Goal: Participate in discussion: Engage in conversation with other users on a specific topic

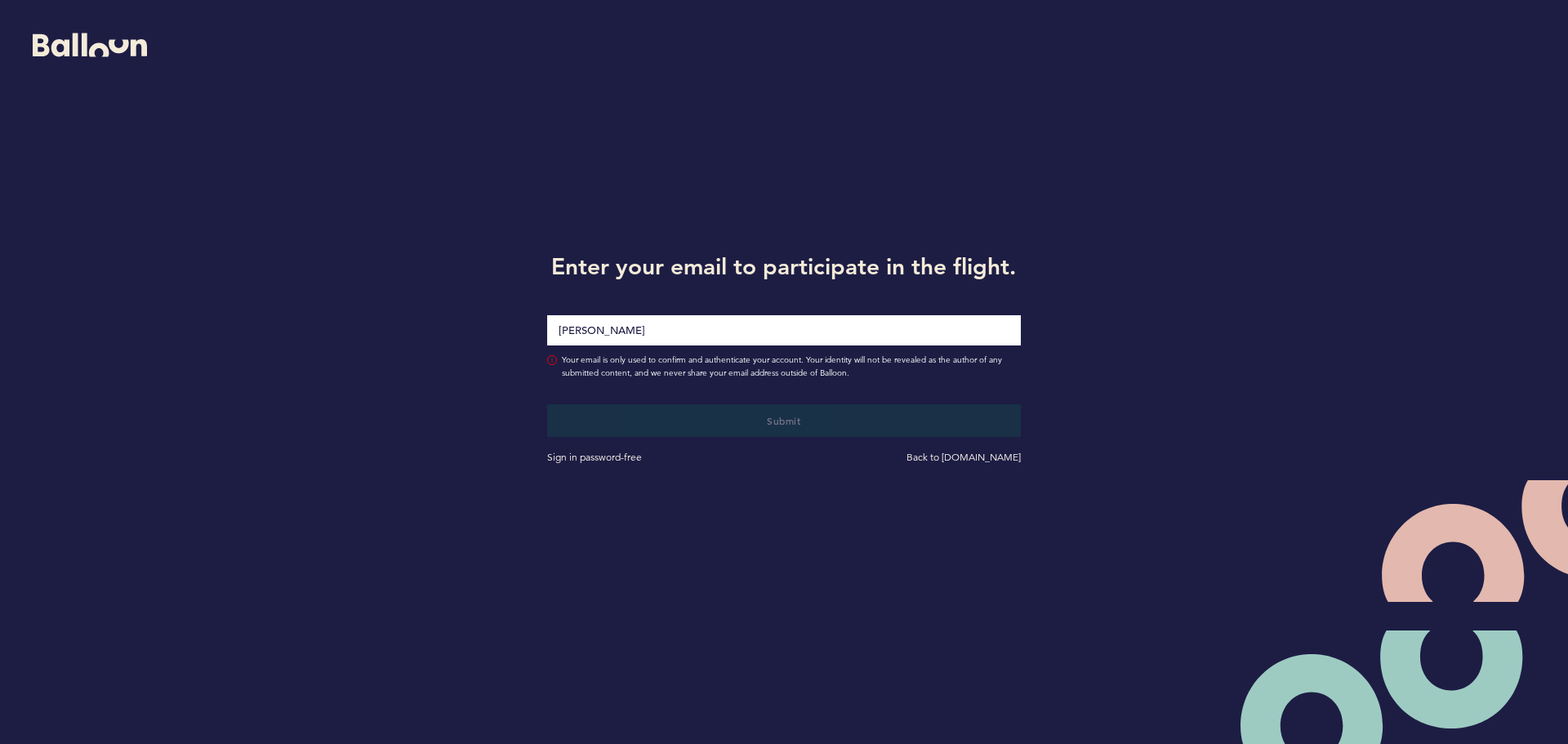
type input "[PERSON_NAME][DOMAIN_NAME][EMAIL_ADDRESS][PERSON_NAME][DOMAIN_NAME]"
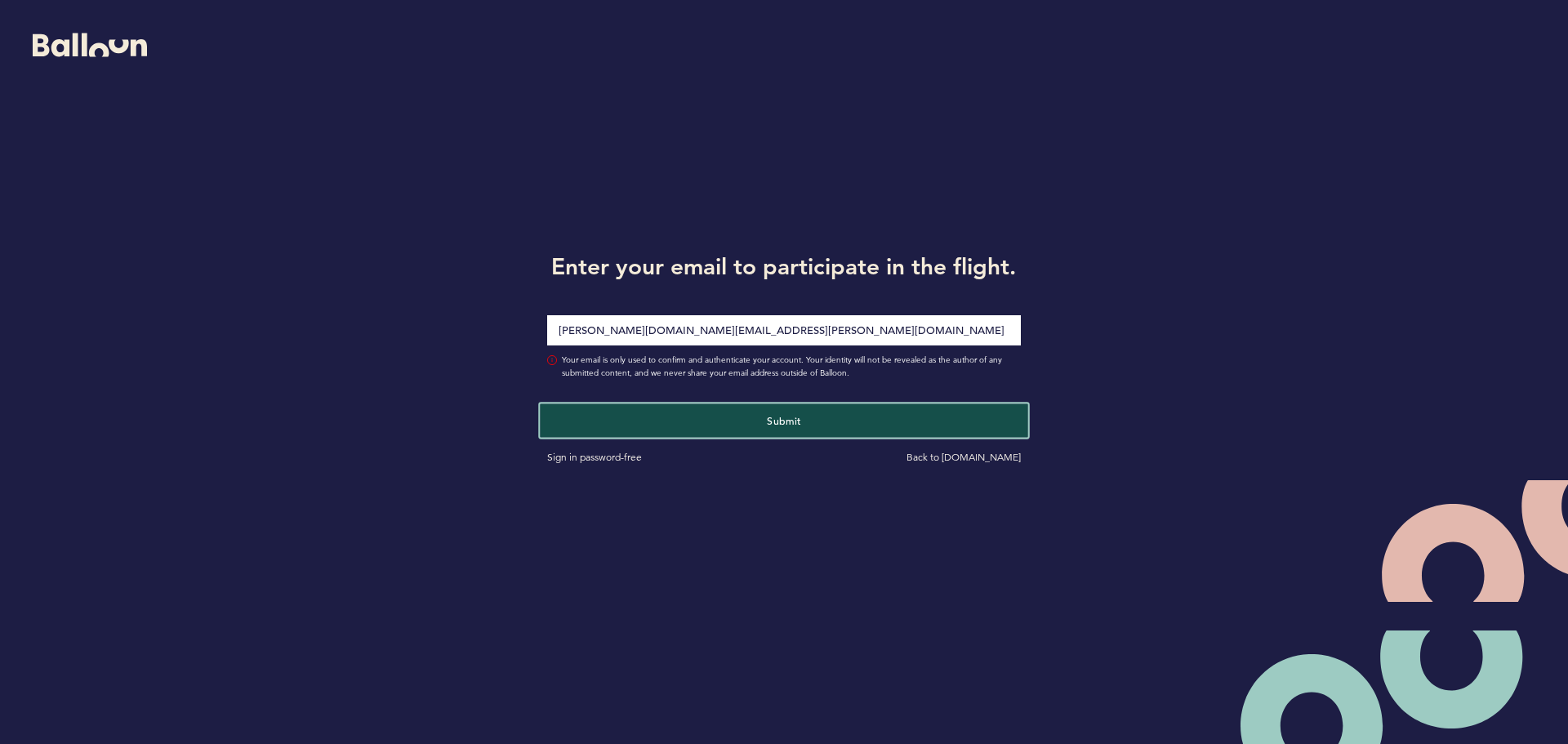
click at [812, 410] on button "Submit" at bounding box center [784, 420] width 488 height 34
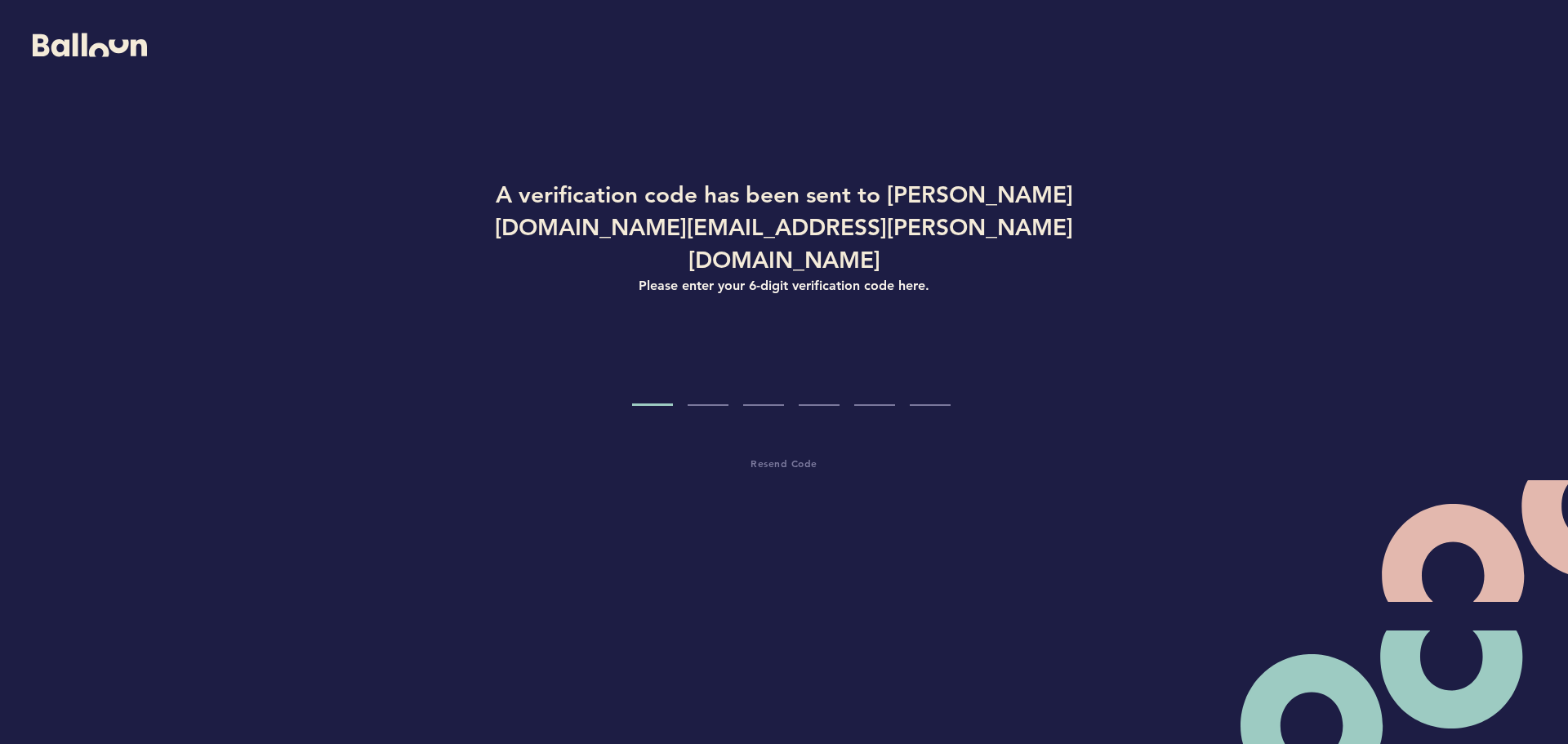
click at [637, 344] on input "Code digit 1" at bounding box center [652, 375] width 41 height 61
paste input "0"
type input "0"
type input "2"
type input "9"
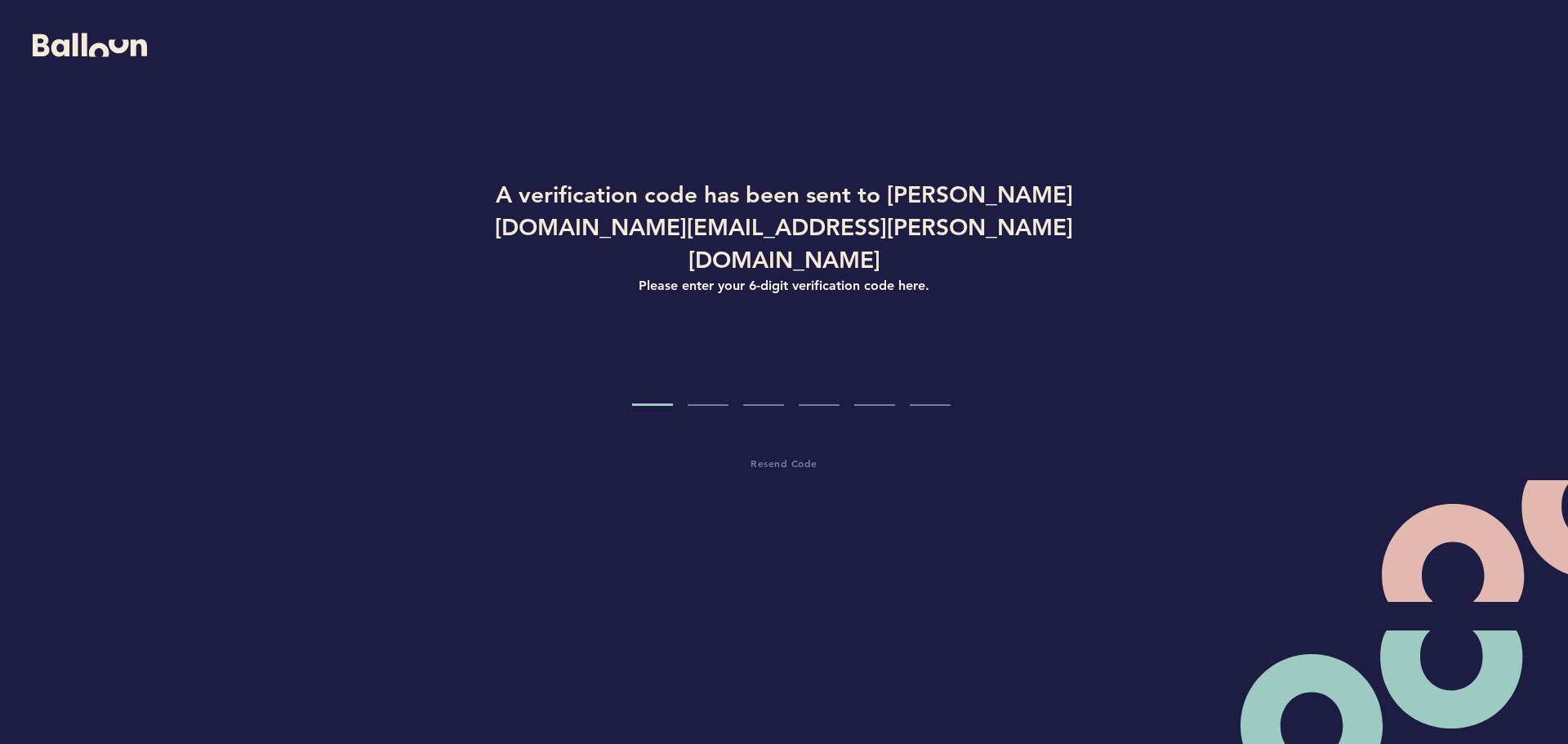
type input "3"
type input "6"
type input "1"
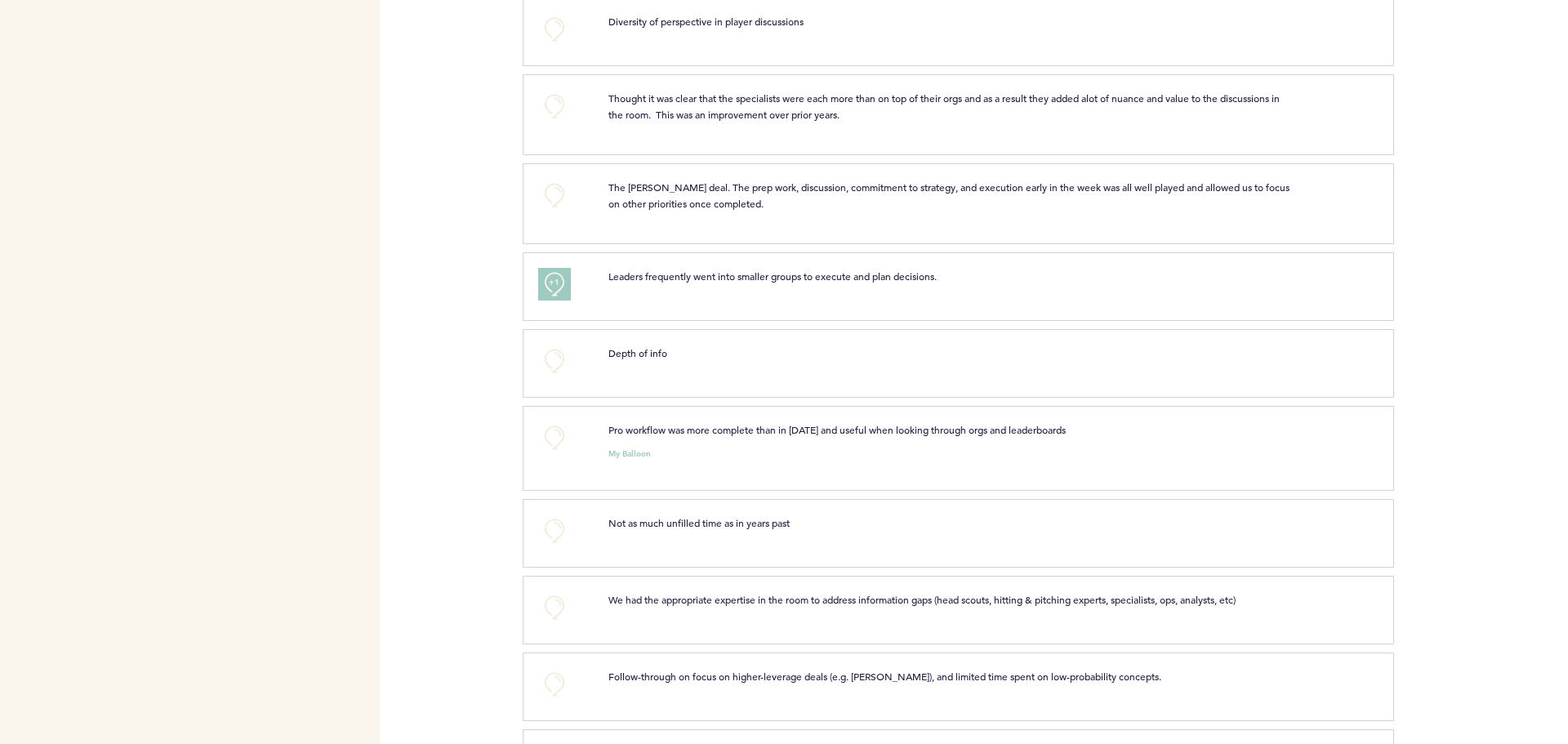
scroll to position [734, 0]
click at [553, 120] on button "+0" at bounding box center [555, 110] width 33 height 33
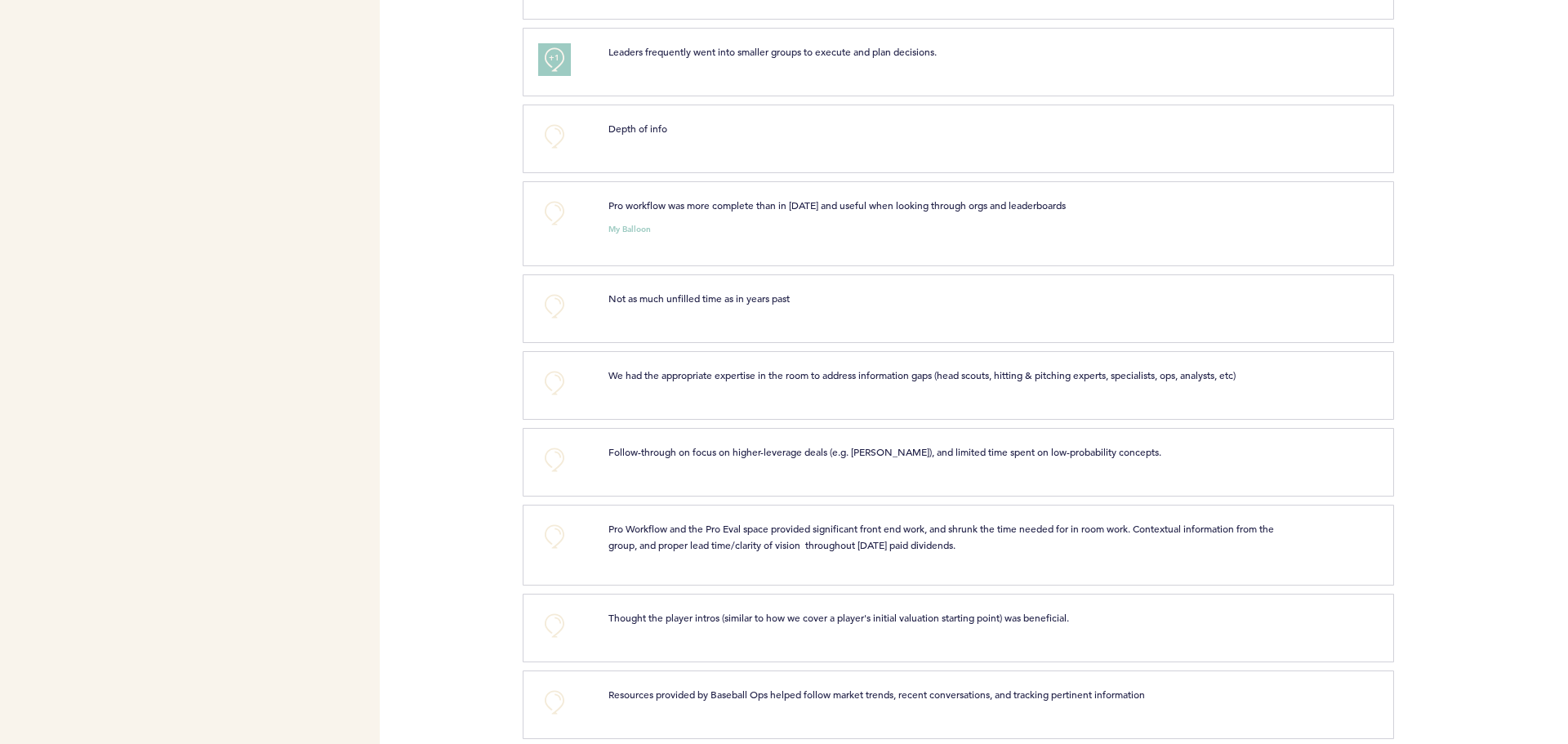
scroll to position [980, 0]
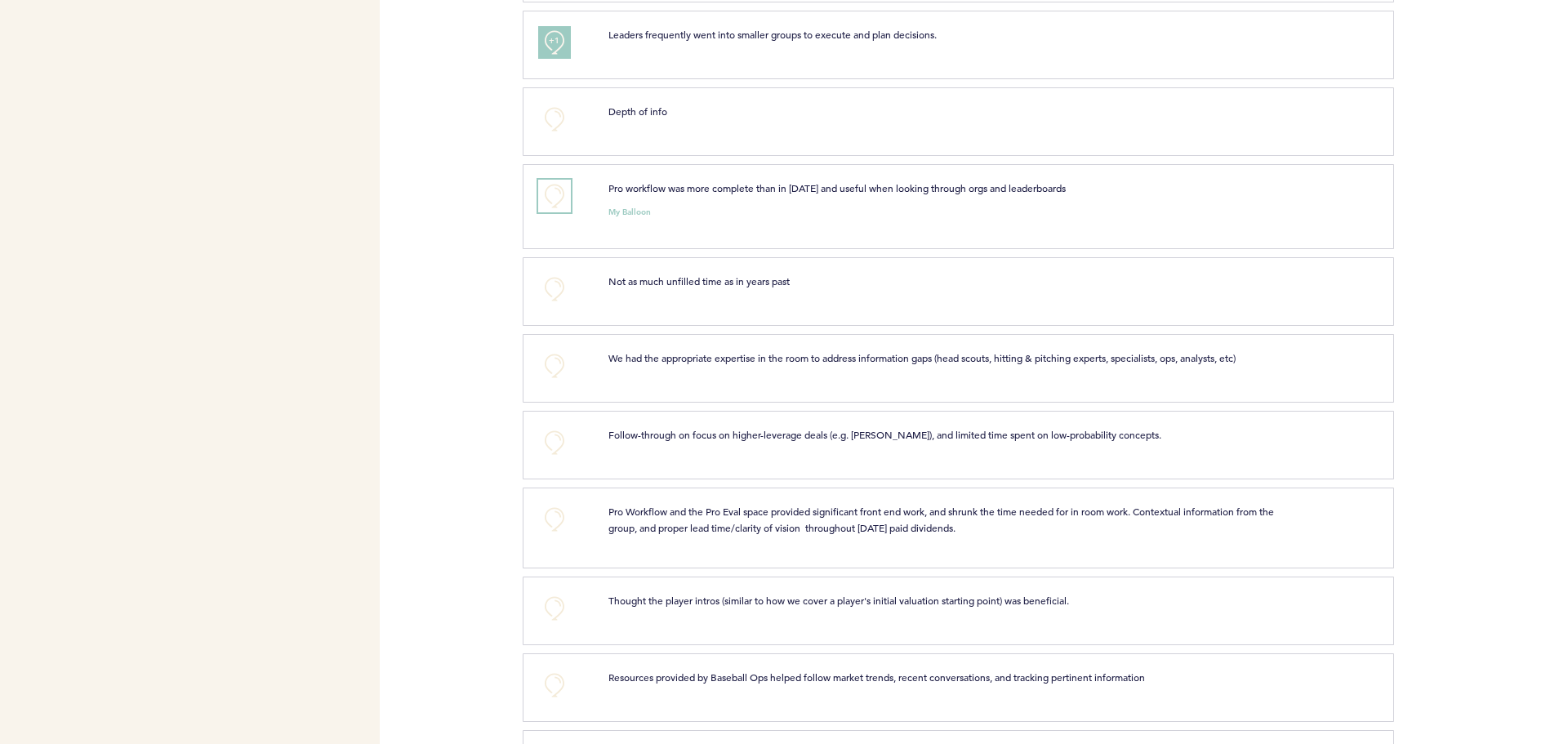
click at [551, 212] on button "+0" at bounding box center [555, 196] width 33 height 33
click at [551, 203] on span "+1" at bounding box center [554, 194] width 11 height 17
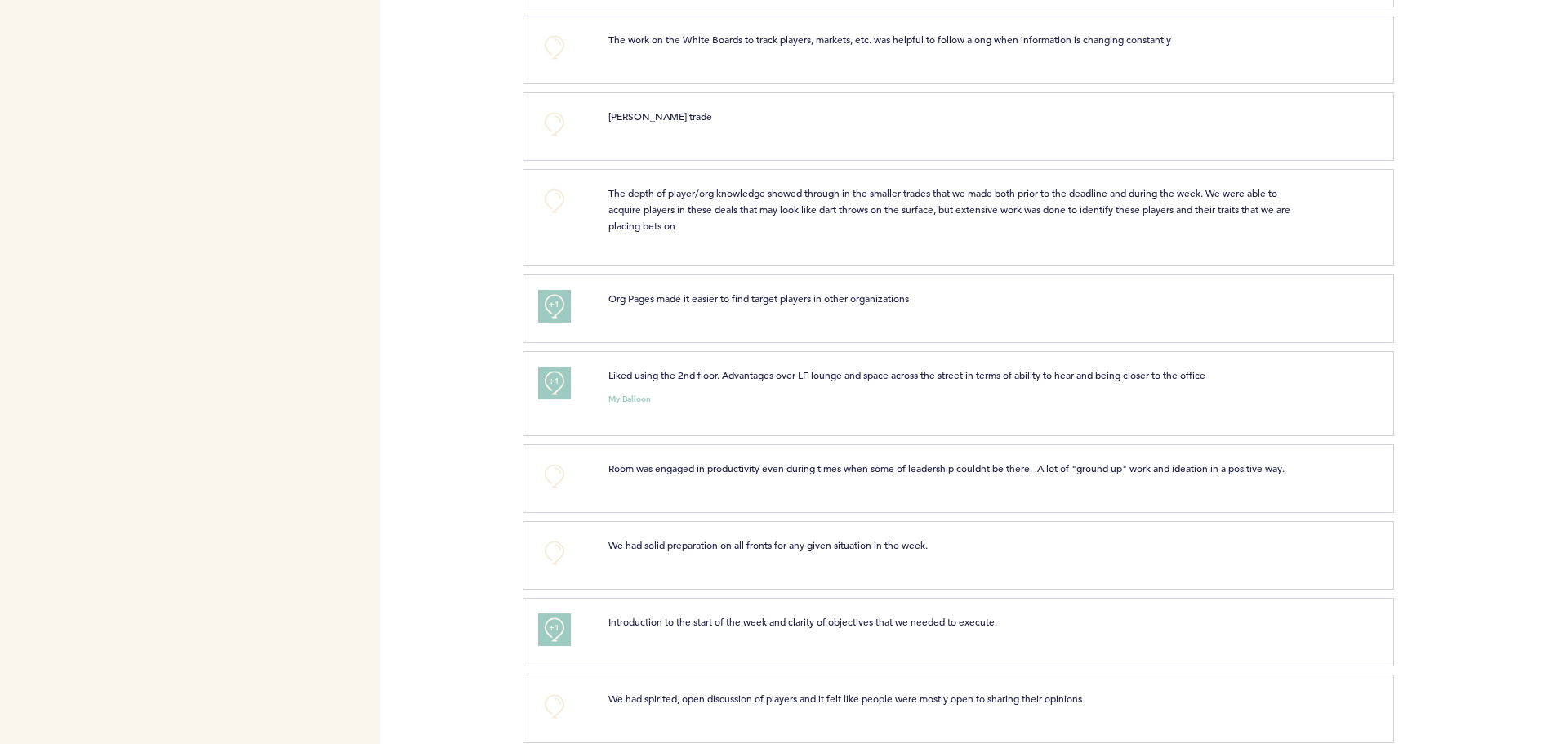
scroll to position [1877, 0]
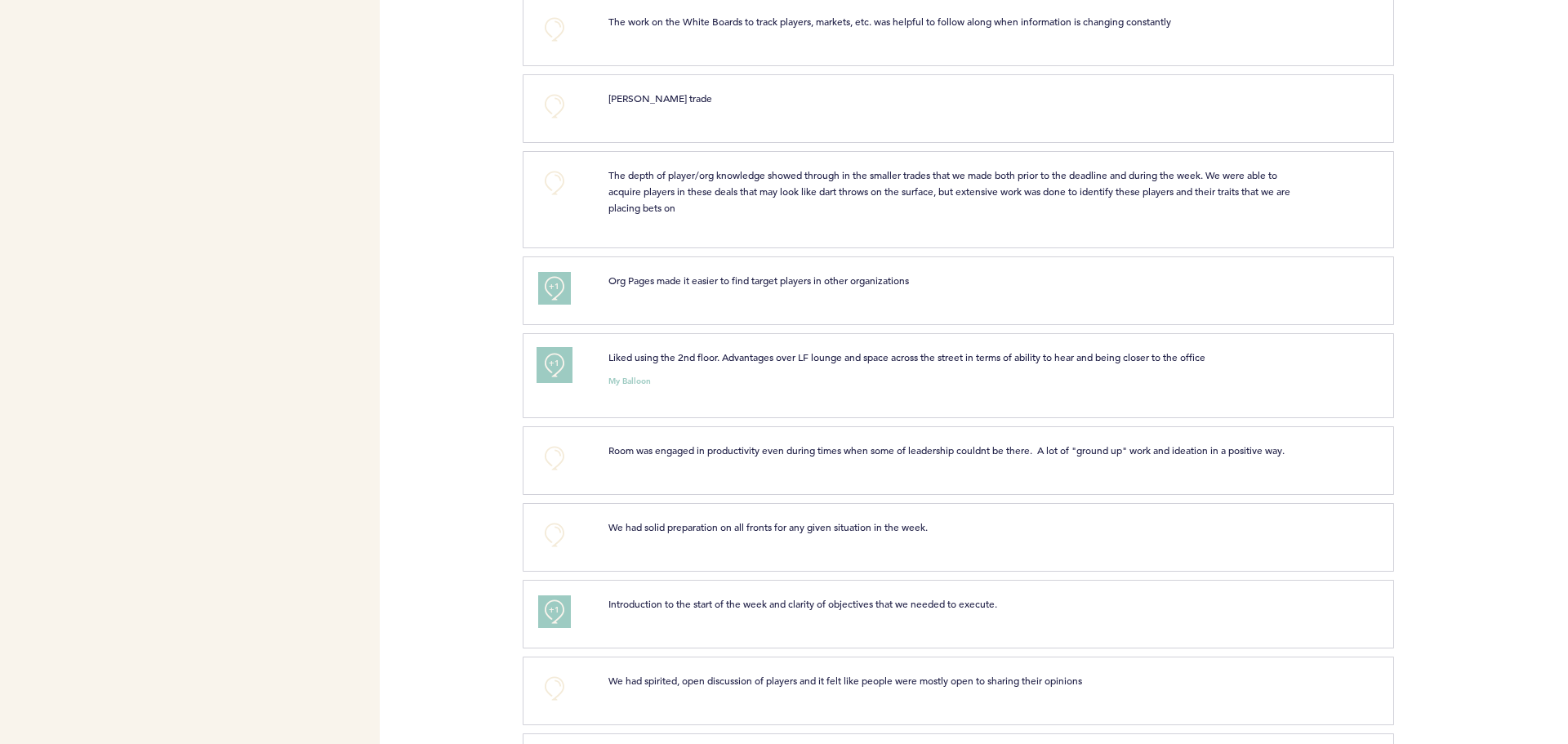
click at [545, 381] on button "+1" at bounding box center [555, 365] width 33 height 33
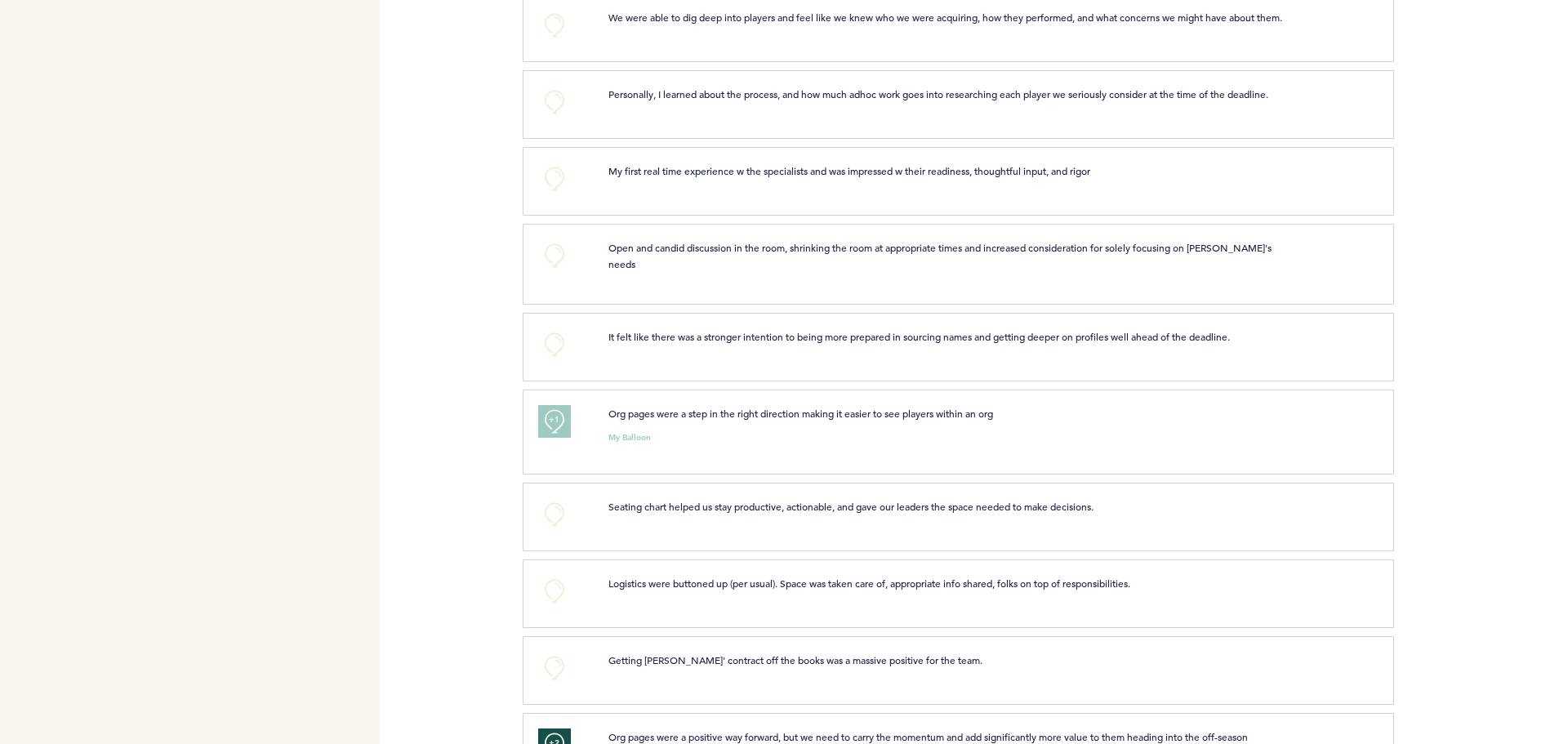
scroll to position [2775, 0]
click at [561, 430] on button "+1" at bounding box center [555, 416] width 33 height 33
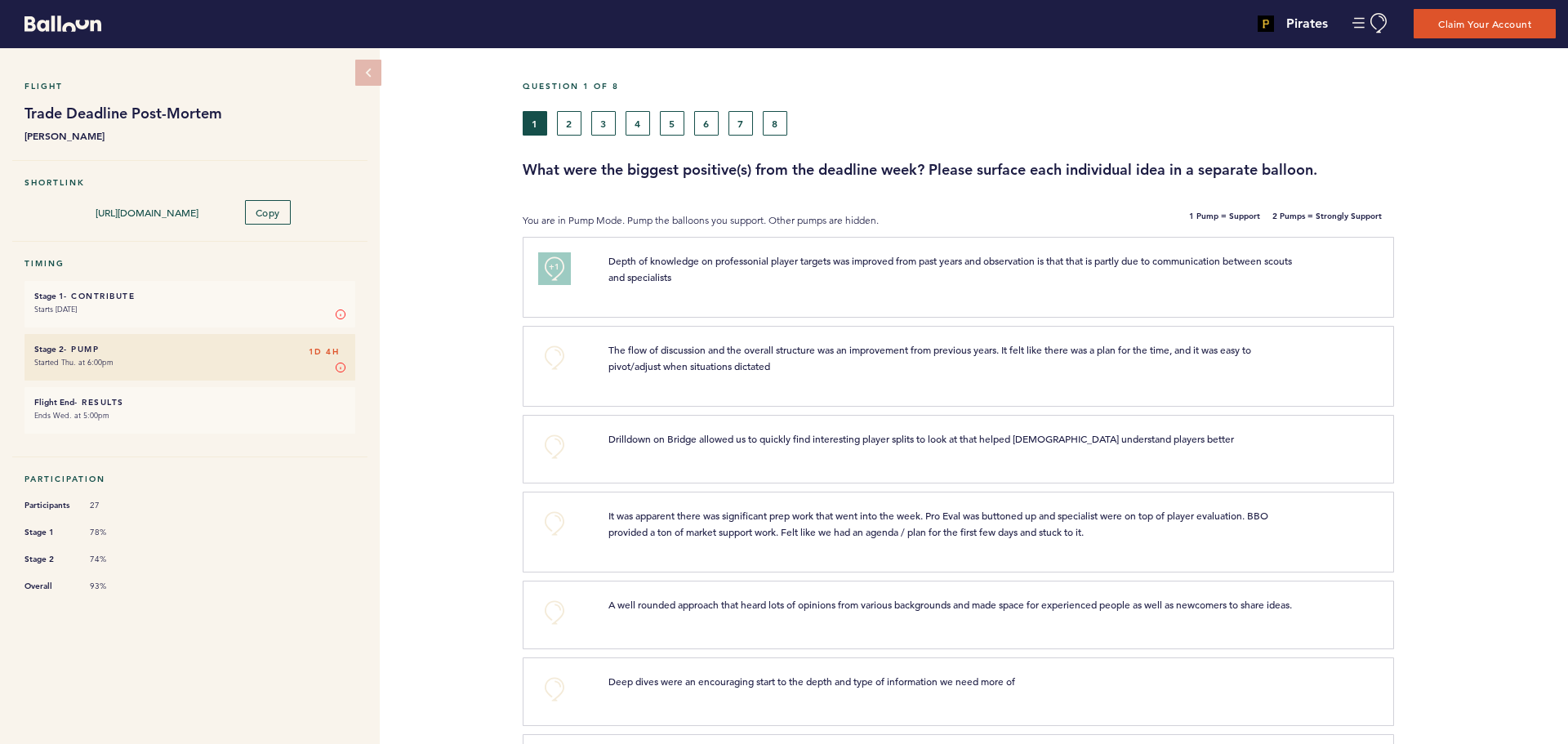
scroll to position [0, 0]
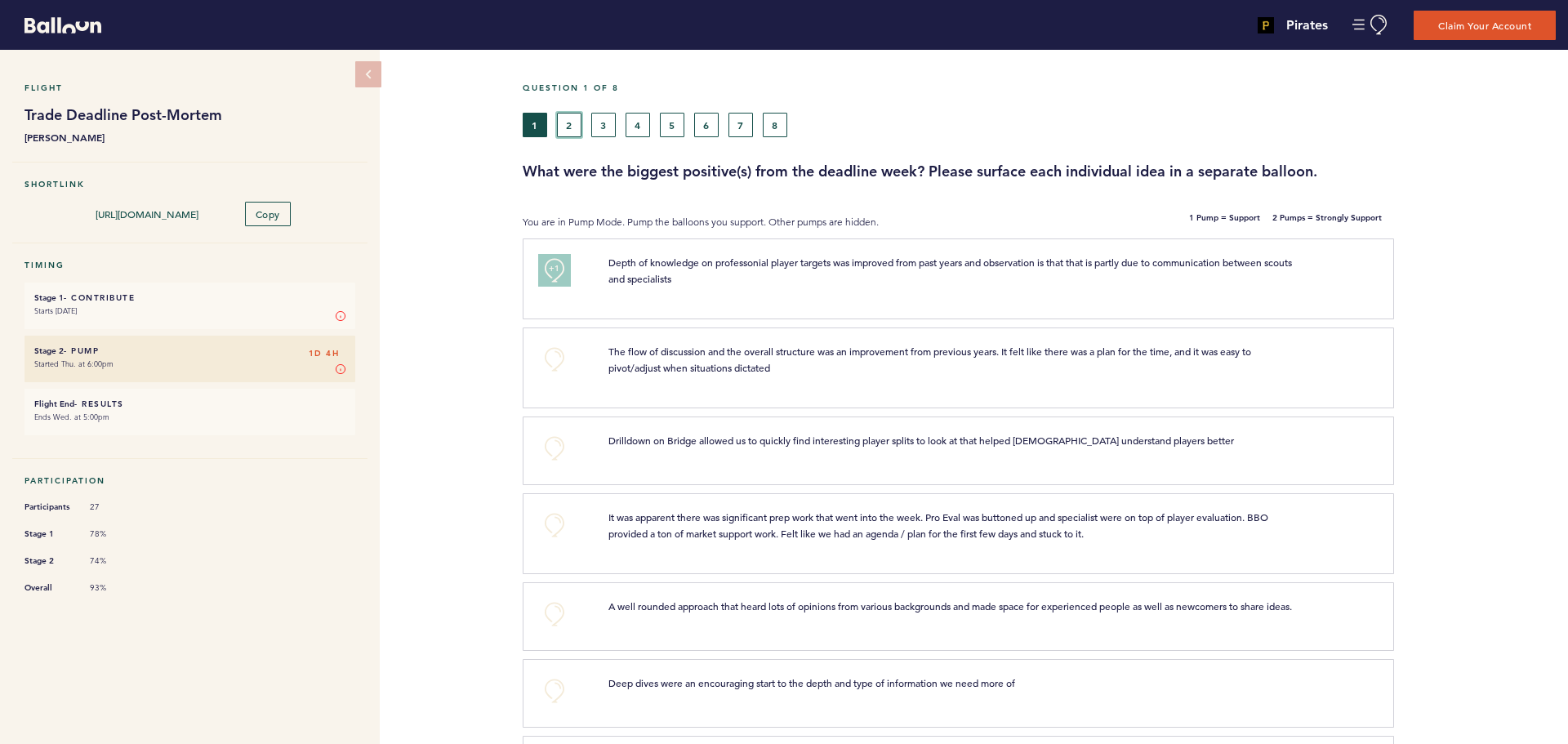
click at [567, 128] on button "2" at bounding box center [570, 125] width 24 height 24
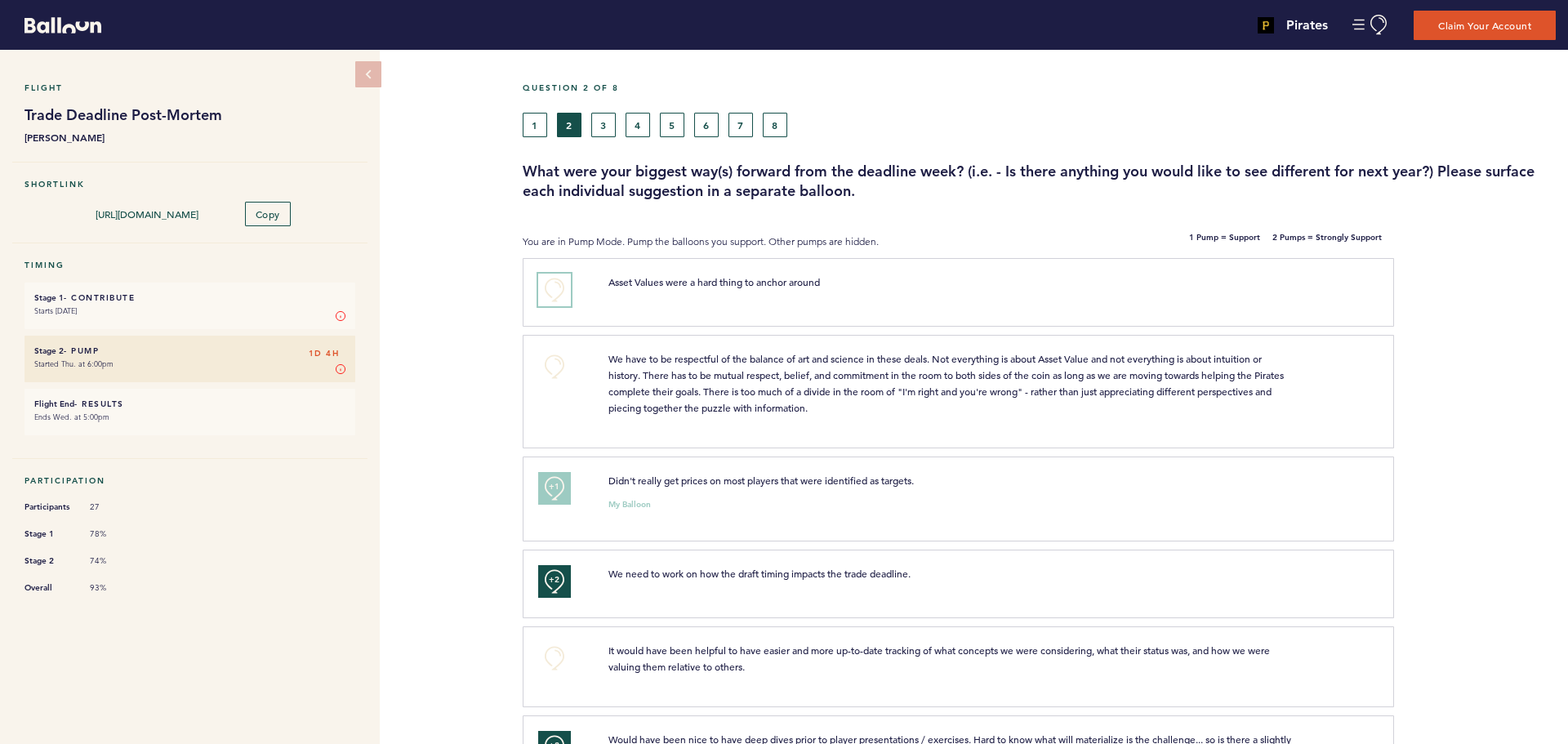
click at [545, 290] on button "+0" at bounding box center [555, 290] width 33 height 33
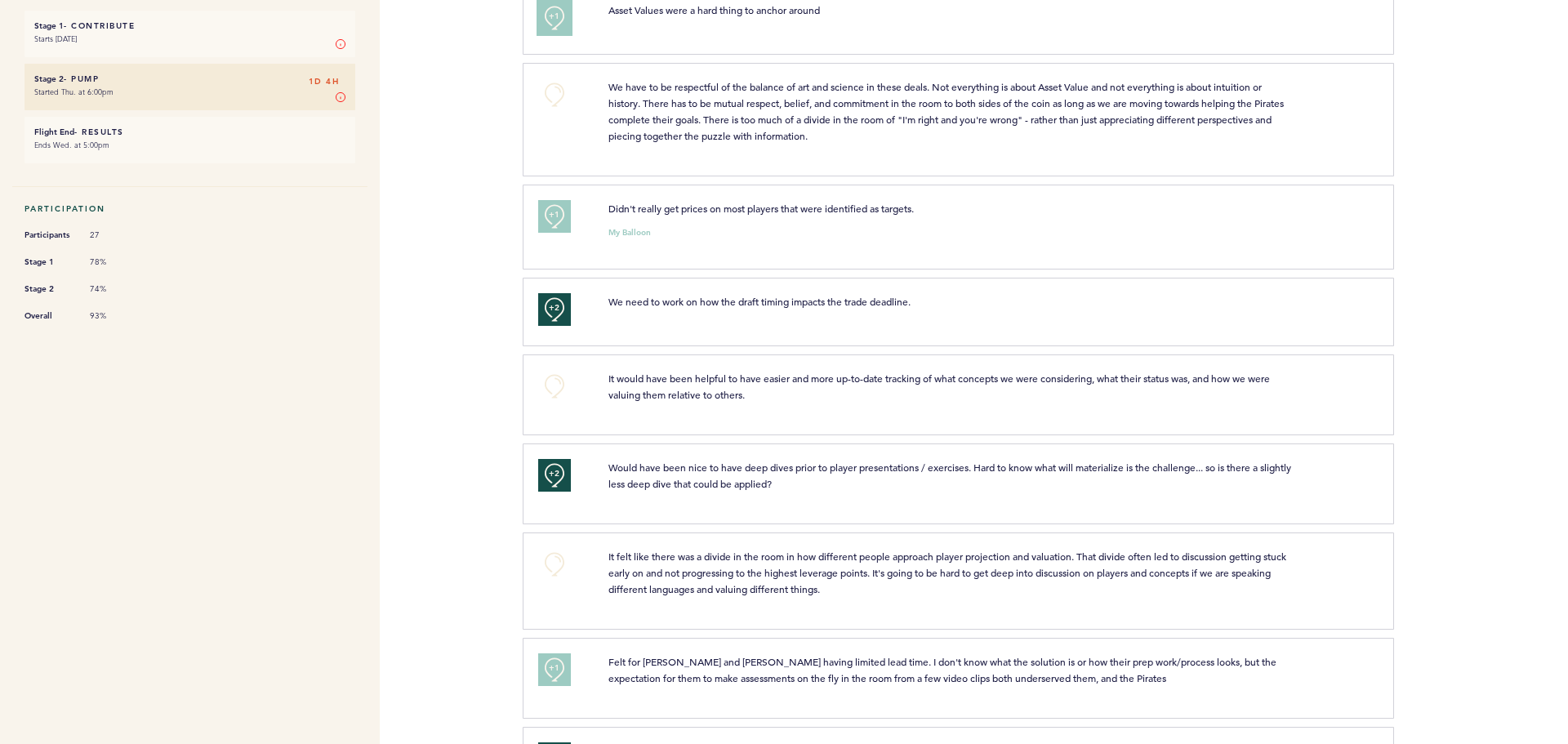
scroll to position [327, 0]
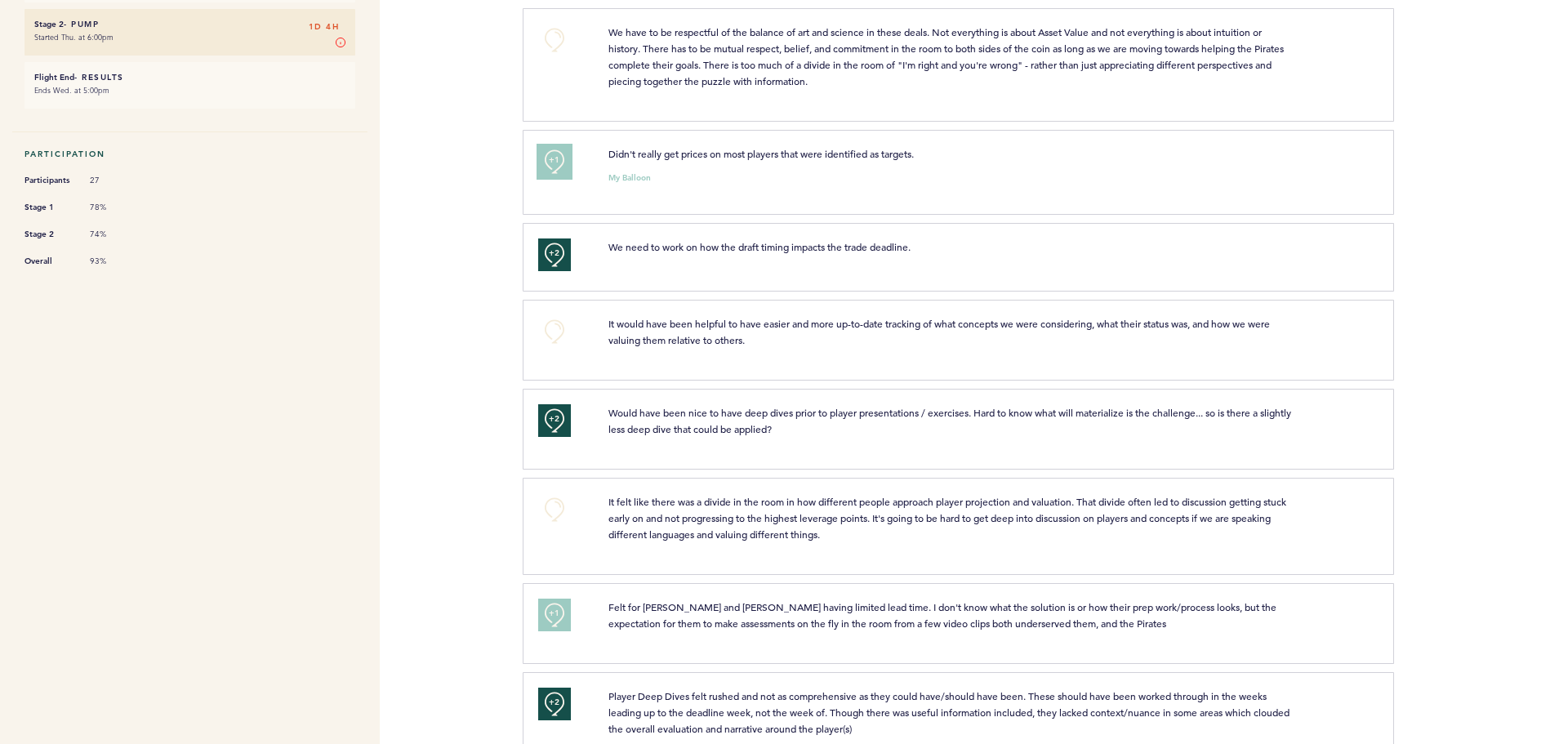
click at [562, 165] on button "+1" at bounding box center [555, 162] width 33 height 33
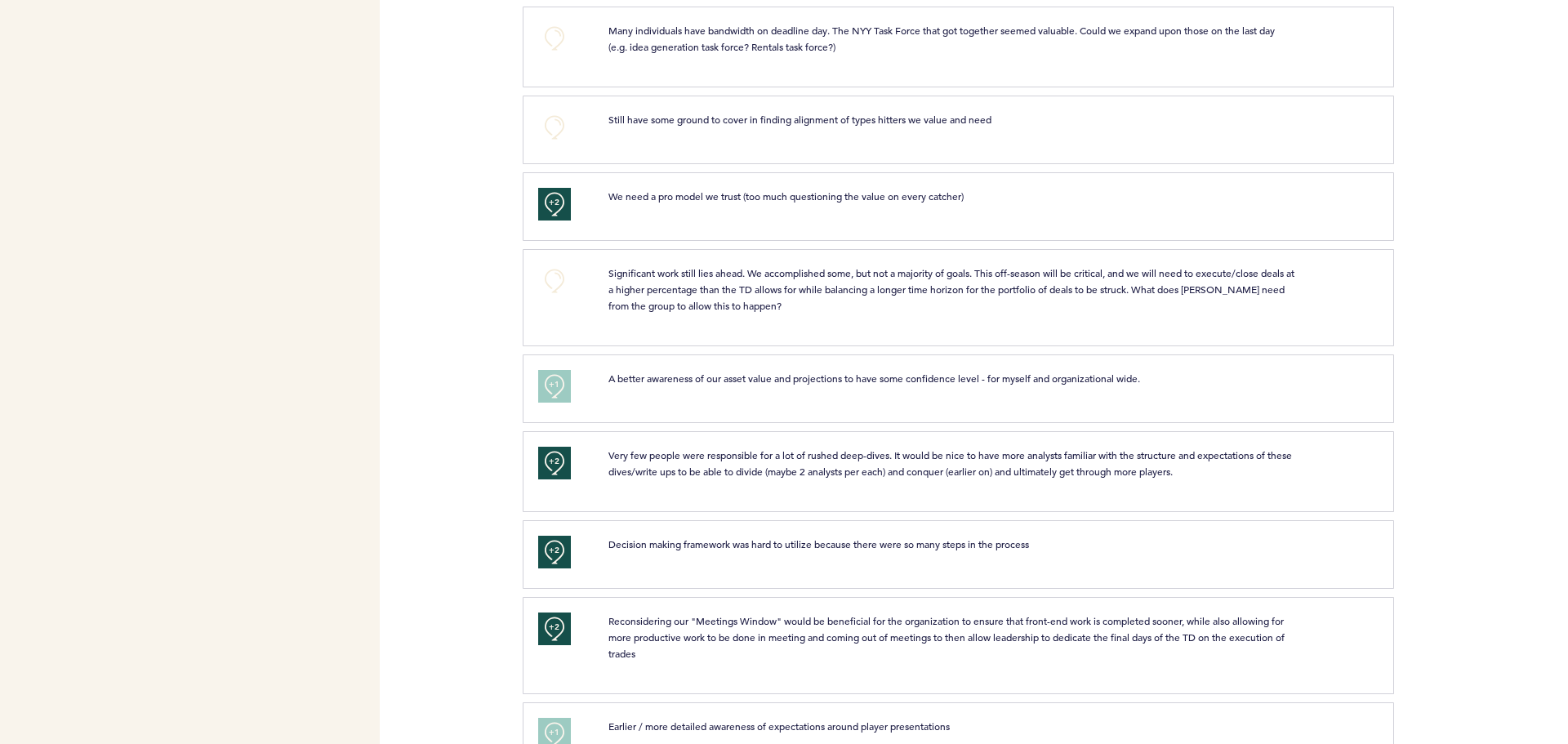
scroll to position [1714, 0]
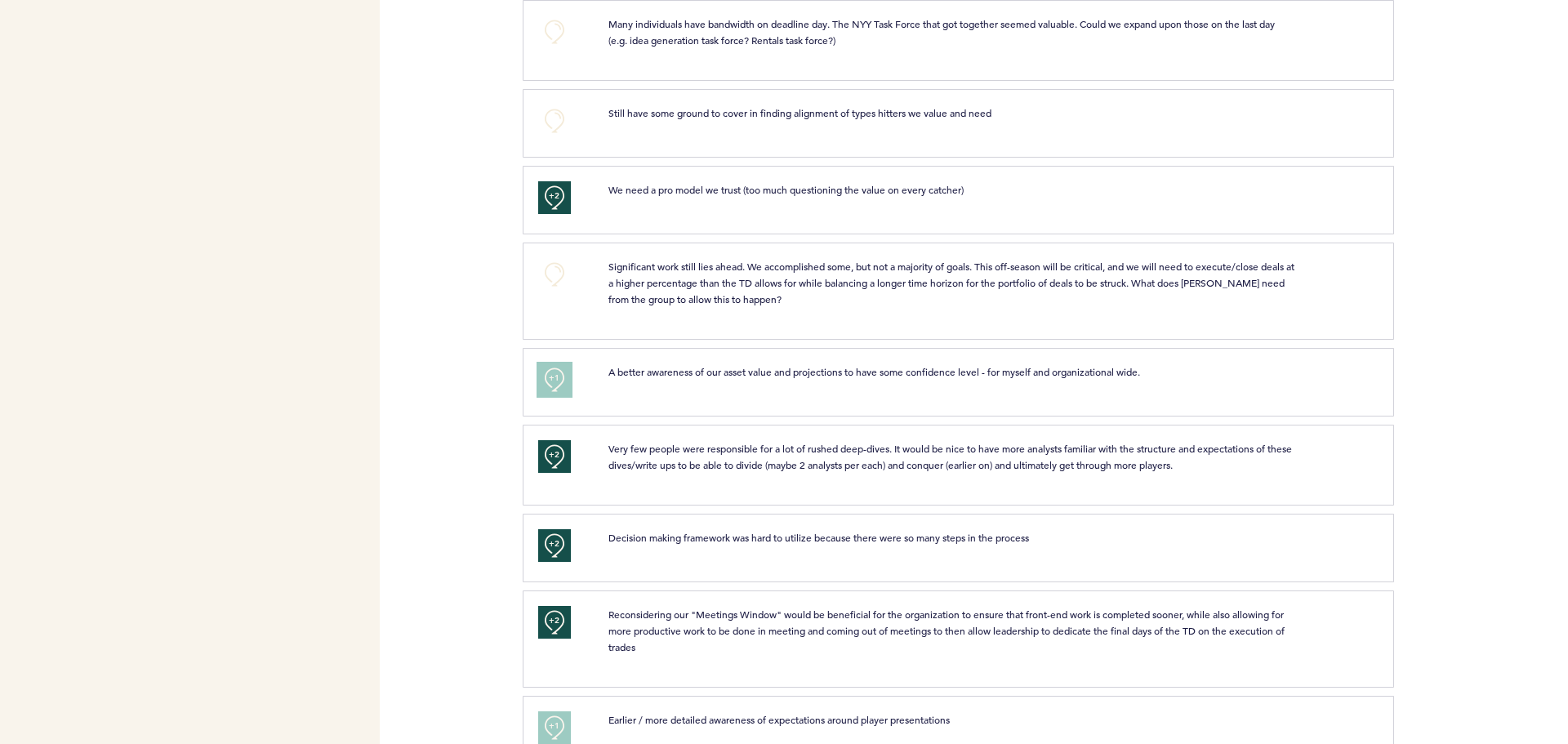
click at [555, 382] on span "+1" at bounding box center [554, 377] width 11 height 17
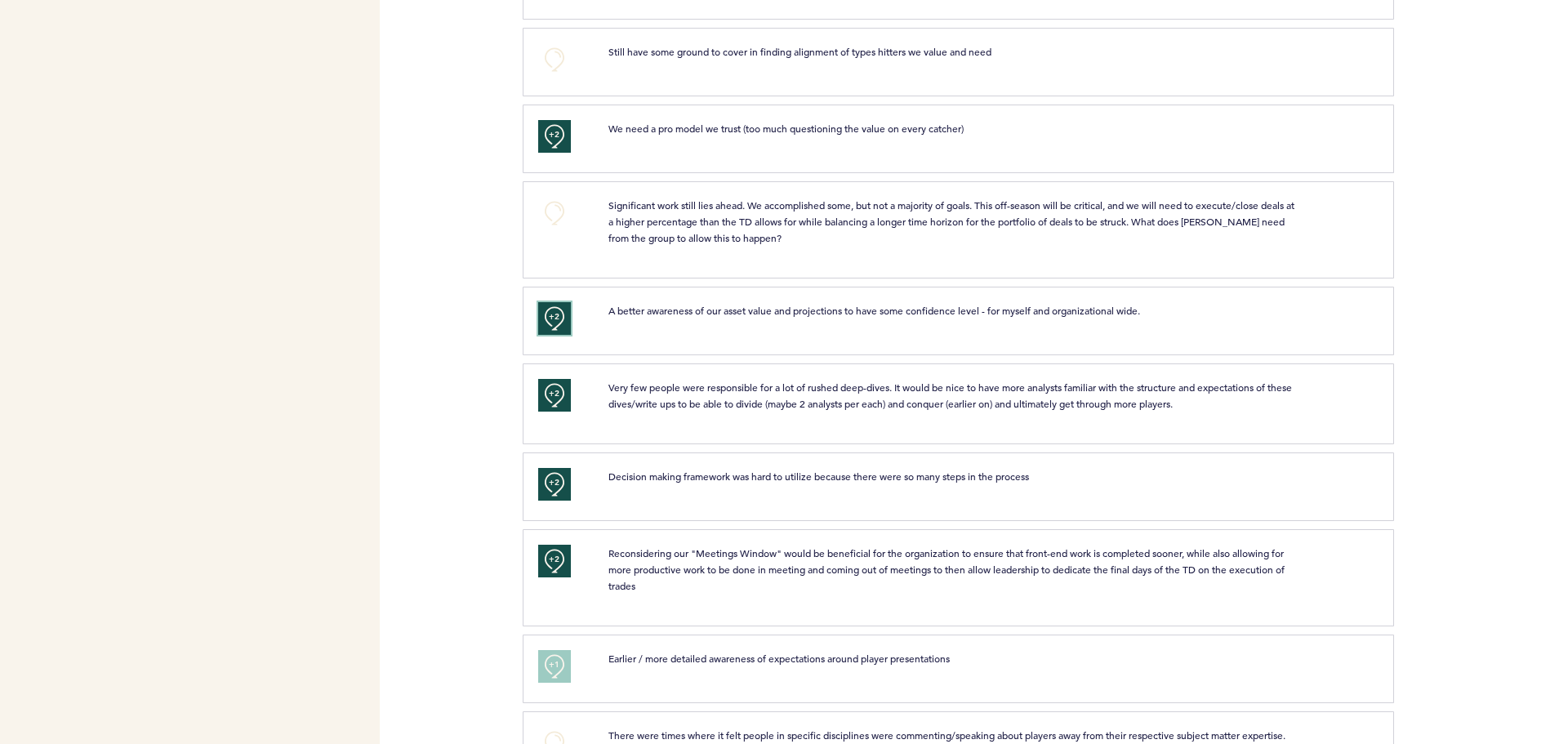
scroll to position [1877, 0]
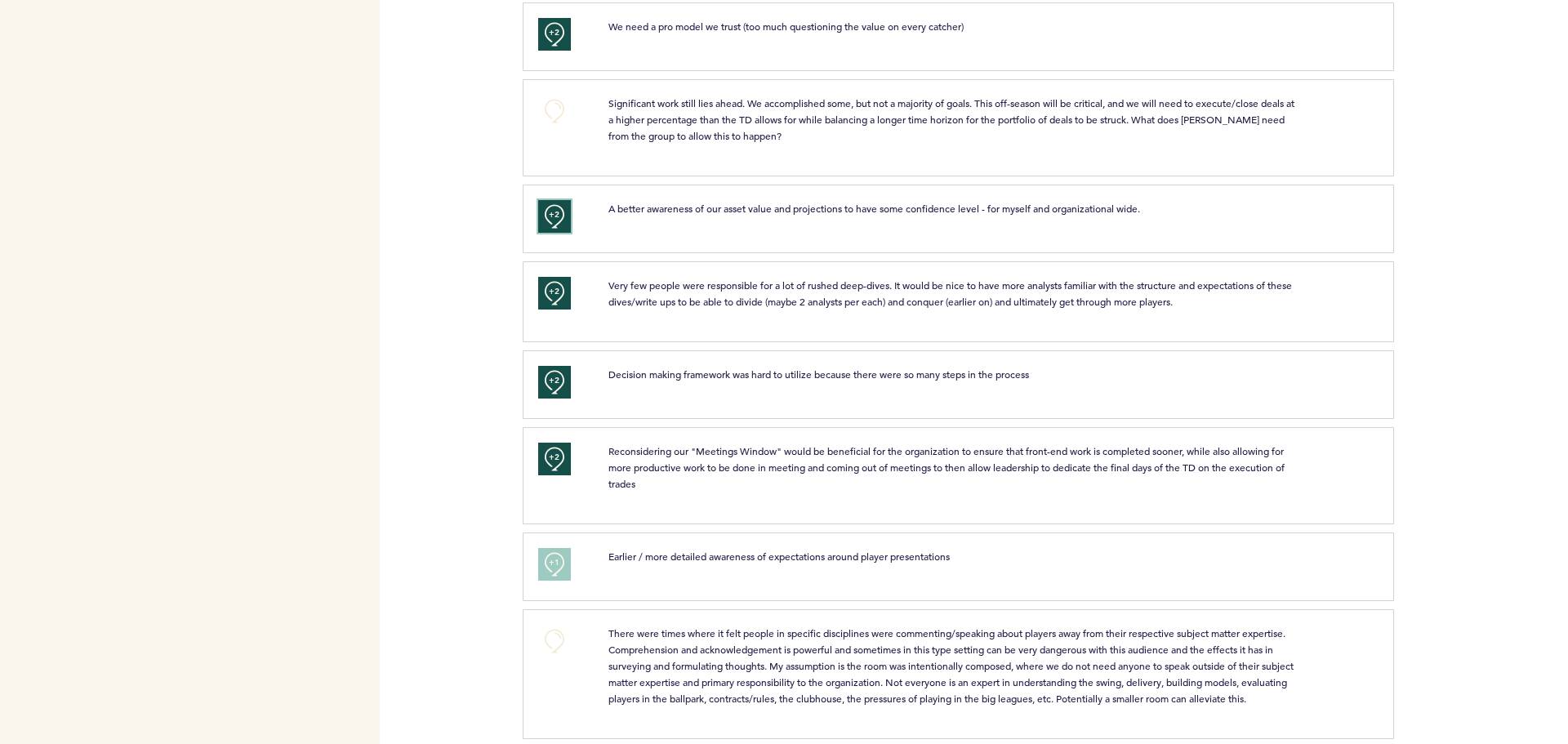
click at [555, 216] on span "+2" at bounding box center [554, 215] width 11 height 17
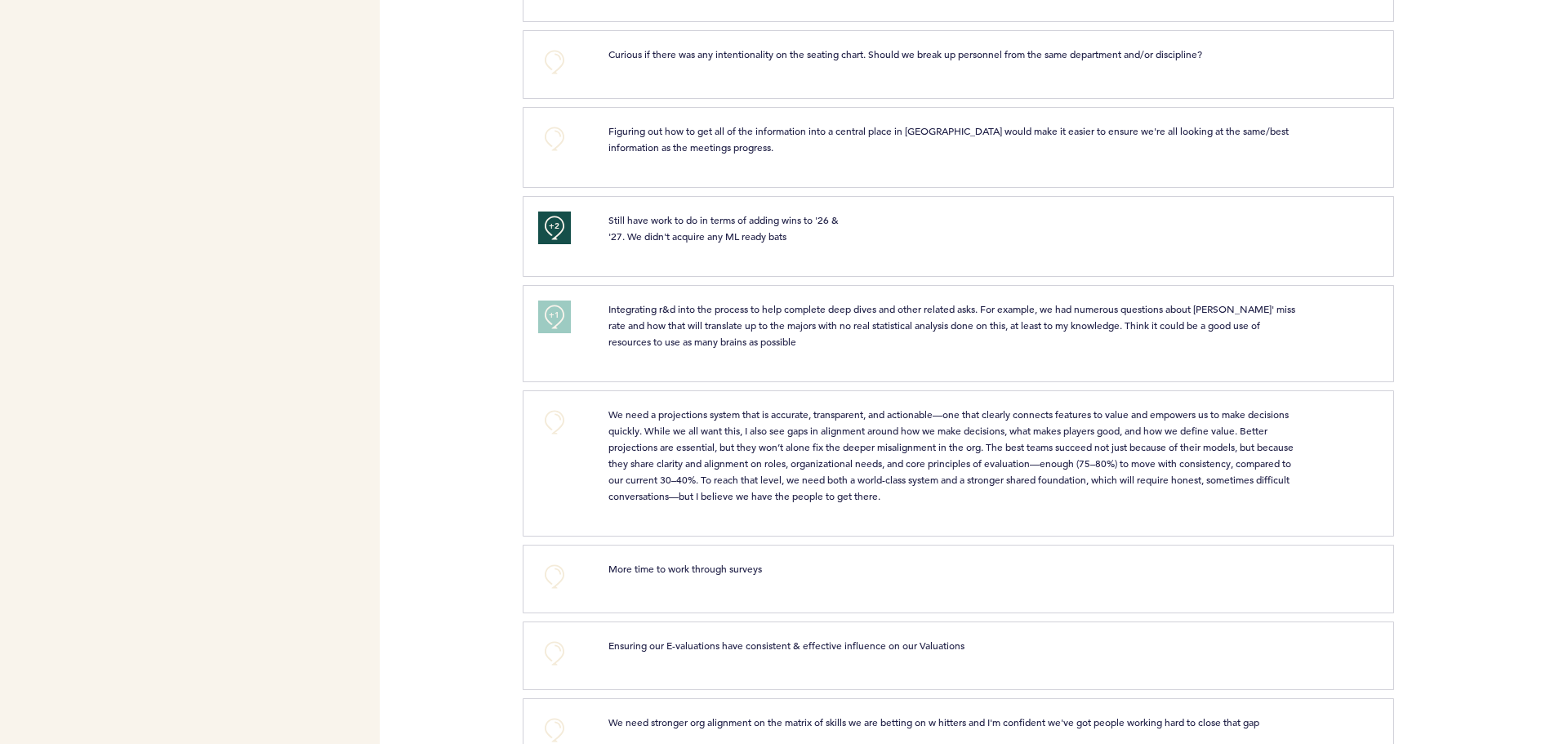
scroll to position [2694, 0]
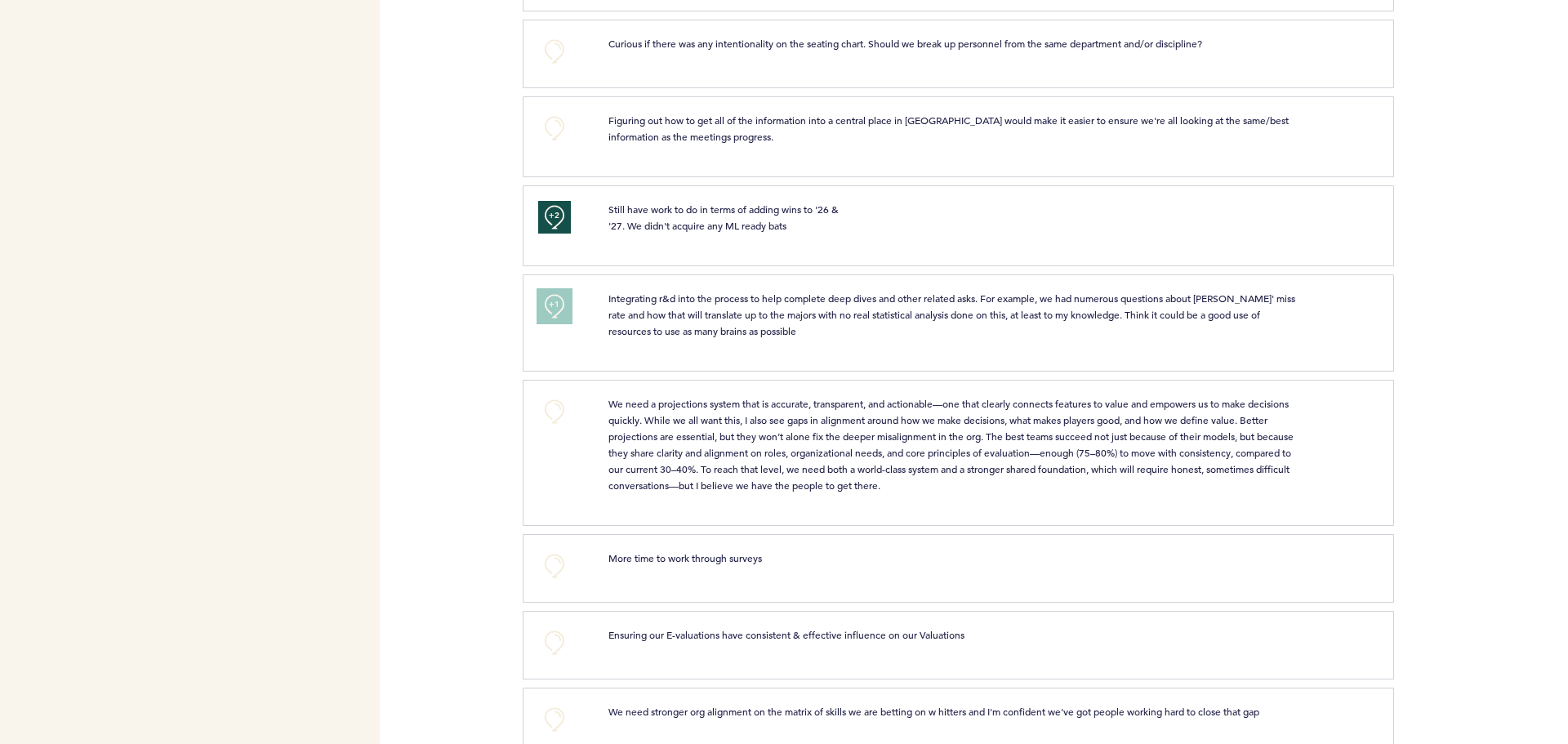
click at [558, 313] on span "+1" at bounding box center [554, 304] width 11 height 17
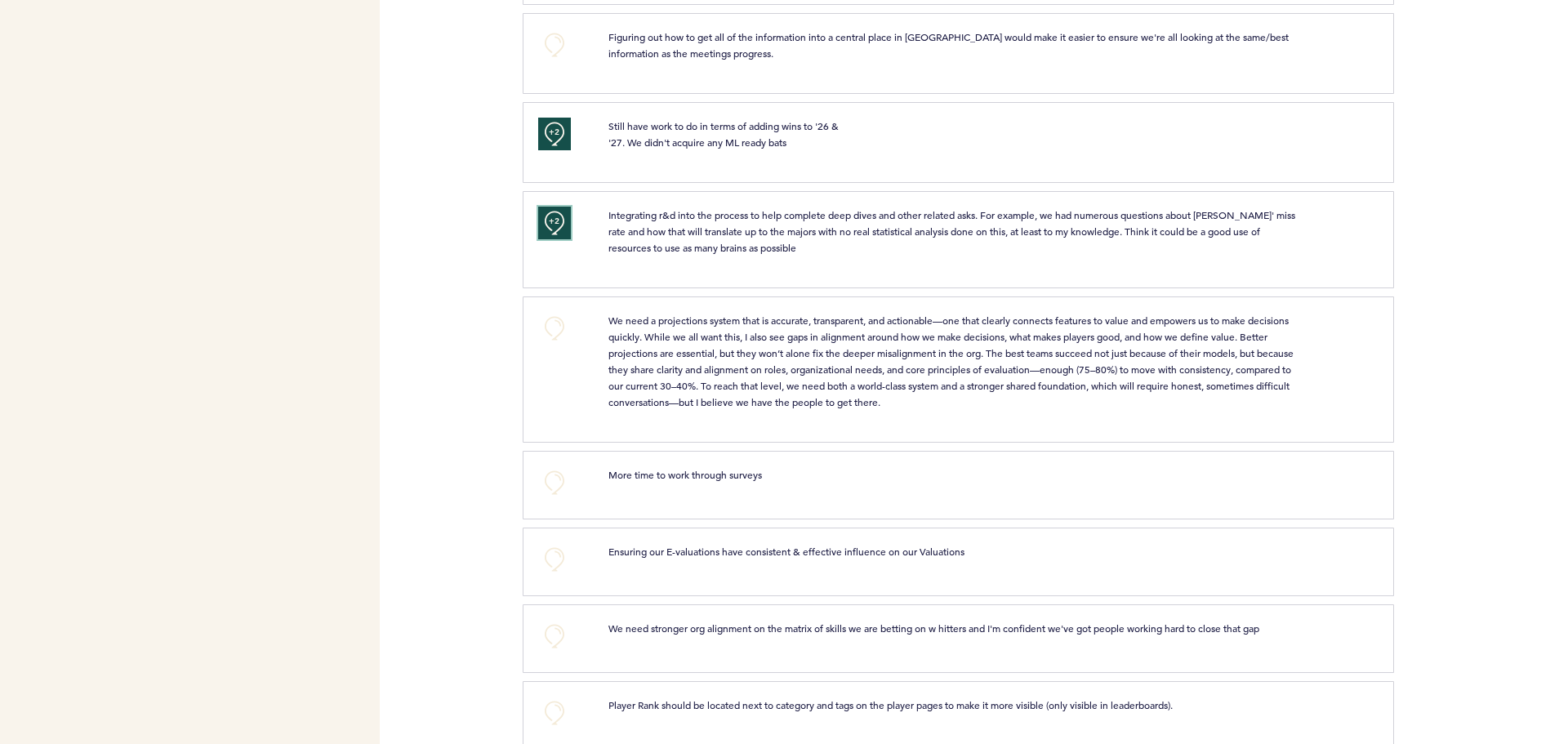
scroll to position [2857, 0]
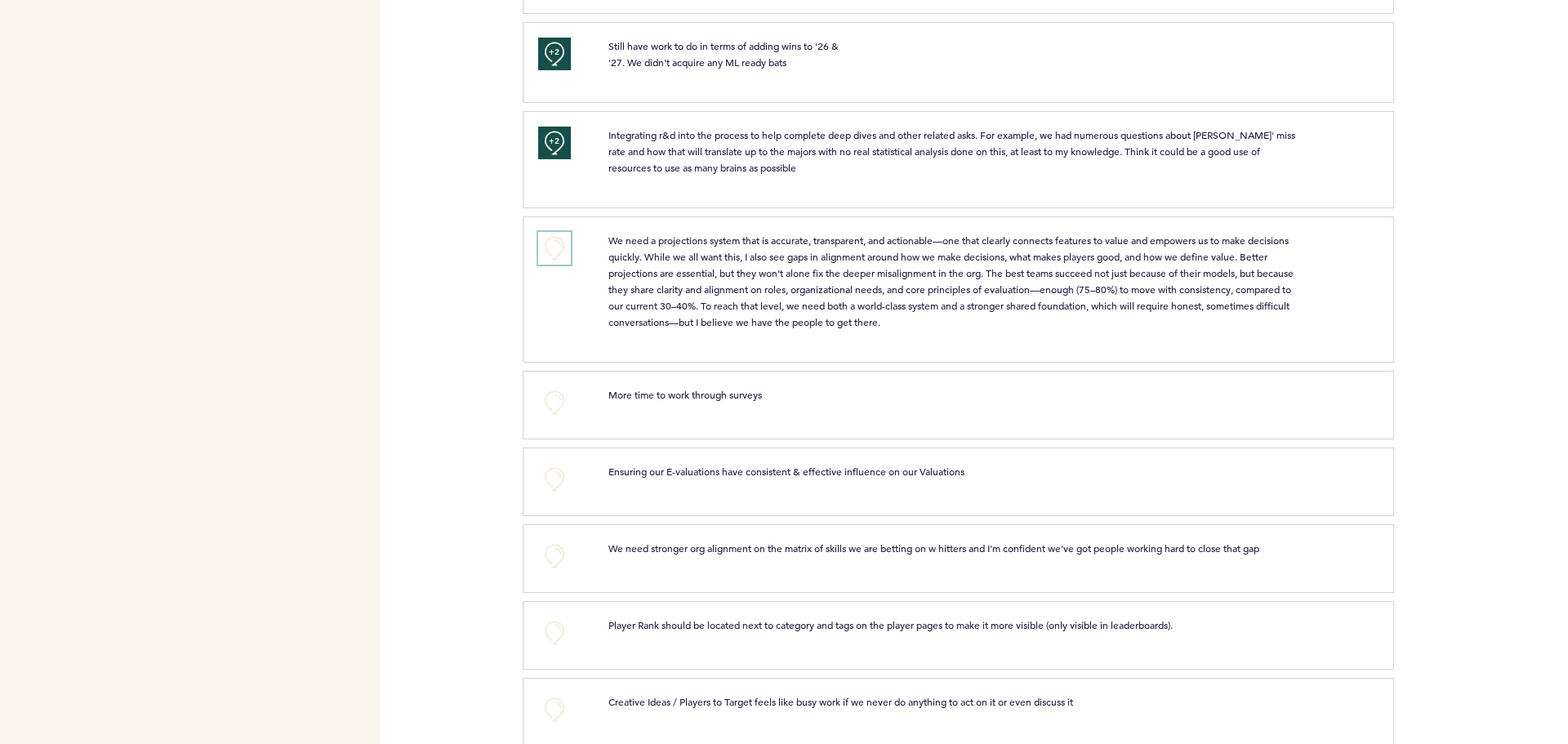
click at [548, 261] on button "+0" at bounding box center [555, 249] width 33 height 33
click at [557, 264] on button "+1" at bounding box center [555, 249] width 33 height 33
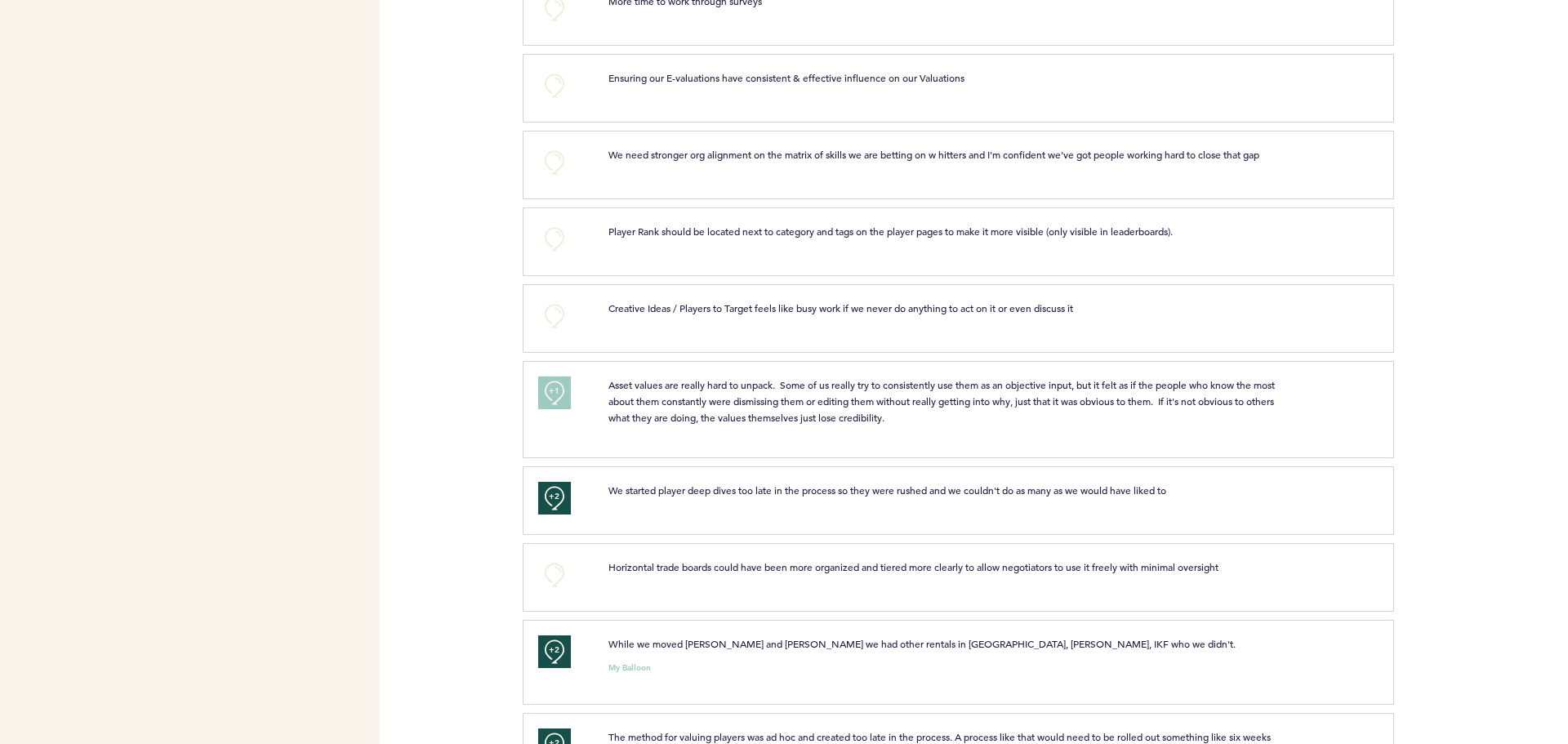
scroll to position [3265, 0]
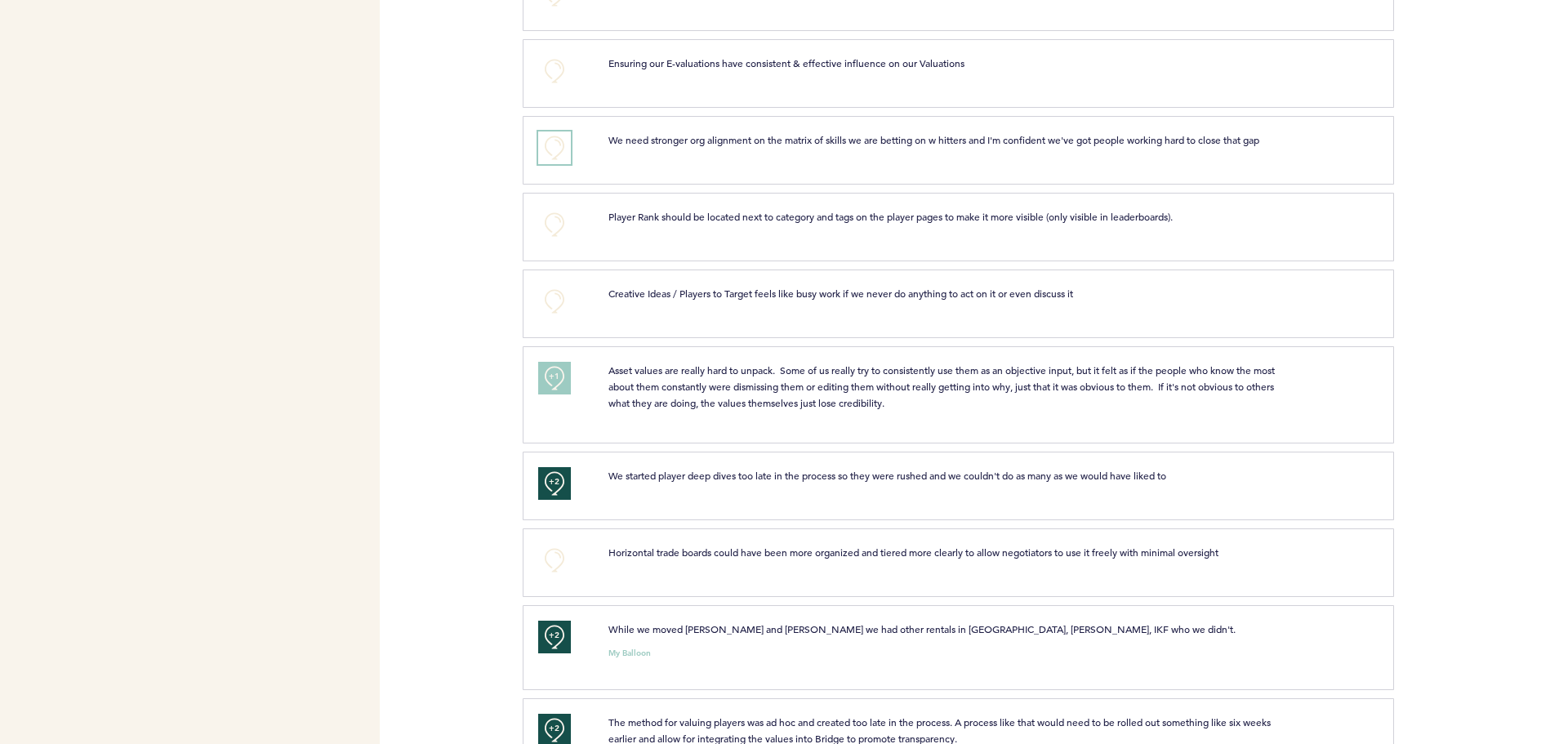
click at [553, 150] on button "+0" at bounding box center [555, 148] width 33 height 33
click at [551, 155] on span "+1" at bounding box center [554, 146] width 11 height 17
click at [551, 155] on span "+2" at bounding box center [554, 146] width 11 height 17
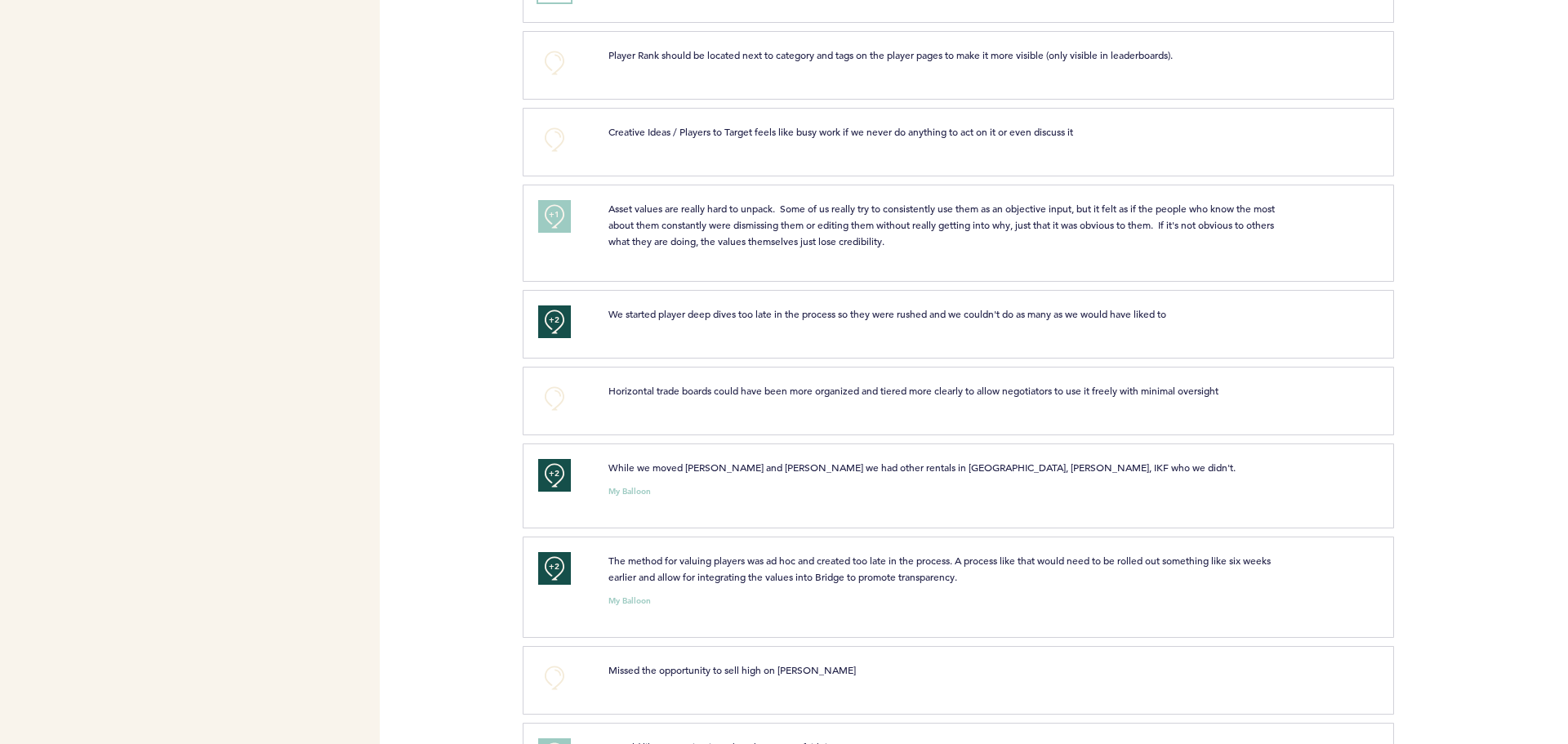
scroll to position [3429, 0]
click at [571, 220] on div "+1" at bounding box center [561, 229] width 70 height 61
click at [543, 226] on button "+1" at bounding box center [555, 215] width 33 height 33
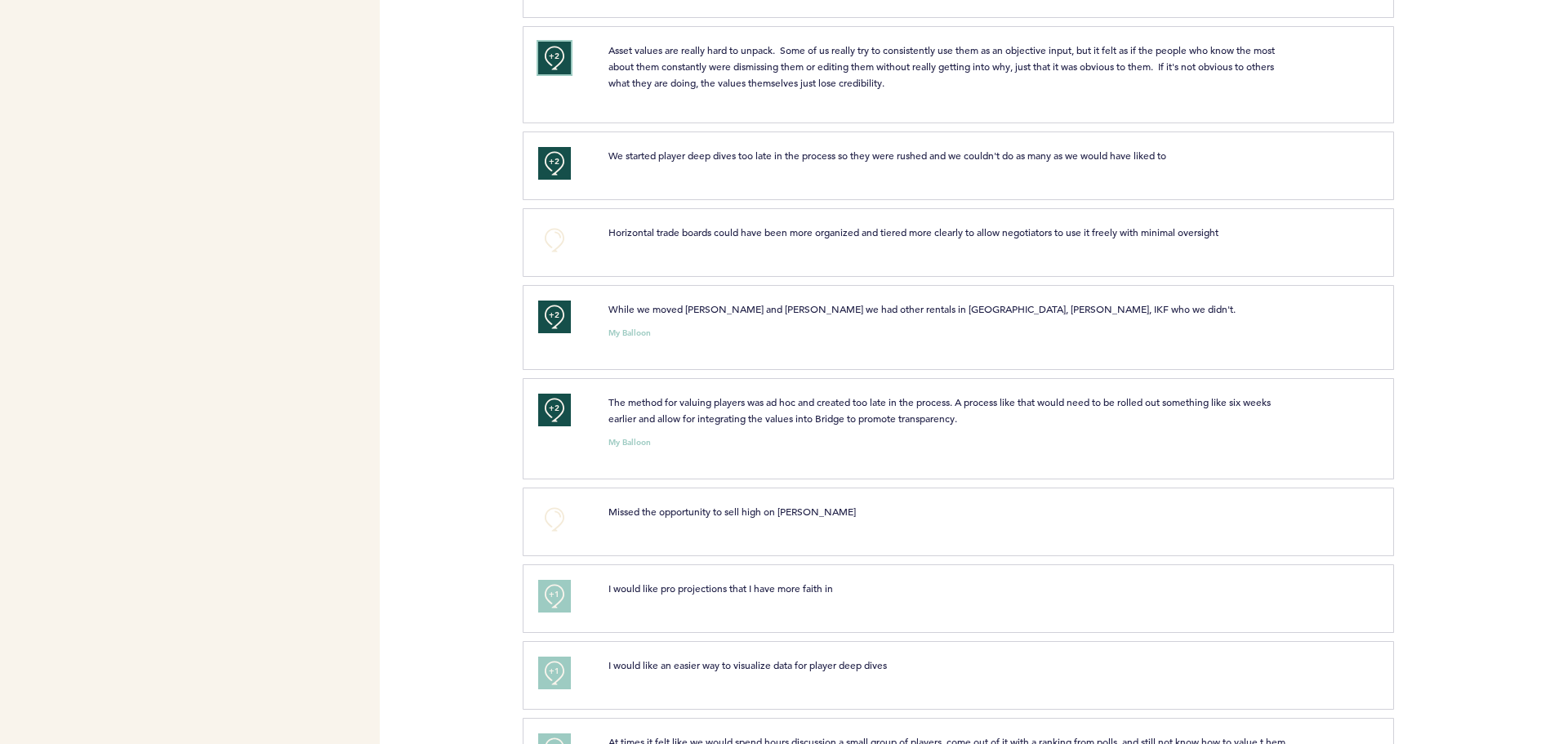
scroll to position [3592, 0]
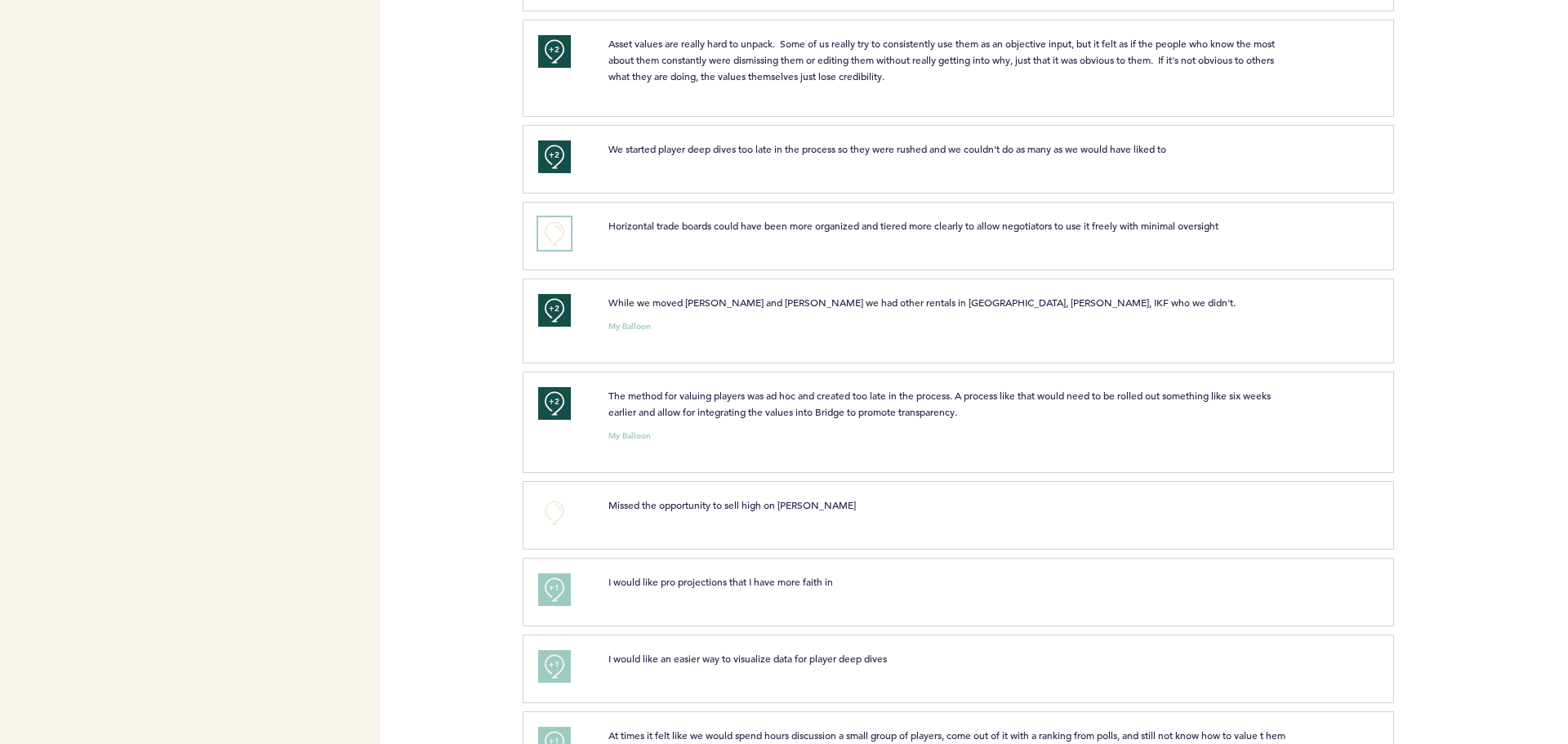
click at [542, 249] on button "+0" at bounding box center [555, 234] width 33 height 33
click at [554, 240] on span "+1" at bounding box center [554, 231] width 11 height 17
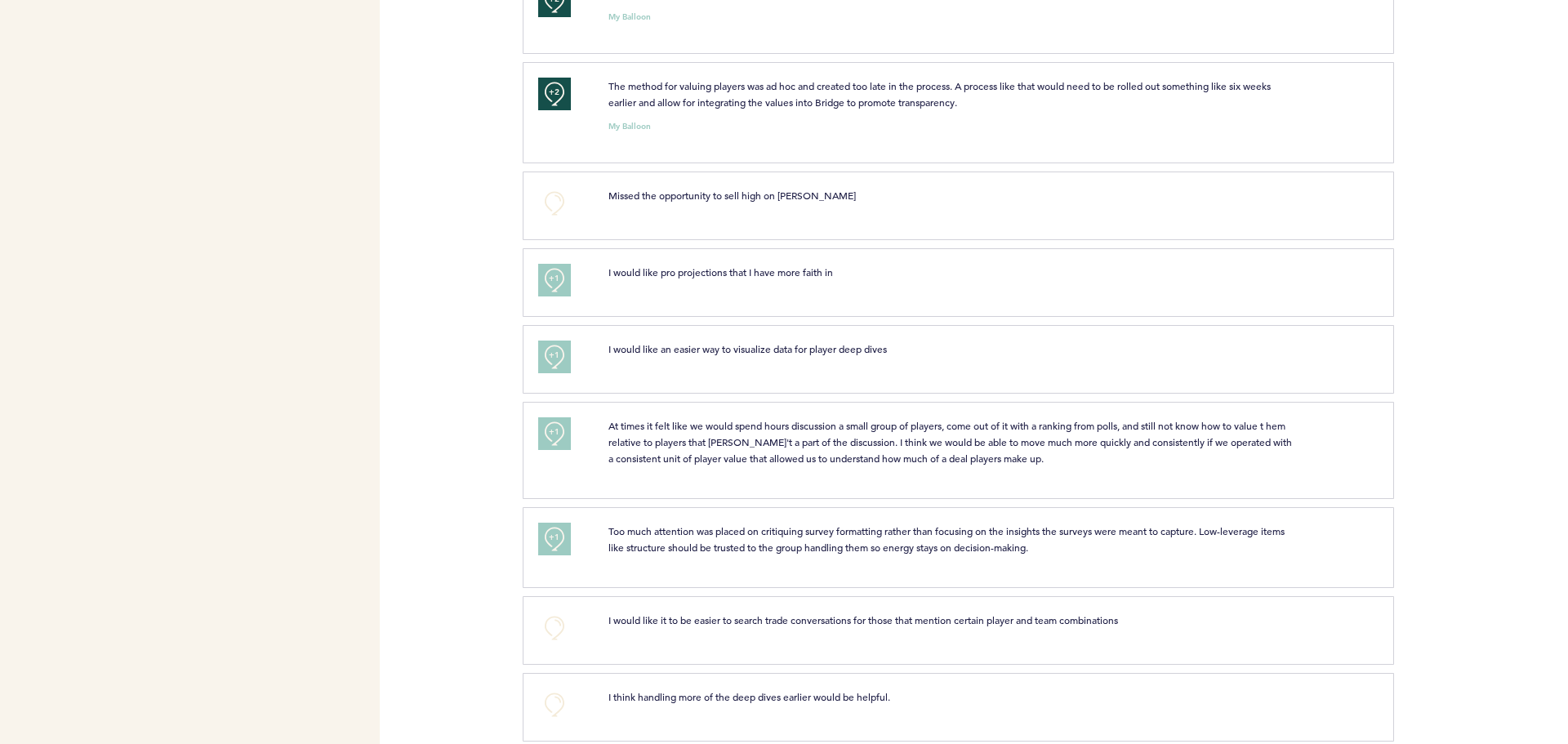
scroll to position [3918, 0]
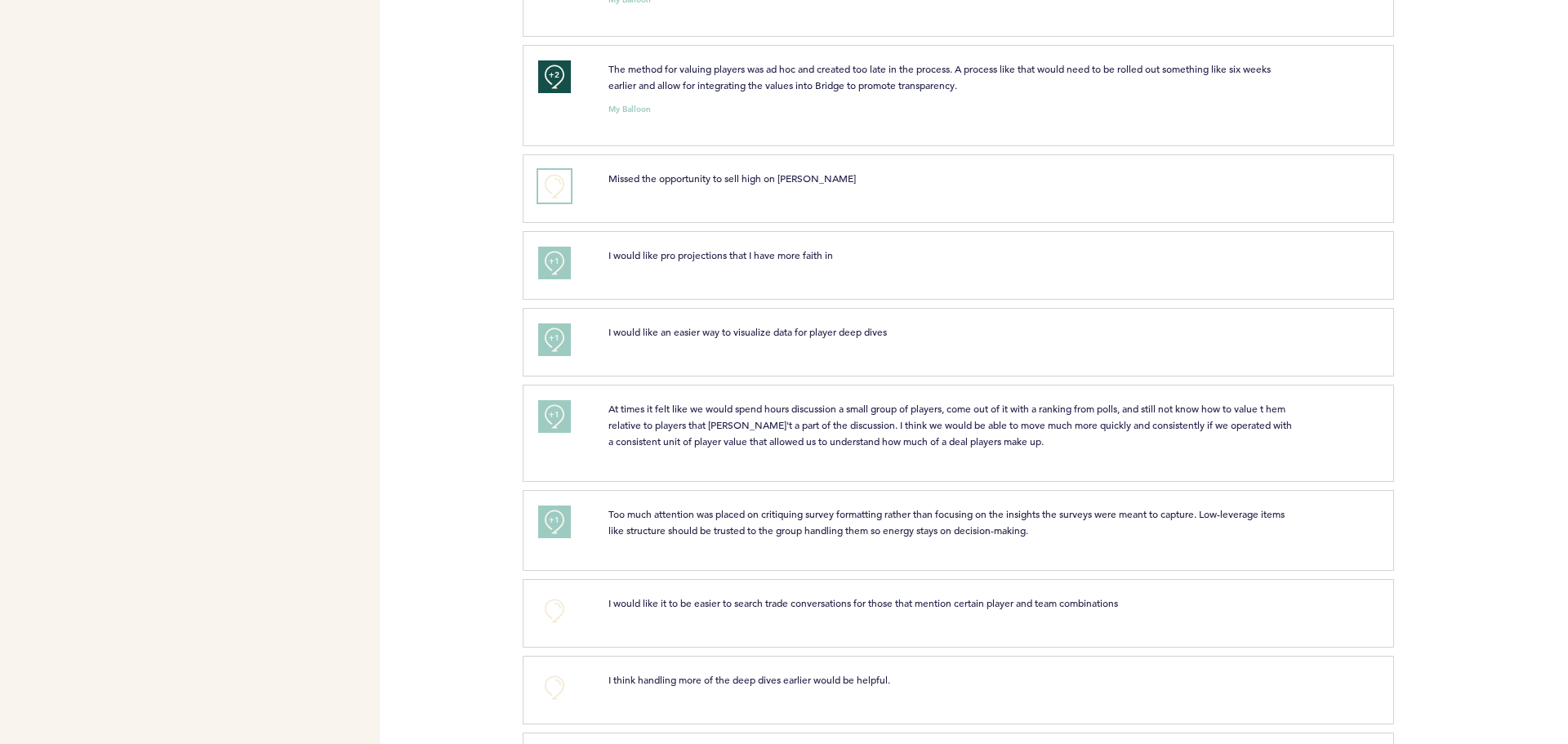
click at [552, 203] on button "+0" at bounding box center [555, 186] width 33 height 33
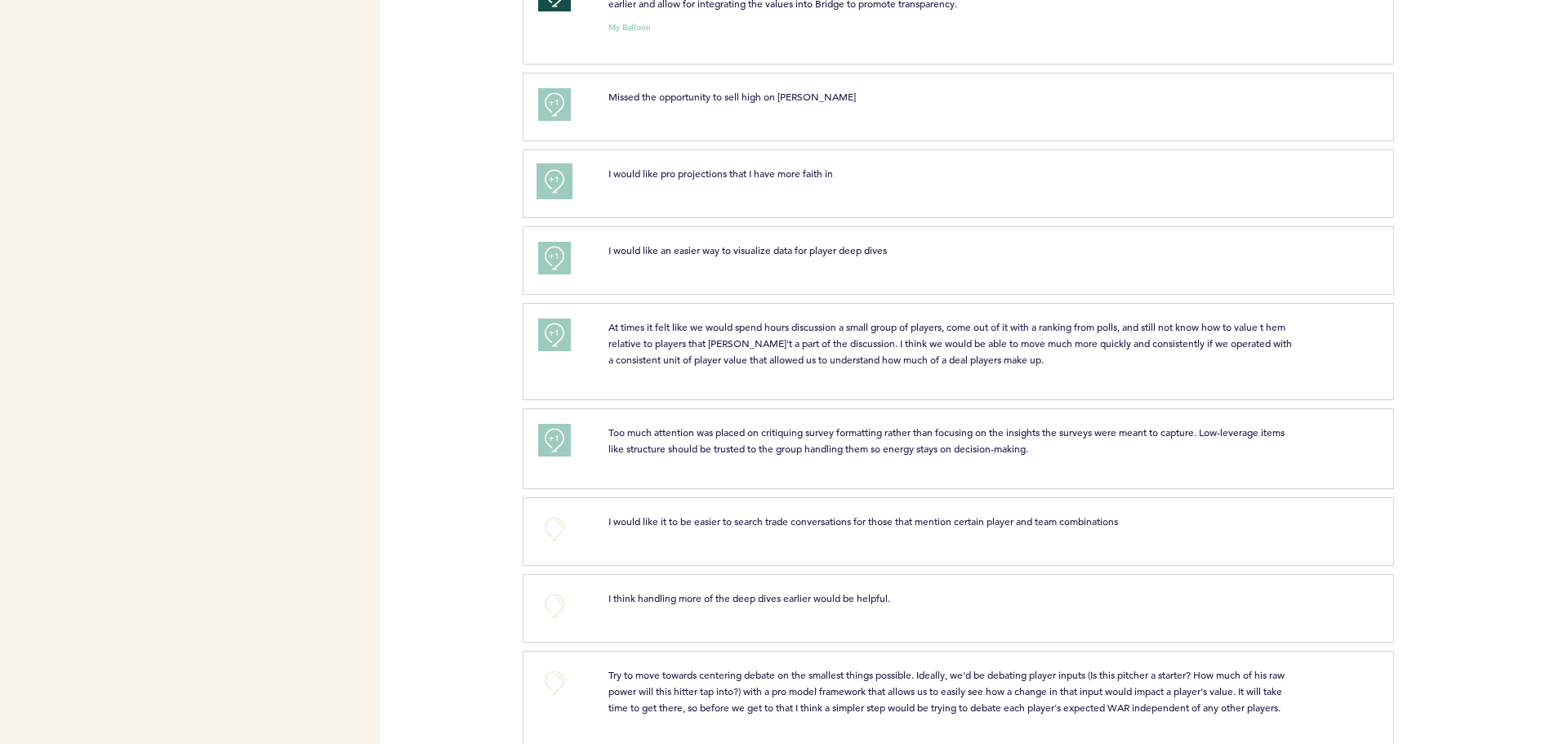
click at [544, 197] on button "+1" at bounding box center [555, 182] width 33 height 33
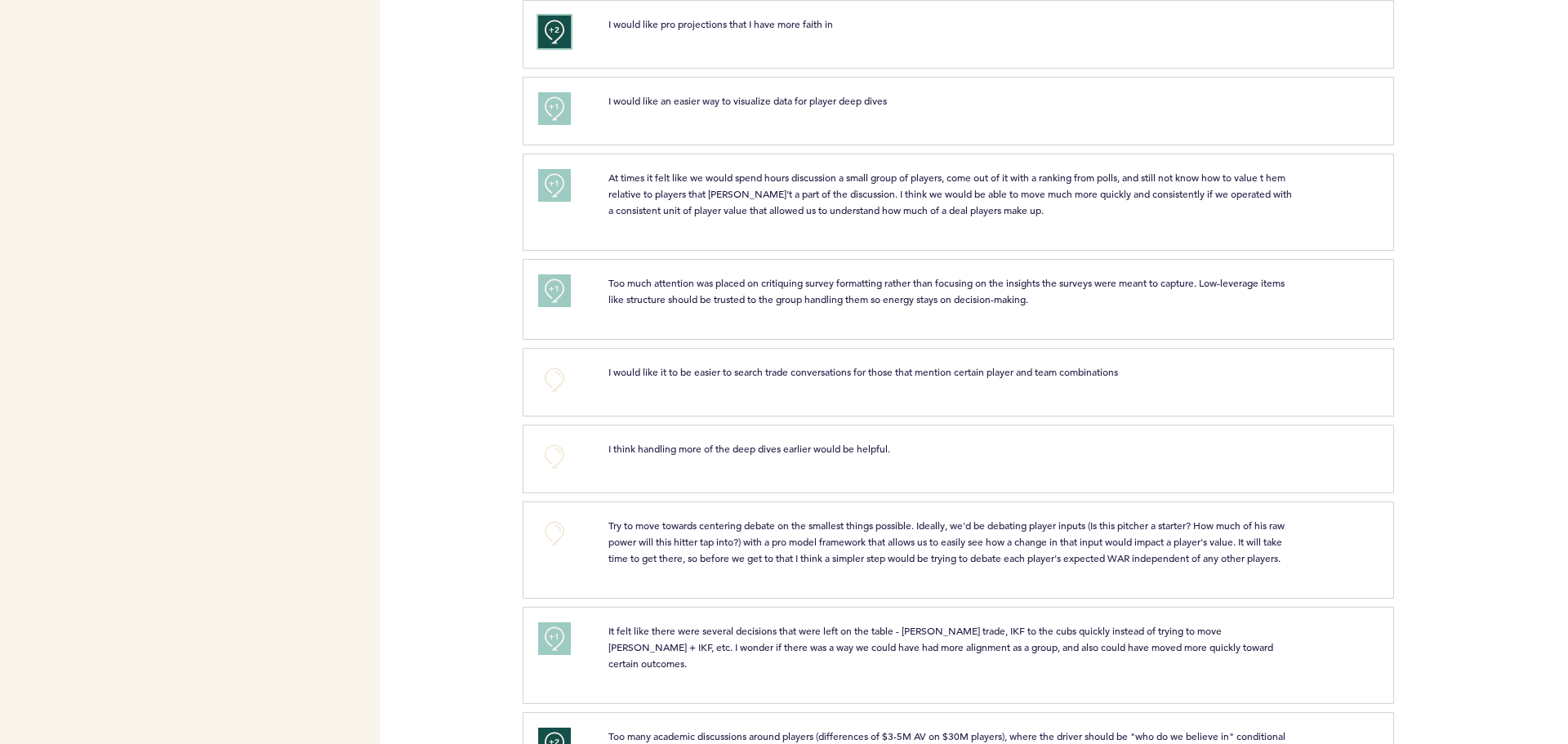
scroll to position [4163, 0]
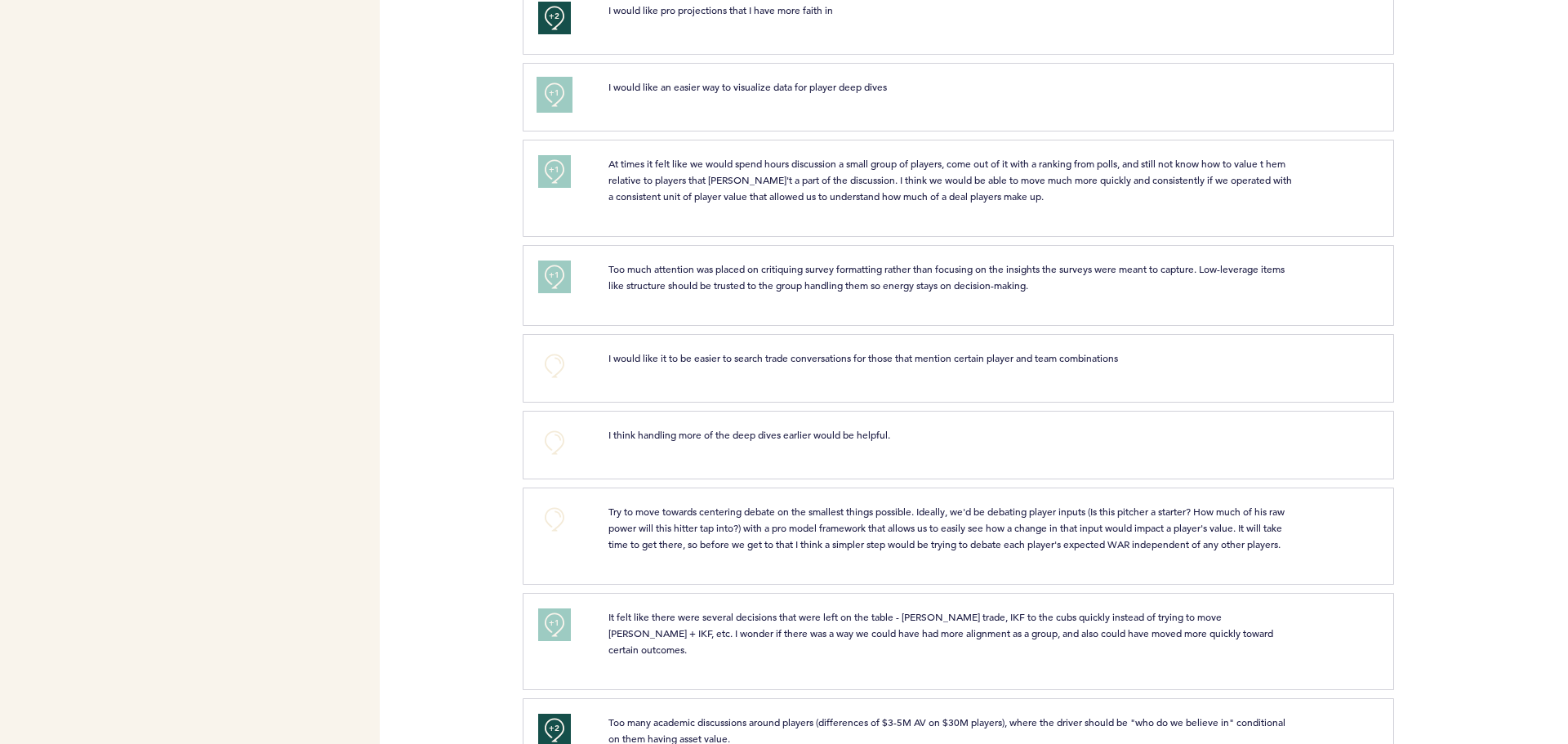
click at [553, 101] on span "+1" at bounding box center [554, 93] width 11 height 17
click at [553, 101] on span "+2" at bounding box center [554, 93] width 11 height 17
click at [553, 111] on button "+0" at bounding box center [555, 95] width 33 height 33
click at [553, 101] on span "+1" at bounding box center [554, 93] width 11 height 17
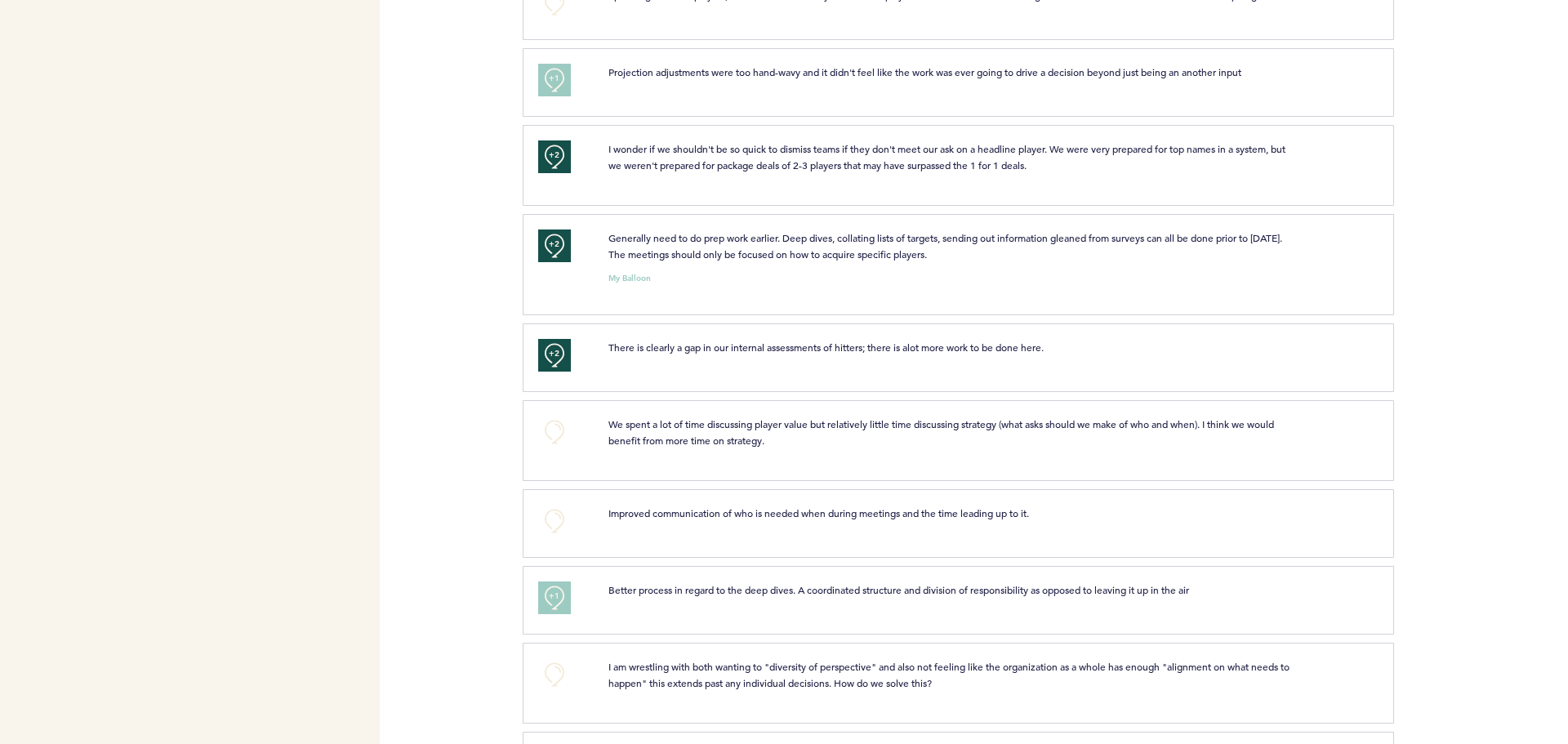
scroll to position [4979, 0]
click at [546, 90] on button "+1" at bounding box center [555, 79] width 33 height 33
click at [544, 96] on button "+2" at bounding box center [555, 79] width 33 height 33
click at [563, 96] on button "+0" at bounding box center [555, 79] width 33 height 33
click at [556, 96] on button "+1" at bounding box center [555, 79] width 33 height 33
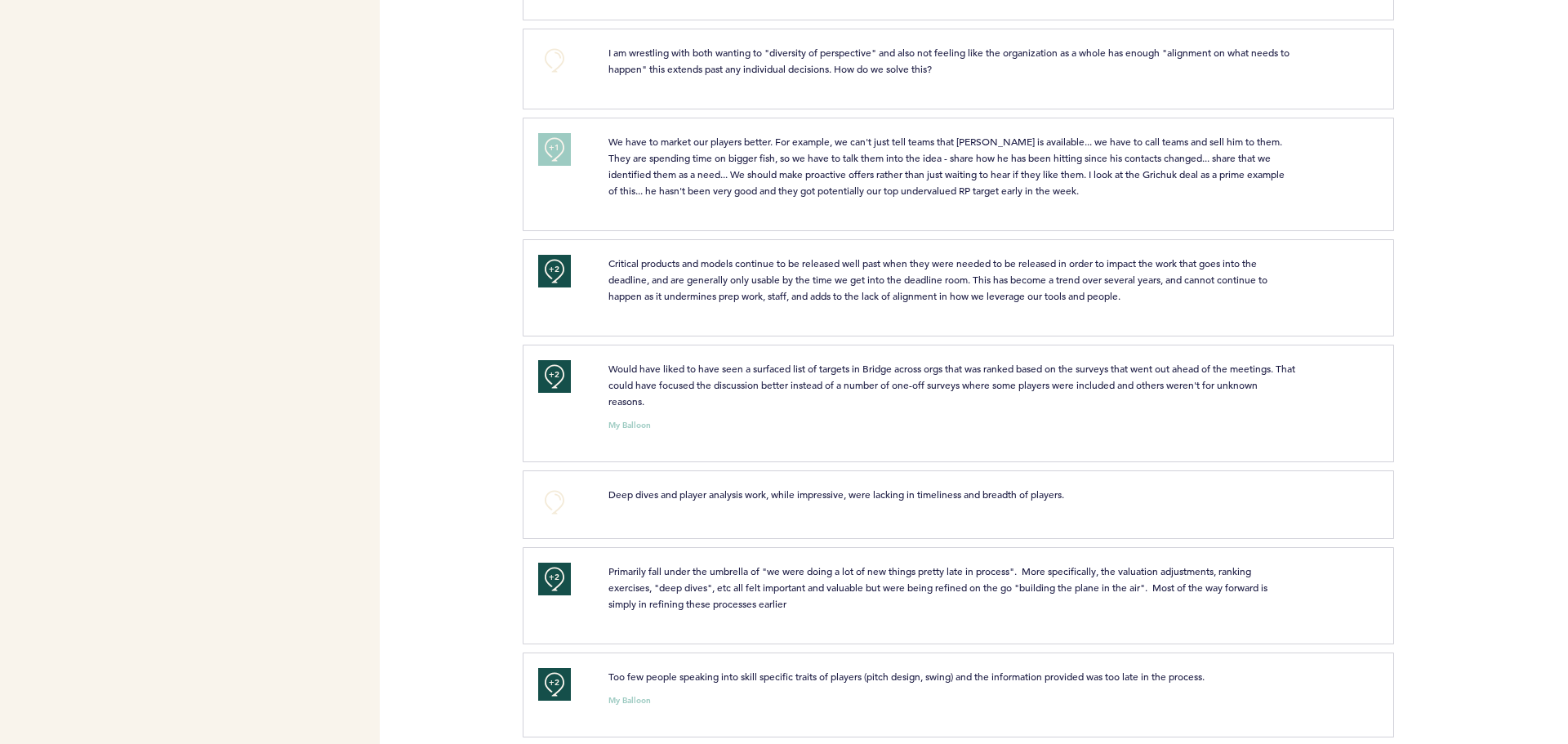
scroll to position [5633, 0]
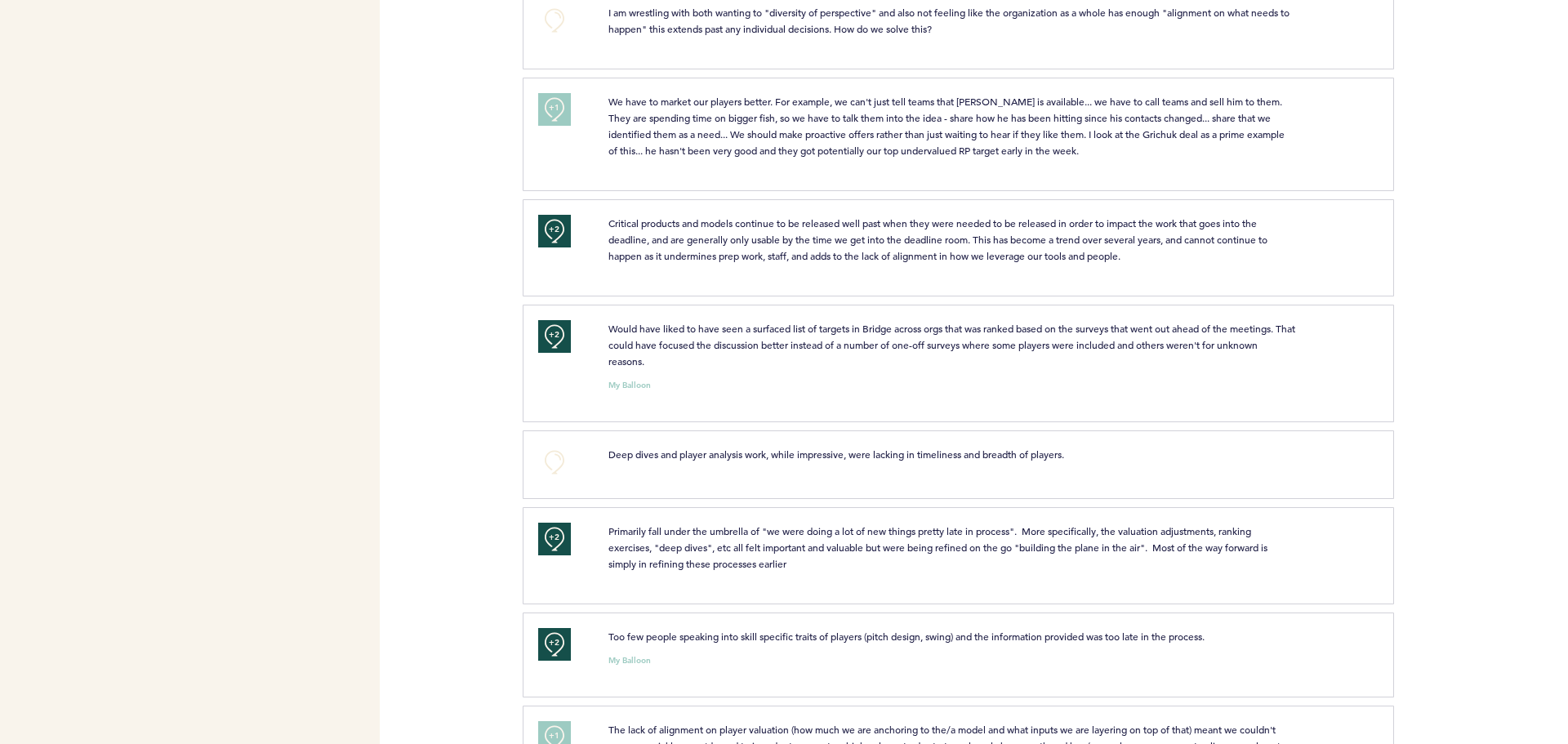
click at [589, 77] on section "+0 I am wrestling with both wanting to "diversity of perspective" and also not …" at bounding box center [1045, 33] width 1045 height 89
click at [560, 126] on button "+1" at bounding box center [555, 110] width 33 height 33
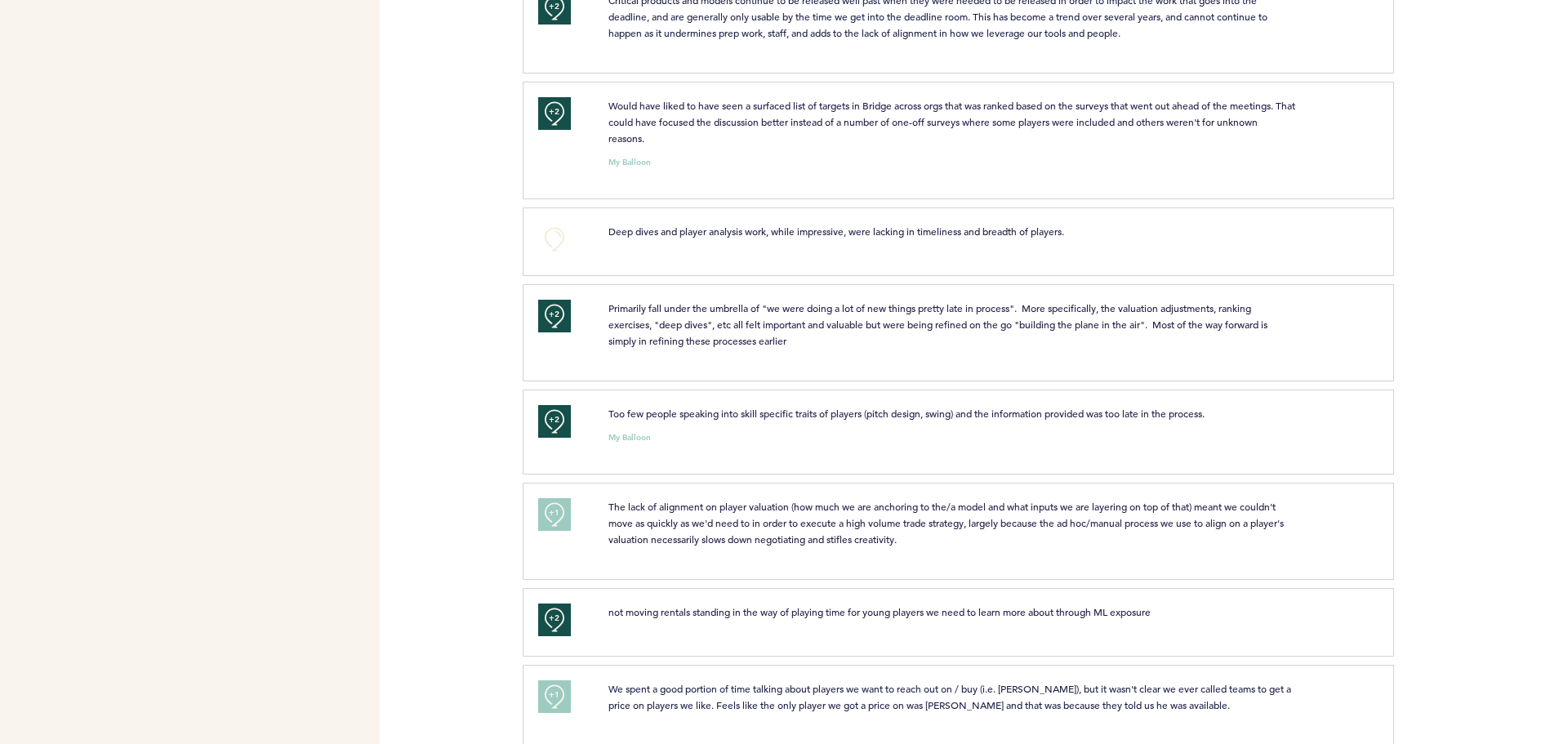
scroll to position [5878, 0]
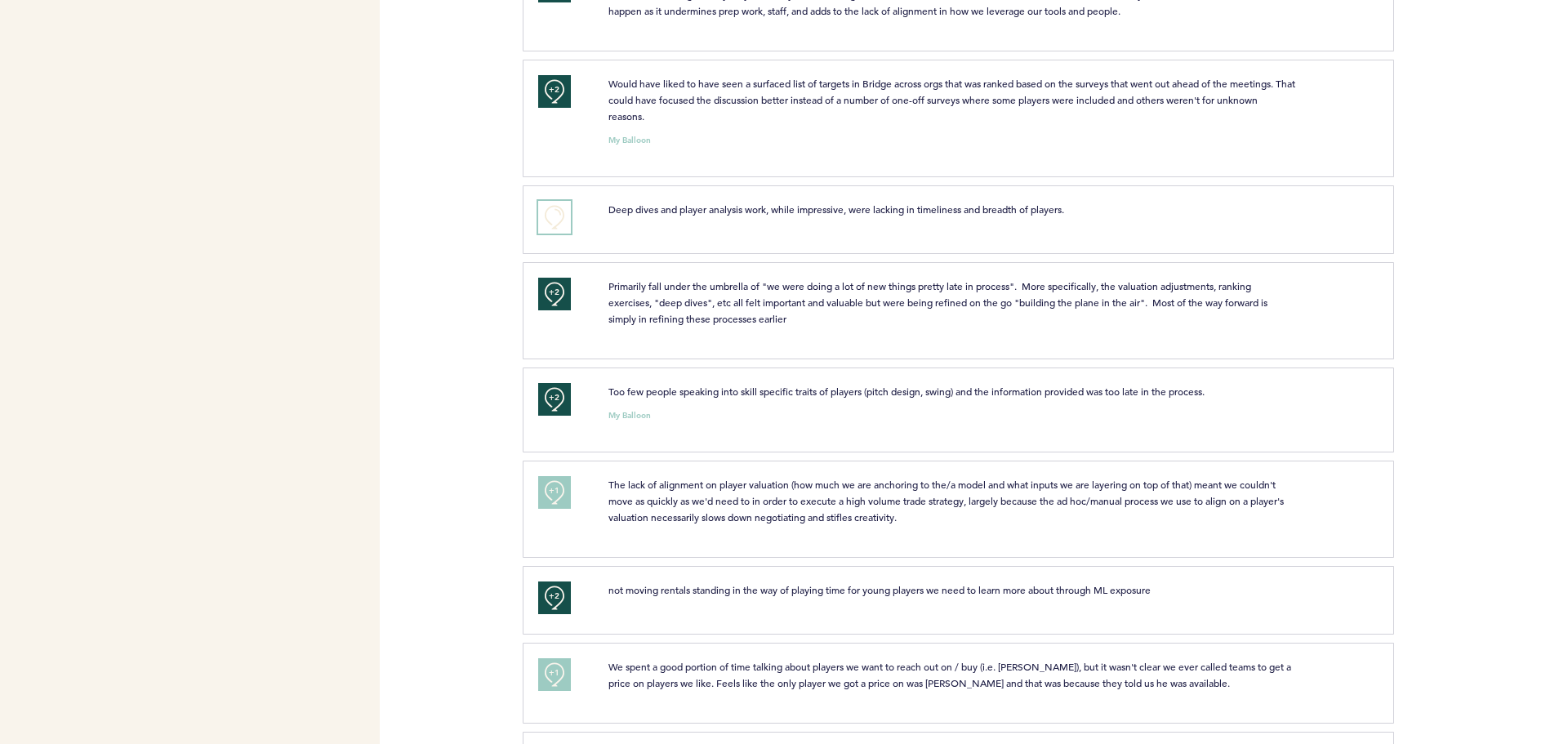
drag, startPoint x: 570, startPoint y: 231, endPoint x: 556, endPoint y: 246, distance: 20.5
click at [571, 232] on div "+0" at bounding box center [561, 217] width 70 height 33
click at [556, 234] on button "+0" at bounding box center [555, 217] width 33 height 33
click at [556, 223] on span "+1" at bounding box center [554, 216] width 11 height 17
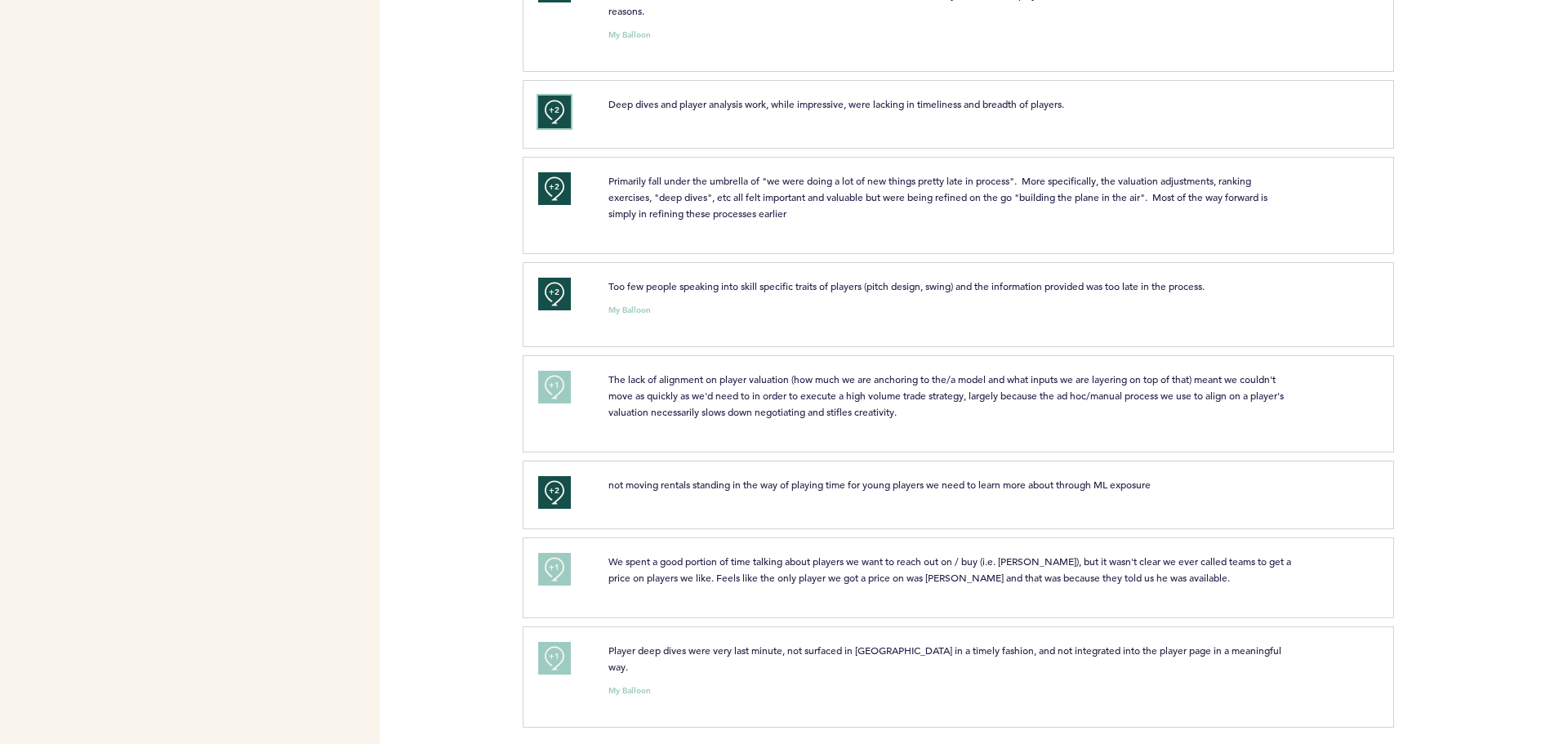
scroll to position [5990, 0]
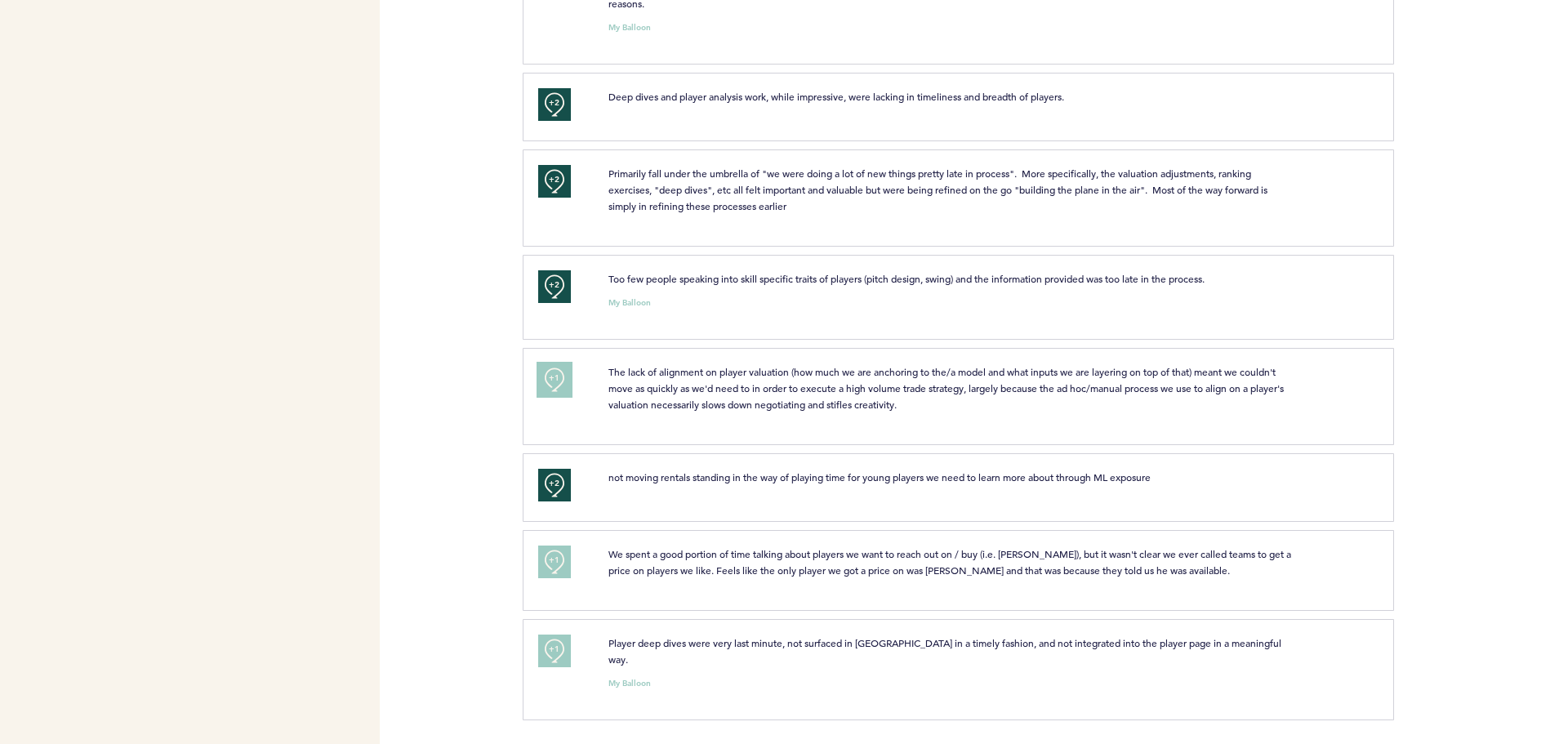
click at [538, 395] on button "+1" at bounding box center [555, 380] width 33 height 33
click at [543, 389] on button "+2" at bounding box center [555, 380] width 33 height 33
click at [577, 405] on div "+0" at bounding box center [561, 394] width 70 height 61
click at [550, 396] on button "+0" at bounding box center [555, 380] width 33 height 33
click at [562, 395] on button "+1" at bounding box center [555, 380] width 33 height 33
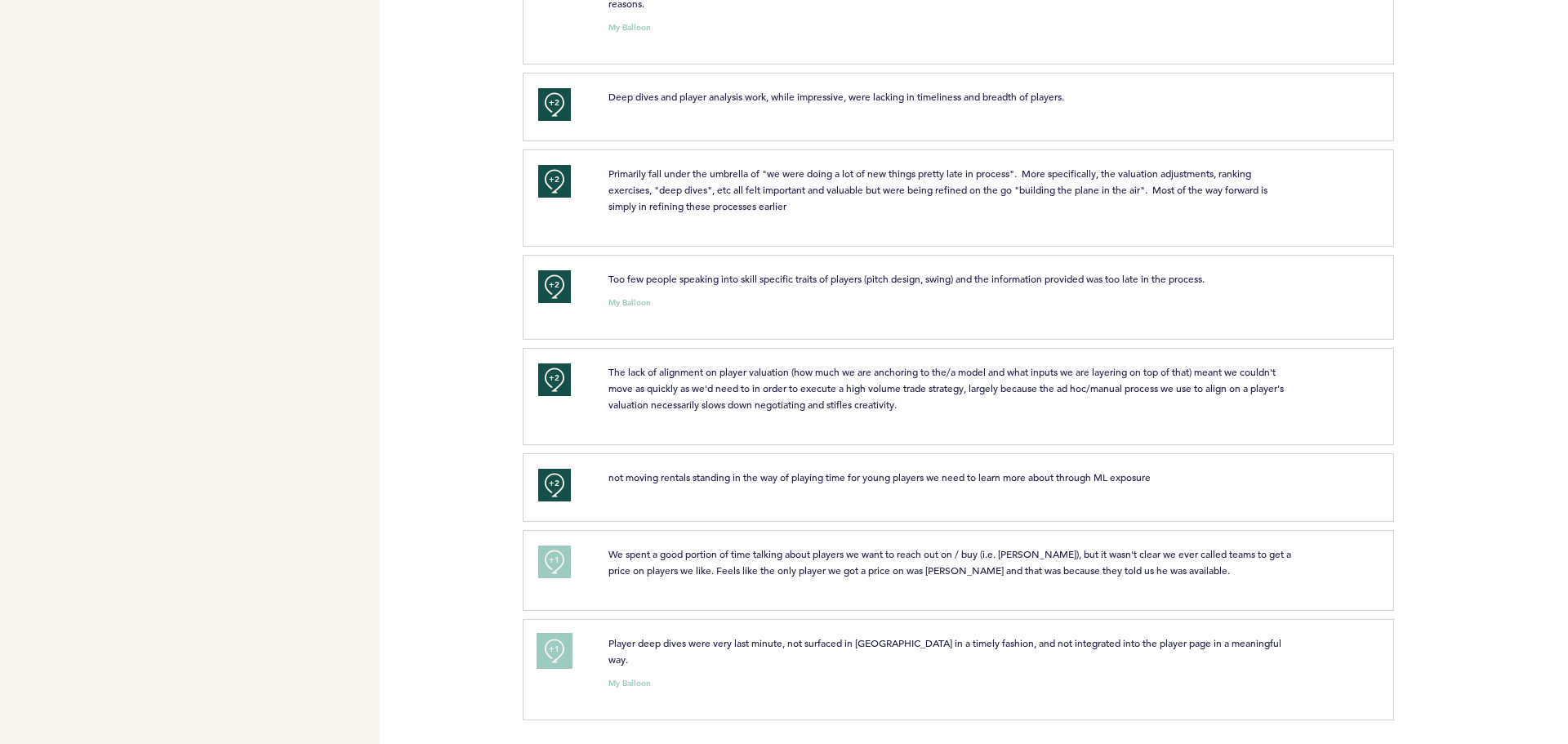
click at [566, 667] on button "+1" at bounding box center [555, 651] width 33 height 33
click at [562, 666] on button "+2" at bounding box center [555, 651] width 33 height 33
click at [562, 666] on button "+0" at bounding box center [555, 651] width 33 height 33
click at [562, 666] on button "+1" at bounding box center [555, 651] width 33 height 33
click at [551, 568] on span "+1" at bounding box center [554, 560] width 11 height 17
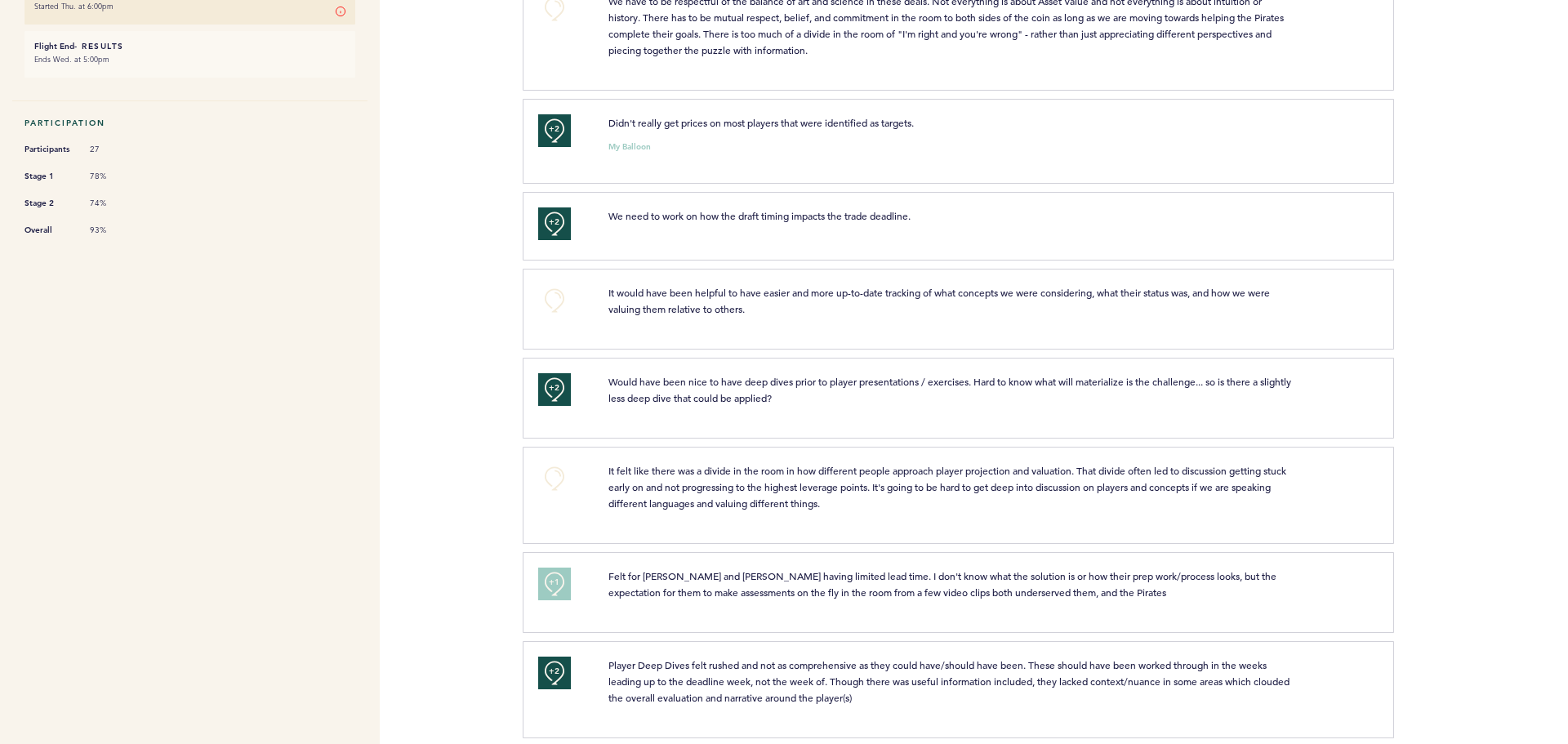
scroll to position [0, 0]
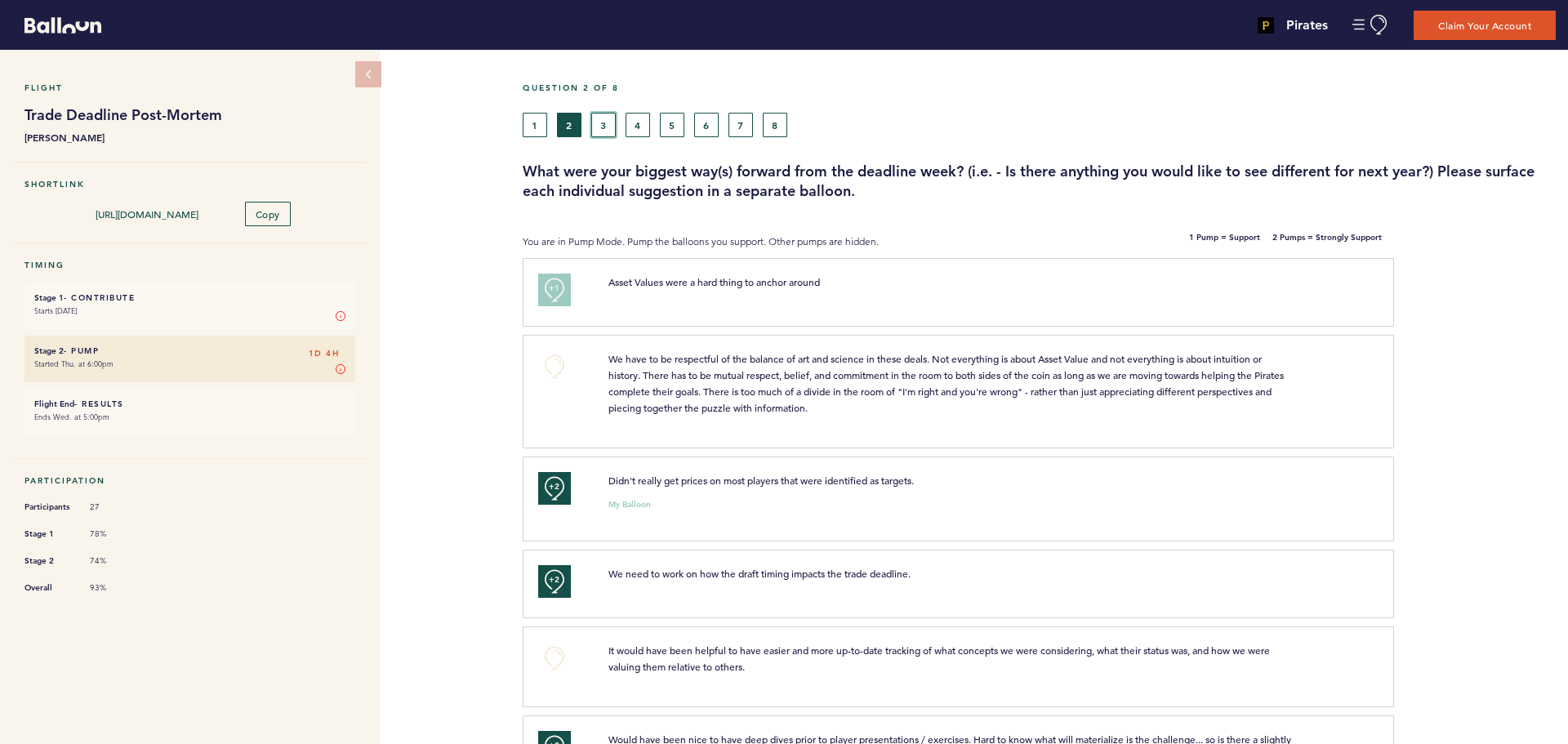
click at [607, 122] on button "3" at bounding box center [604, 125] width 24 height 24
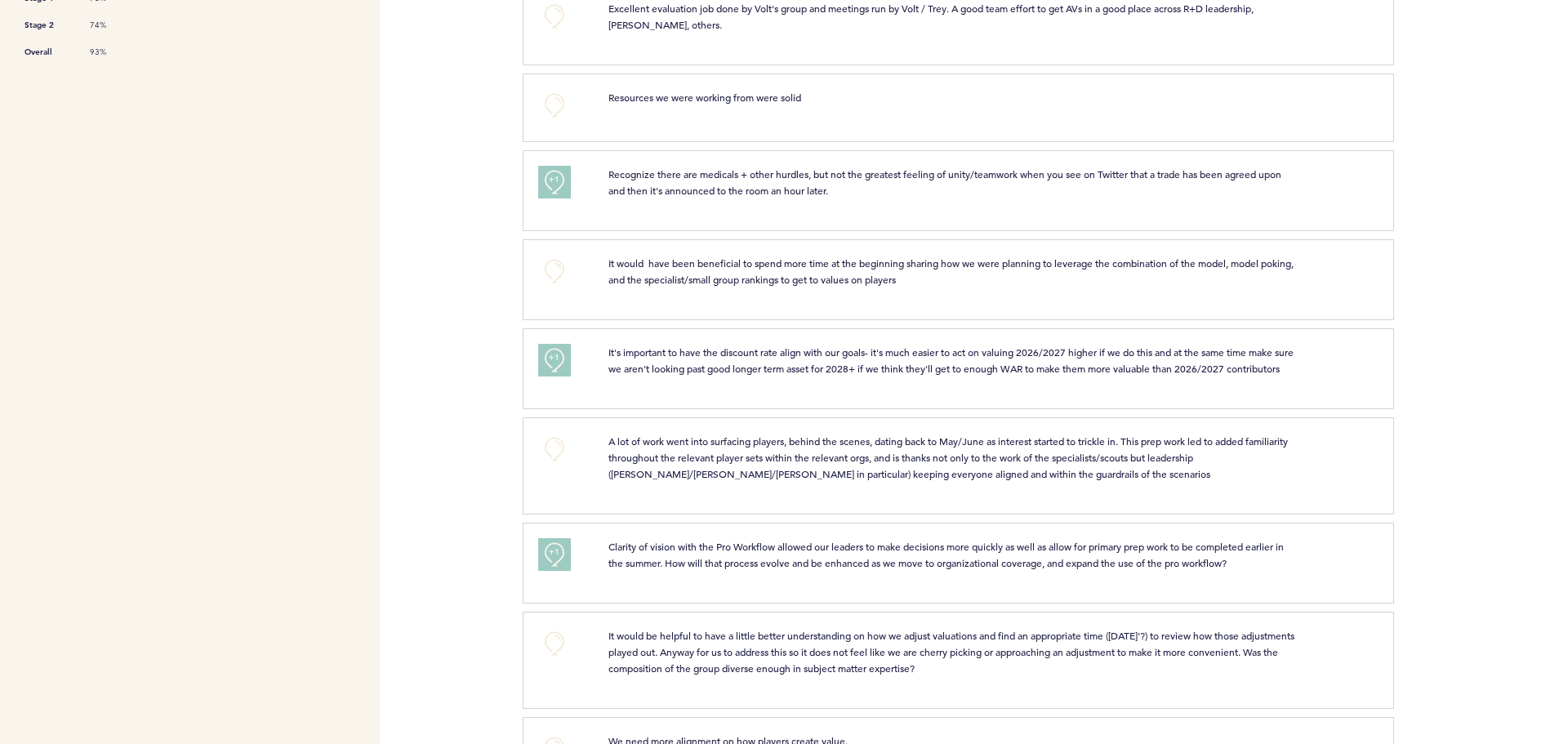
scroll to position [571, 0]
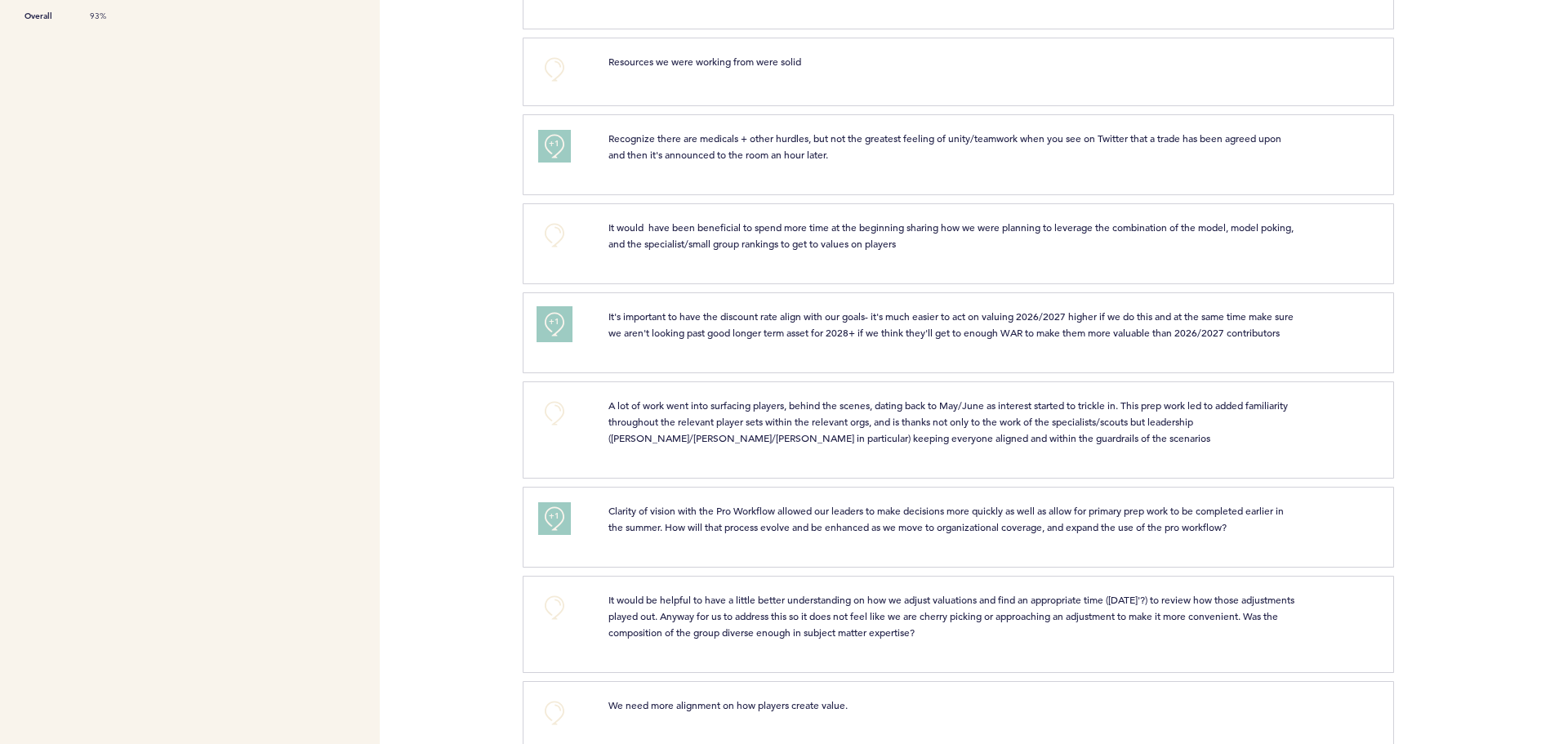
click at [556, 321] on span "+1" at bounding box center [554, 322] width 11 height 17
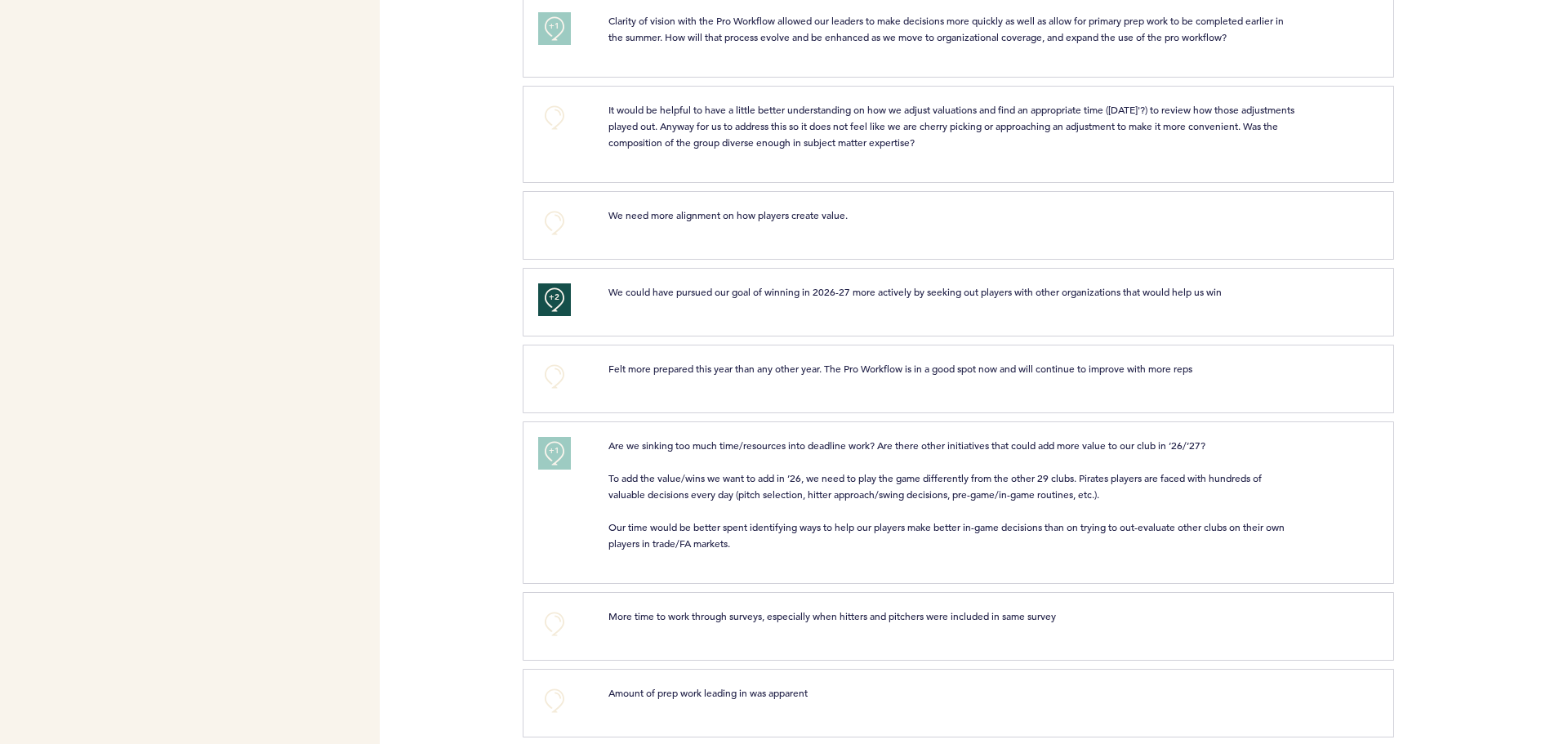
scroll to position [1143, 0]
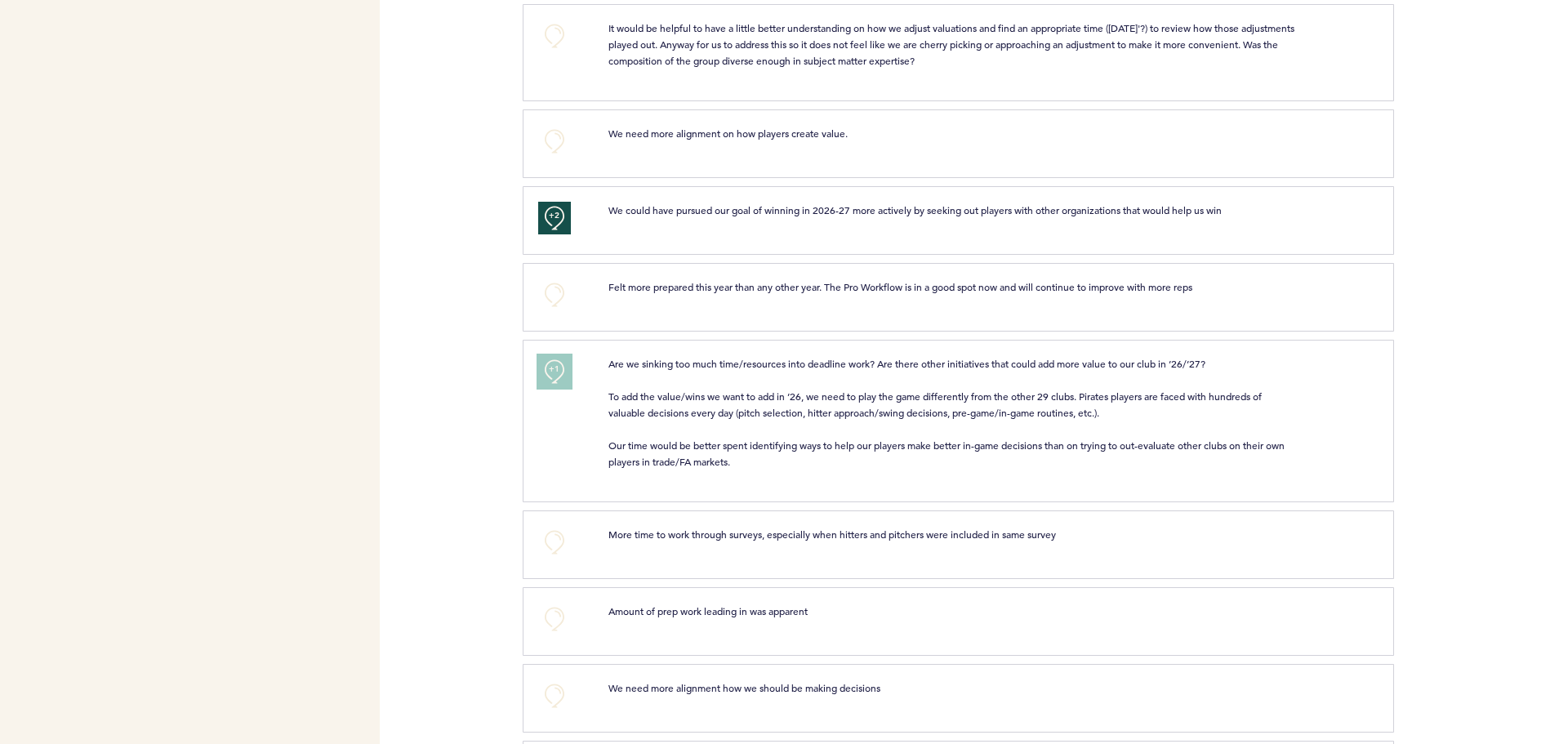
click at [544, 388] on button "+1" at bounding box center [555, 372] width 33 height 33
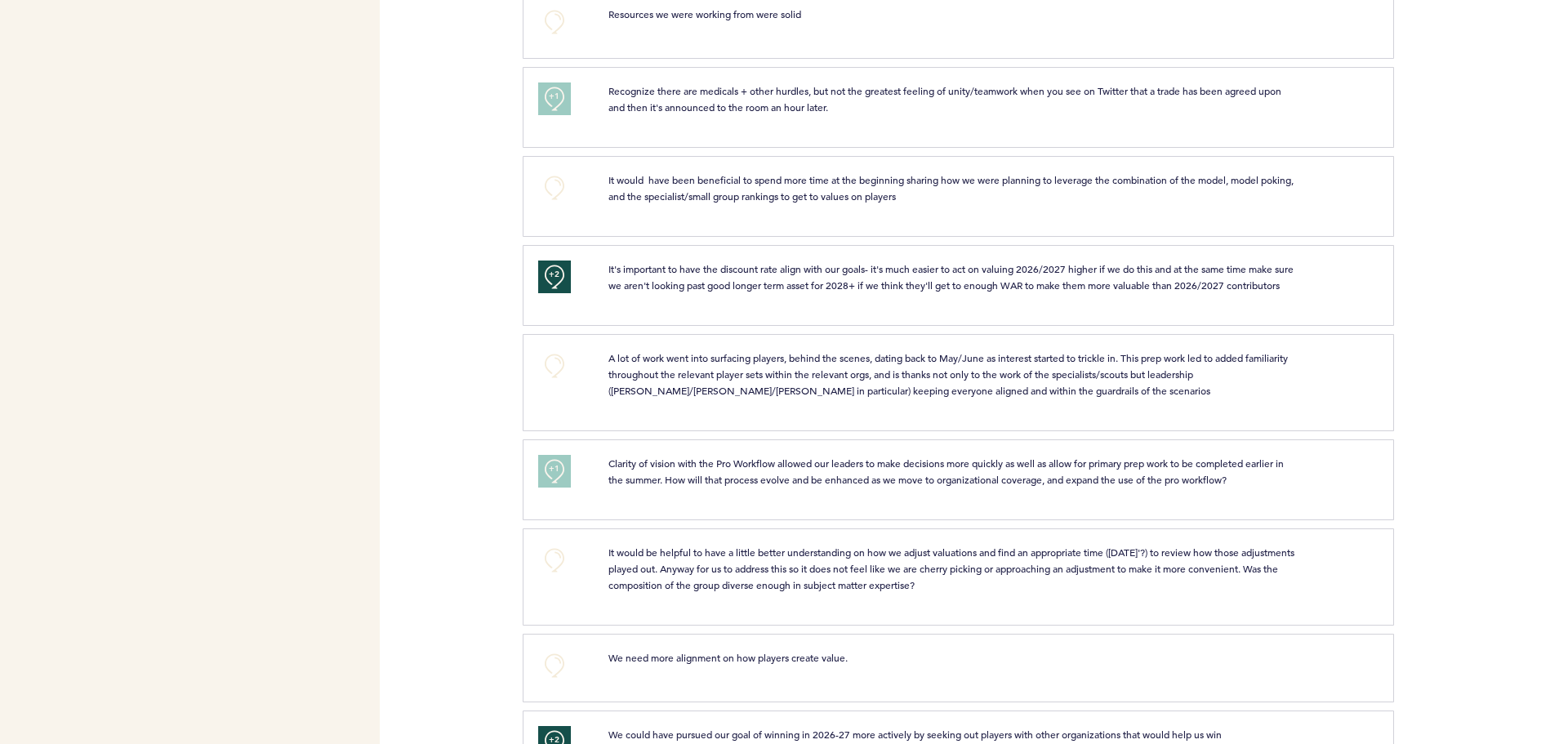
scroll to position [0, 0]
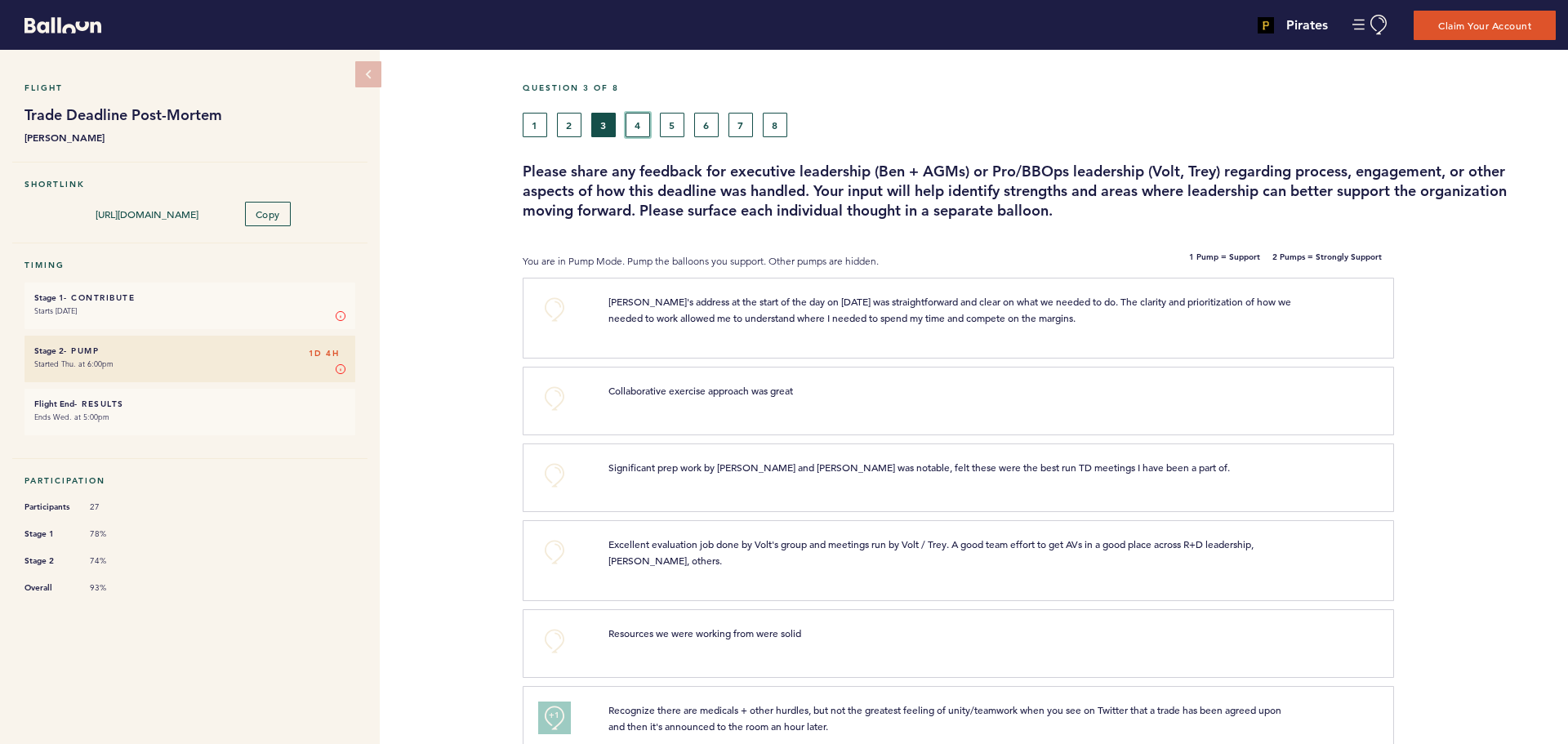
click at [634, 128] on button "4" at bounding box center [637, 125] width 24 height 24
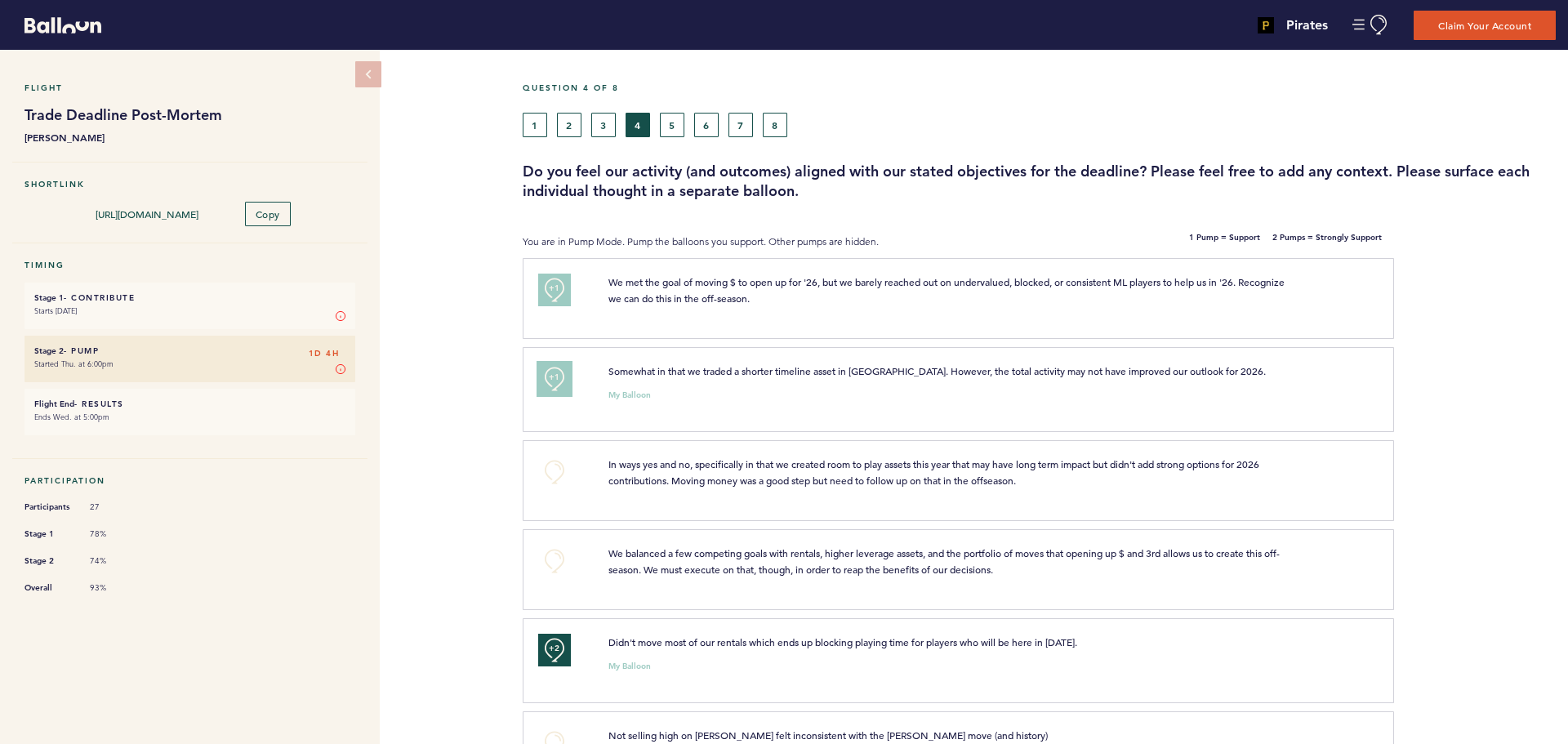
click at [546, 383] on button "+1" at bounding box center [555, 379] width 33 height 33
drag, startPoint x: 555, startPoint y: 288, endPoint x: 539, endPoint y: 288, distance: 16.0
click at [553, 288] on span "+1" at bounding box center [554, 288] width 11 height 17
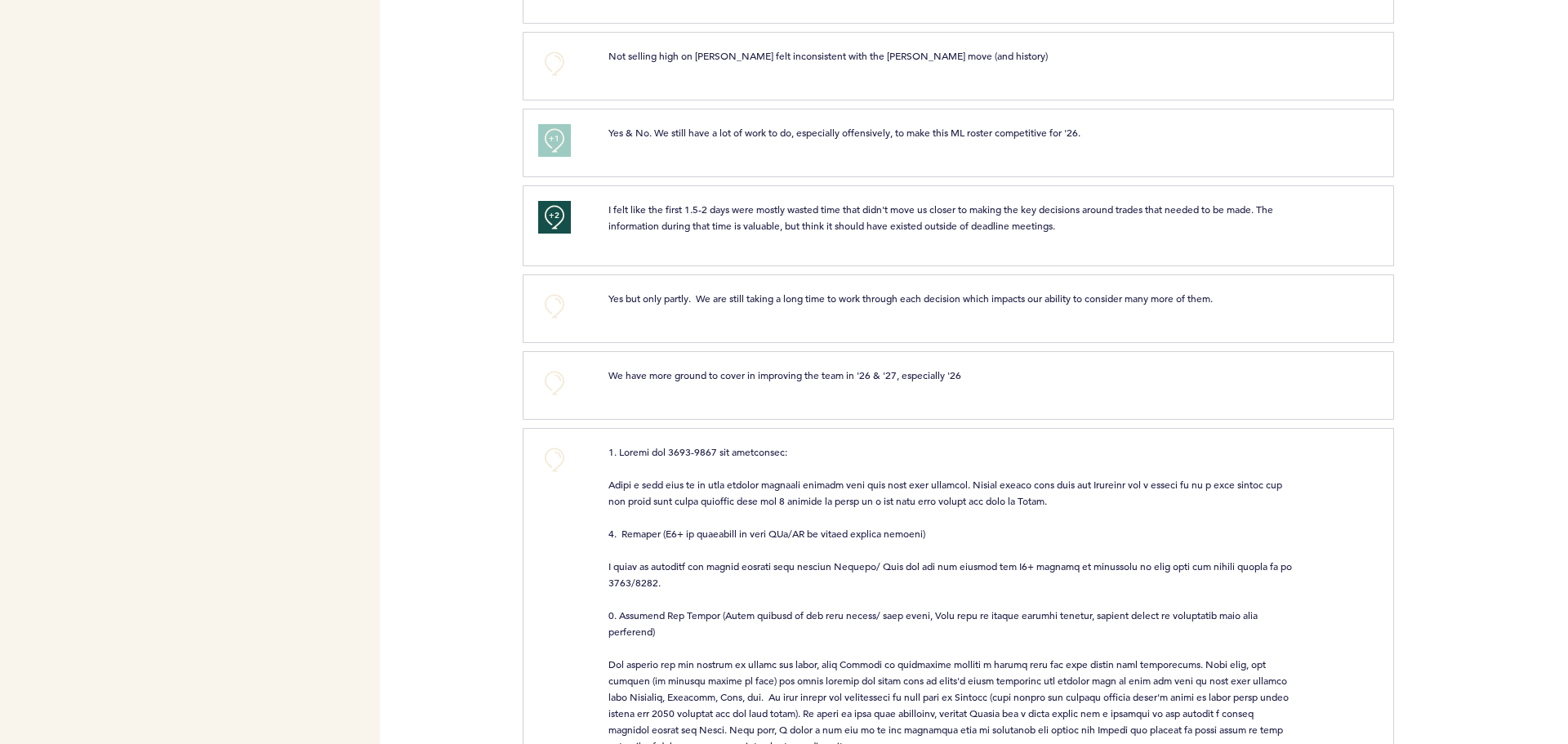
scroll to position [734, 0]
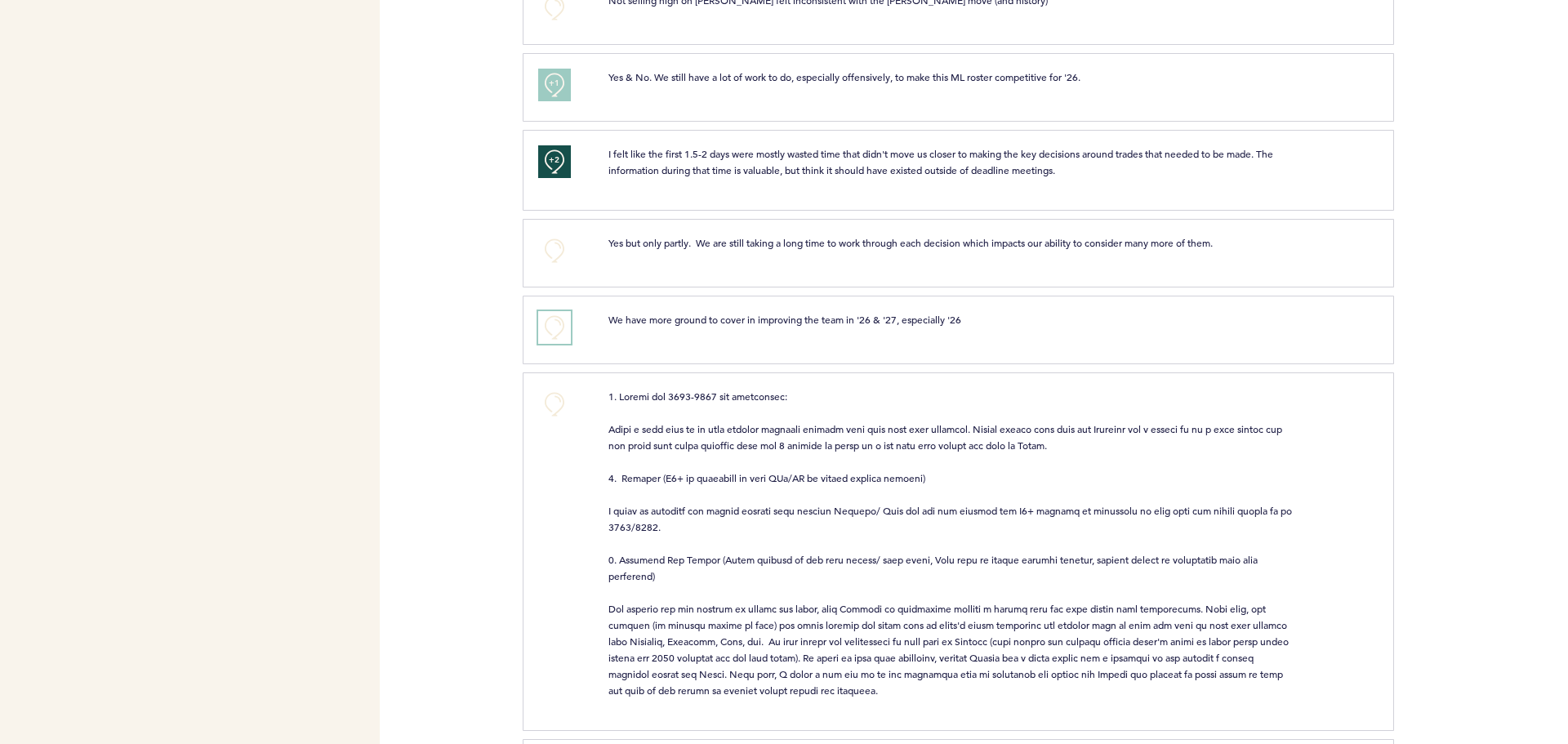
click at [559, 329] on button "+0" at bounding box center [555, 328] width 33 height 33
click at [559, 329] on span "+1" at bounding box center [554, 325] width 11 height 17
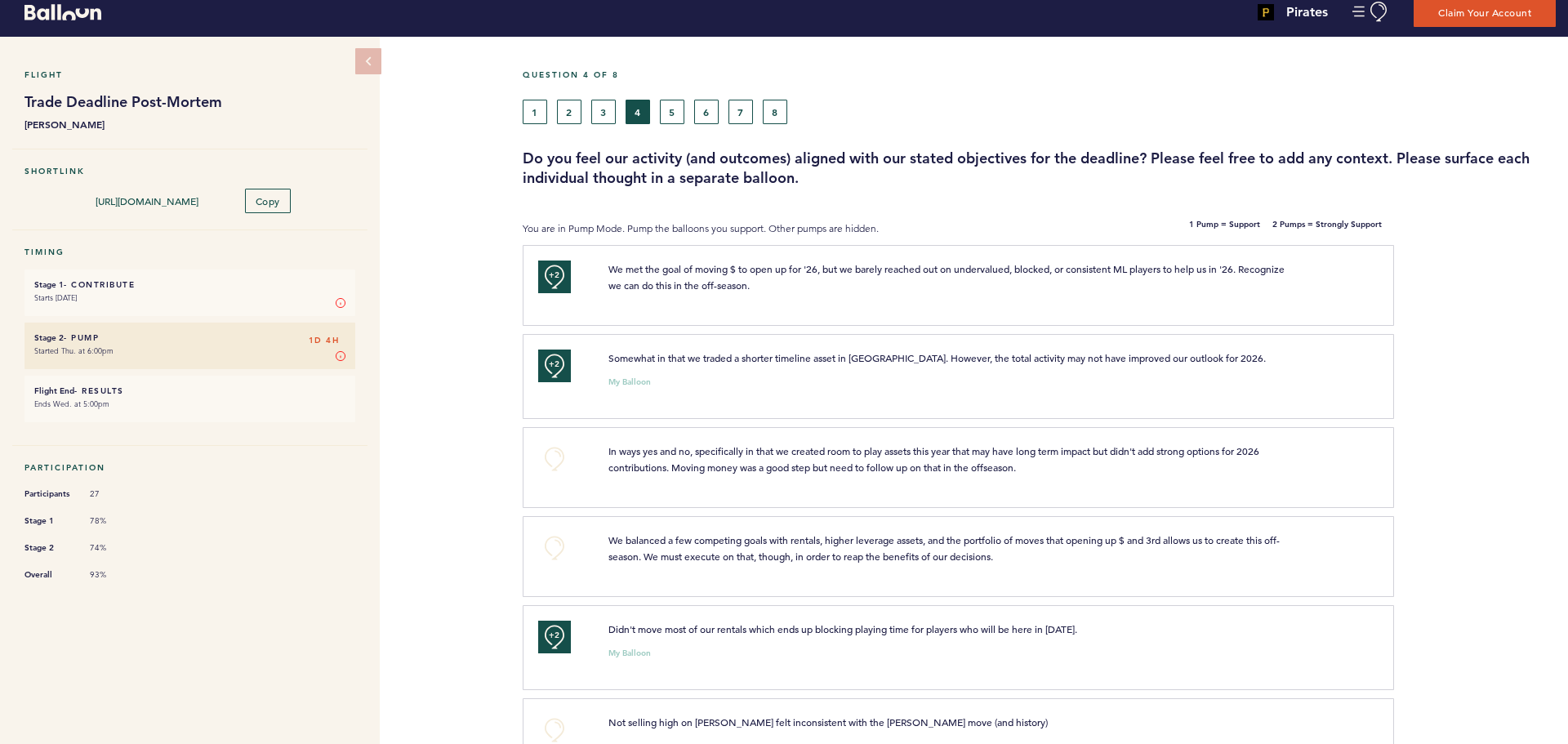
scroll to position [0, 0]
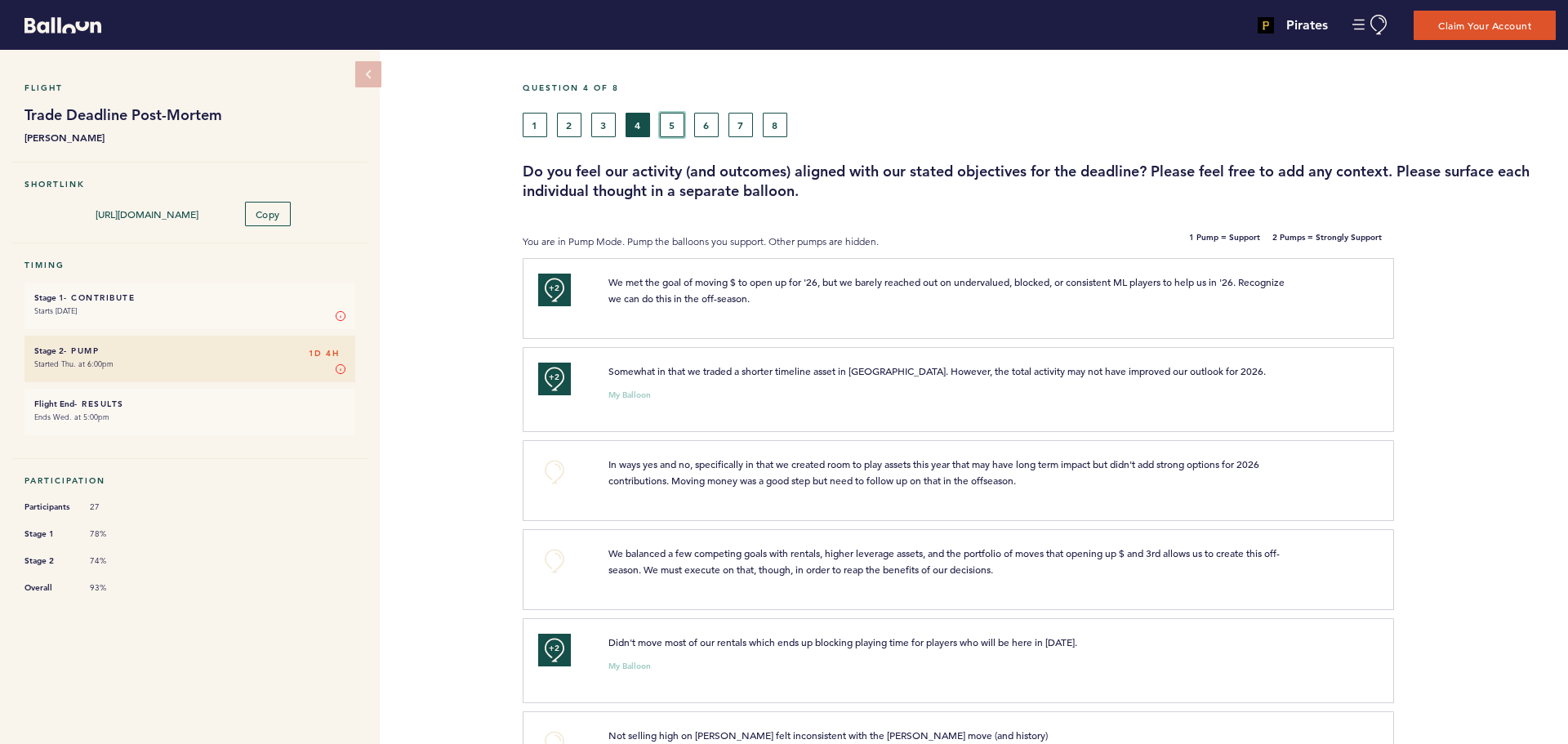
click at [669, 121] on button "5" at bounding box center [672, 125] width 24 height 24
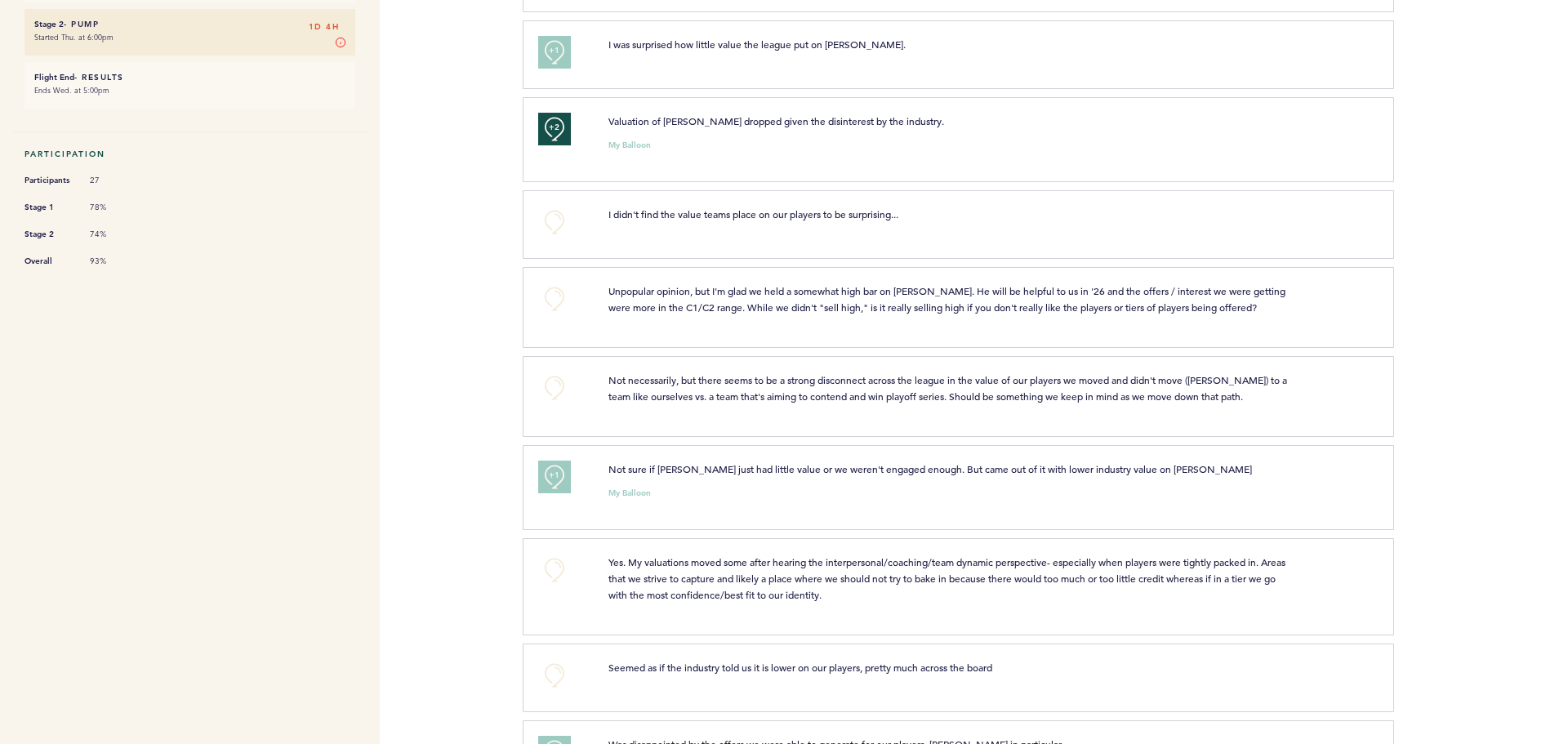
scroll to position [490, 0]
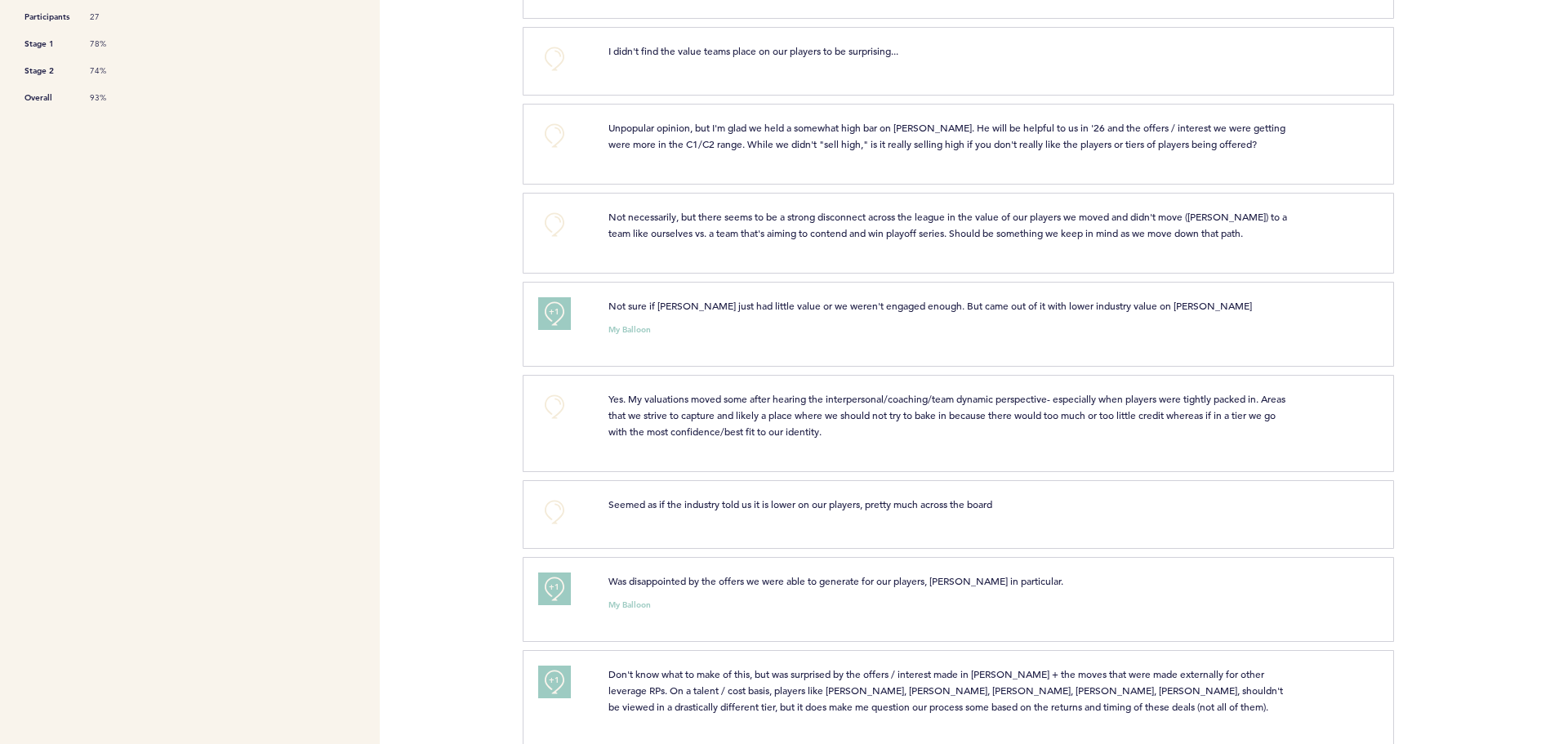
click at [510, 314] on div "Pirates dan.fox@pirates.com Team Domain: pirates Notification Preferences Help …" at bounding box center [784, 372] width 1568 height 744
click at [577, 307] on div "+1" at bounding box center [561, 322] width 70 height 49
click at [565, 313] on button "+1" at bounding box center [555, 314] width 33 height 33
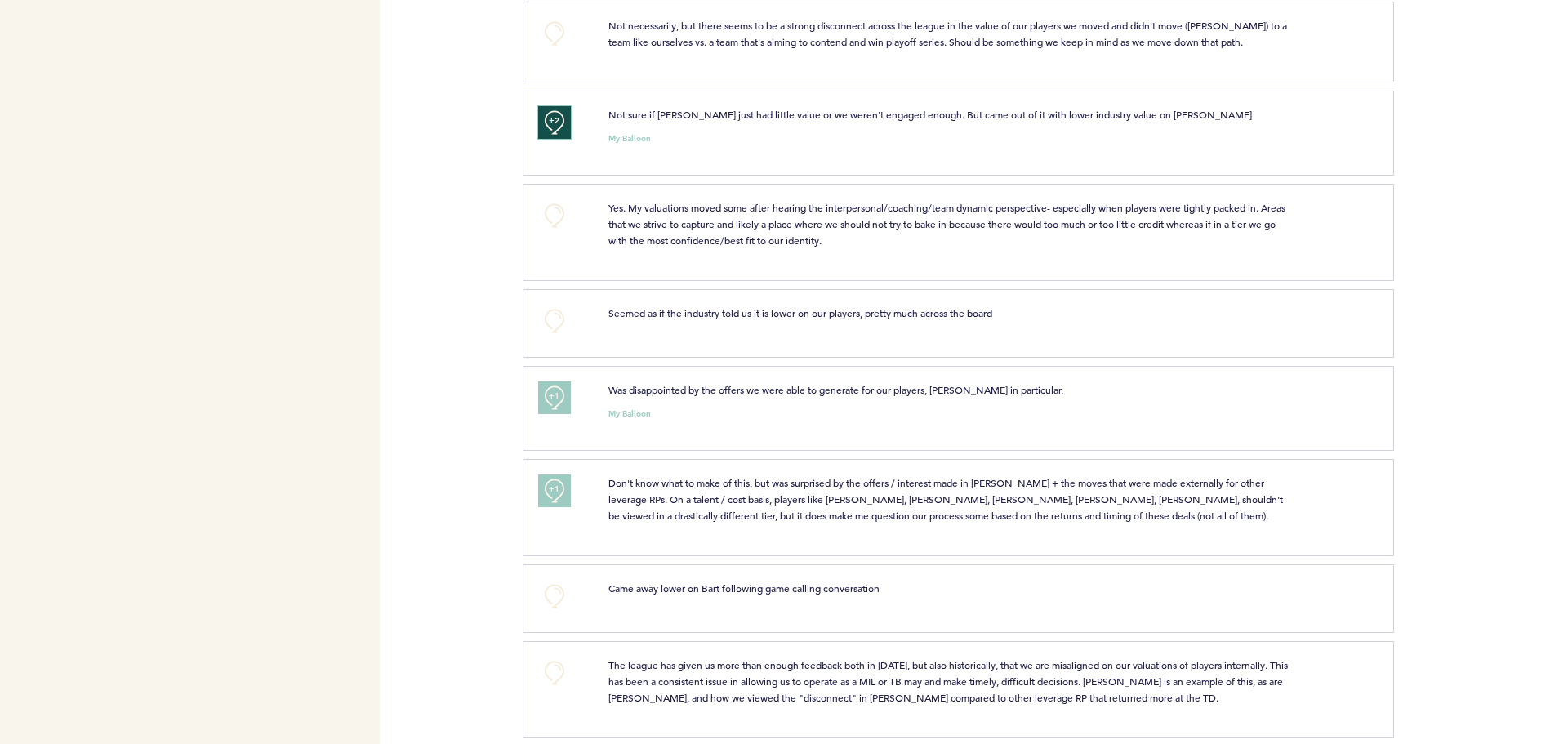
scroll to position [699, 0]
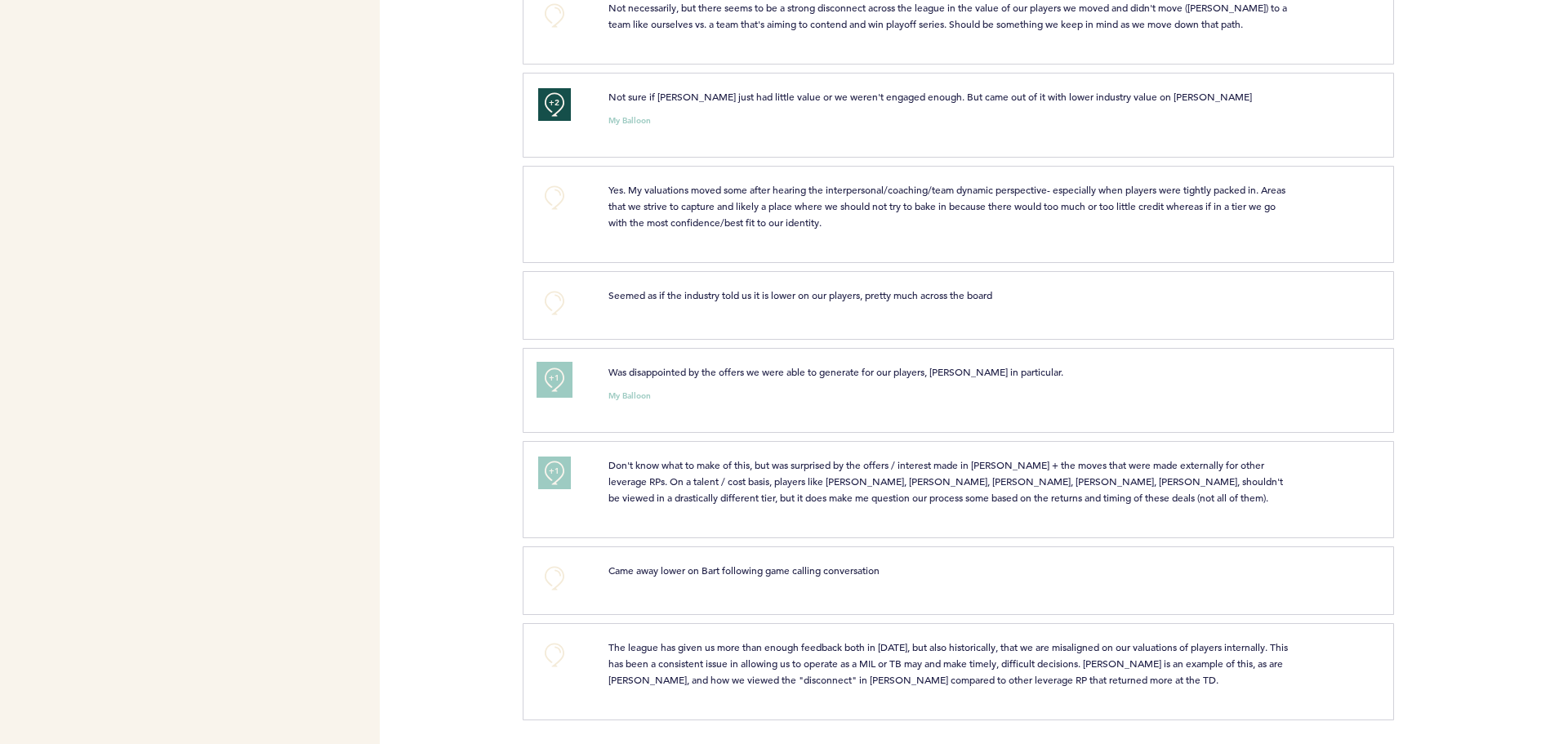
click at [540, 381] on button "+1" at bounding box center [555, 380] width 33 height 33
click at [560, 482] on button "+1" at bounding box center [555, 473] width 33 height 33
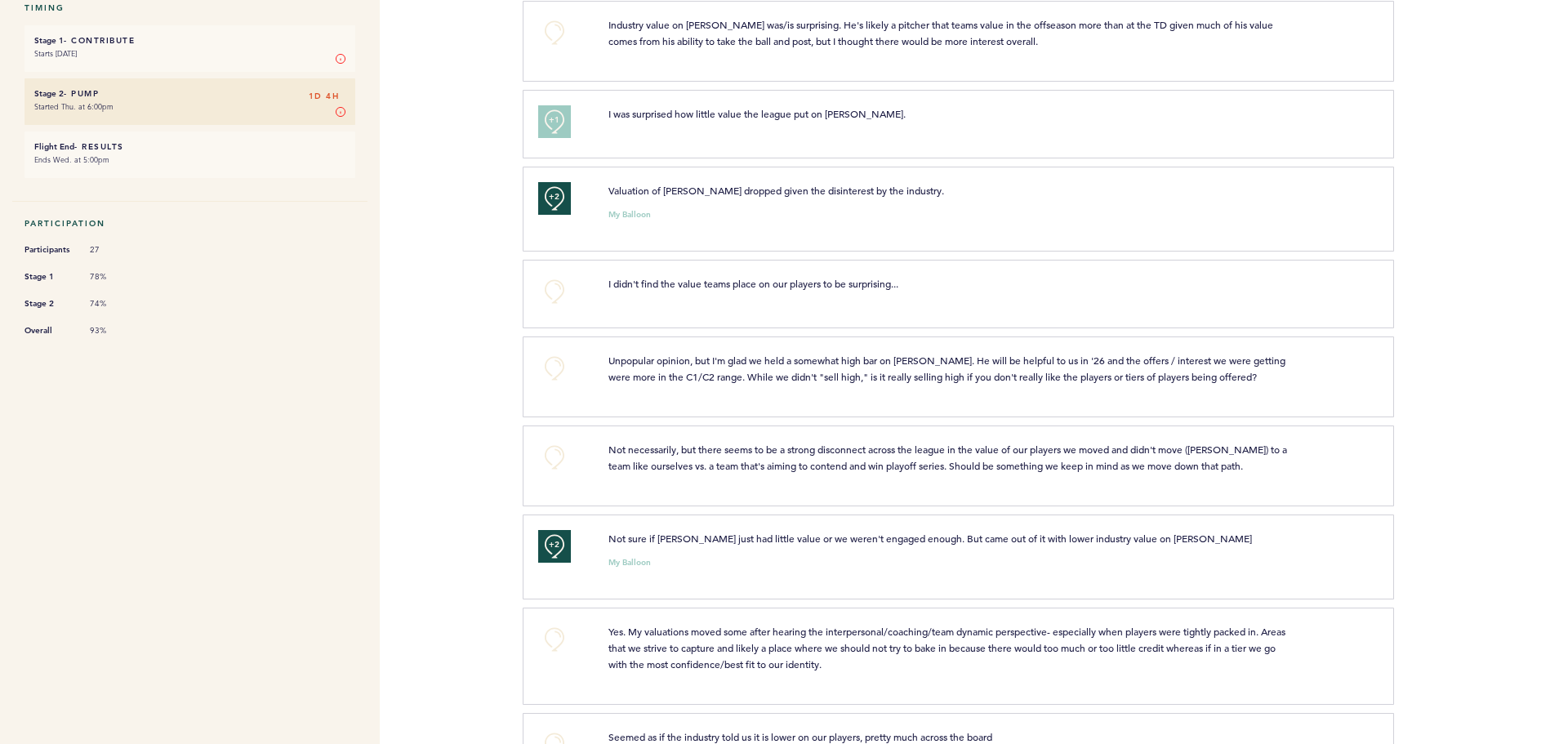
scroll to position [0, 0]
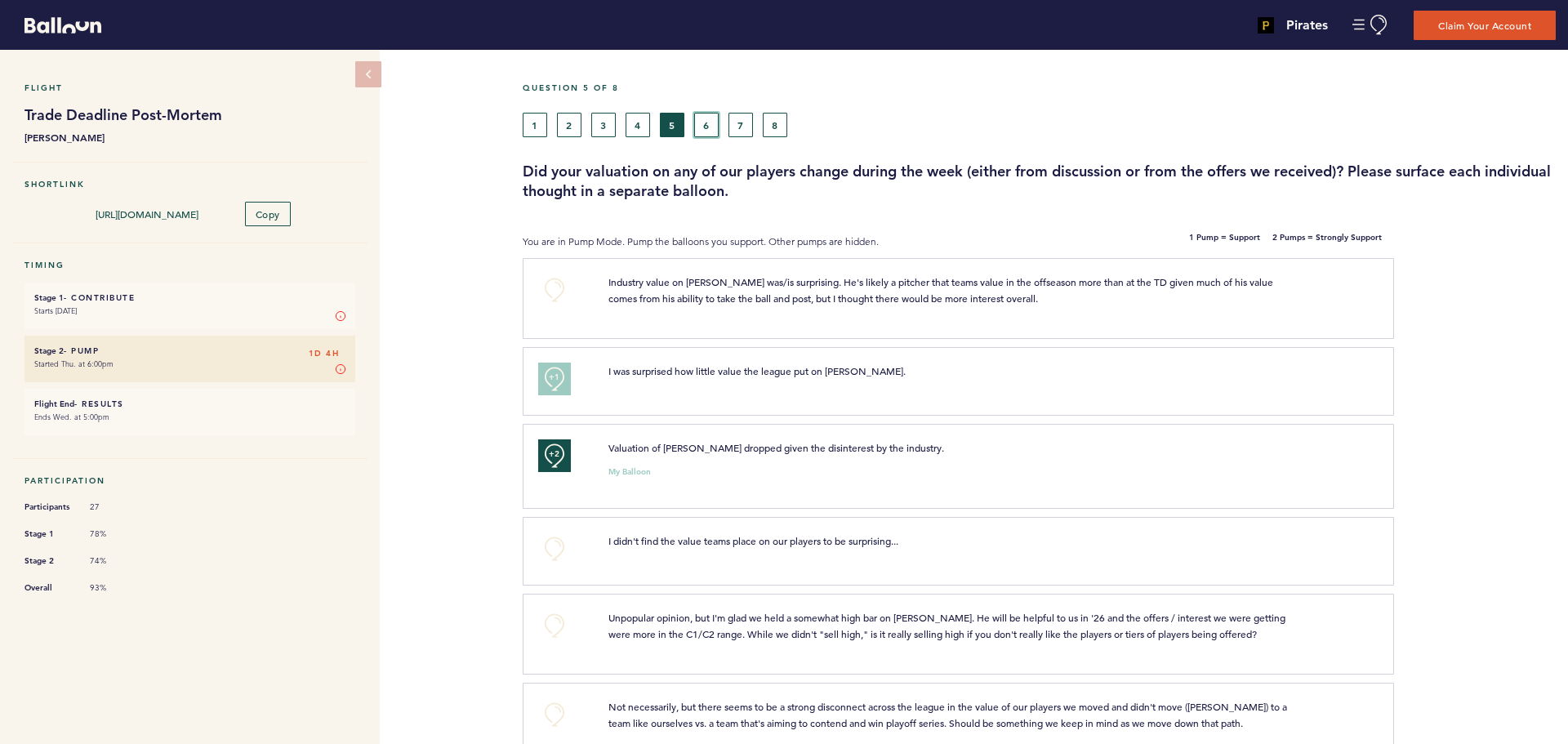
click at [710, 132] on button "6" at bounding box center [706, 125] width 24 height 24
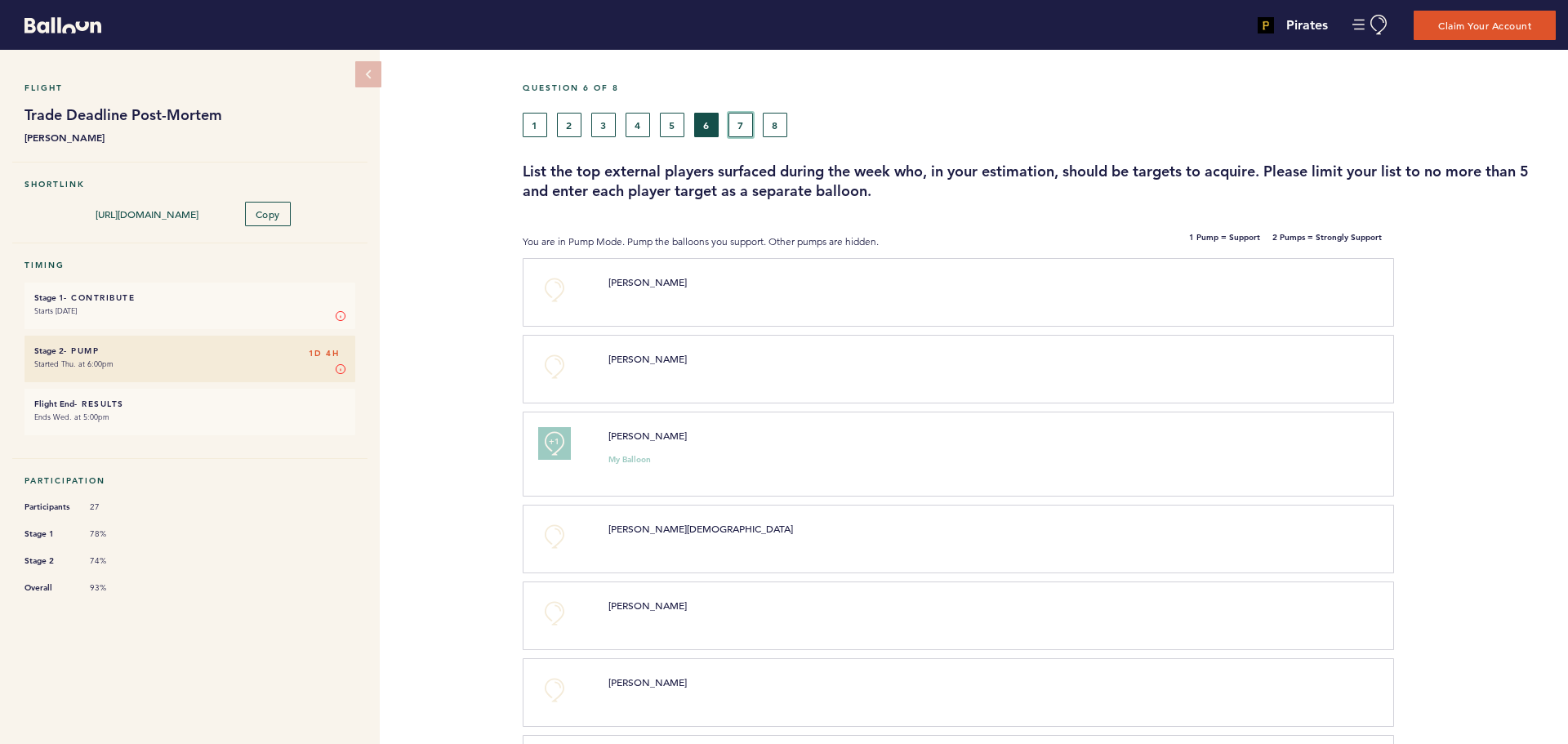
click at [743, 123] on button "7" at bounding box center [741, 125] width 24 height 24
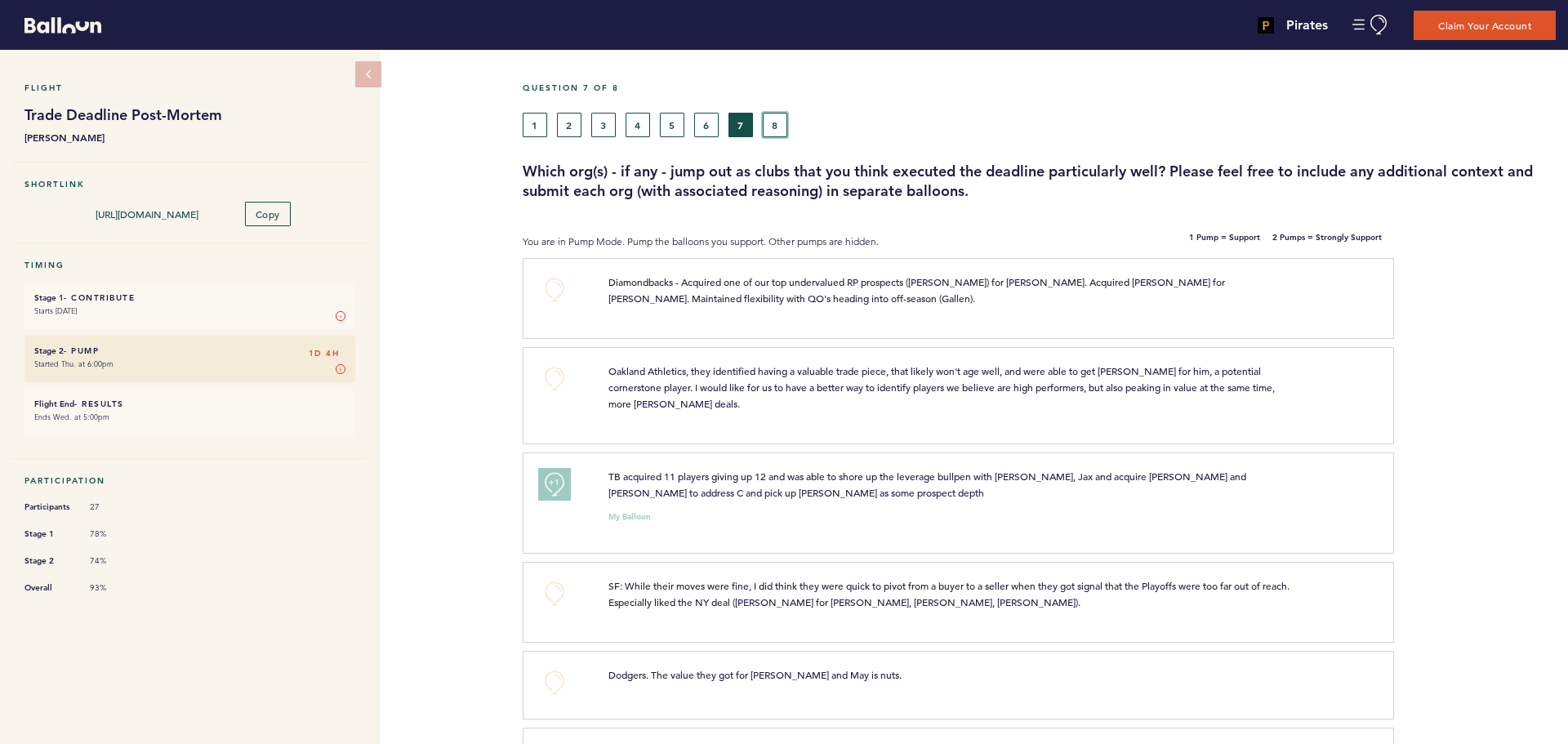
click at [775, 121] on button "8" at bounding box center [775, 125] width 24 height 24
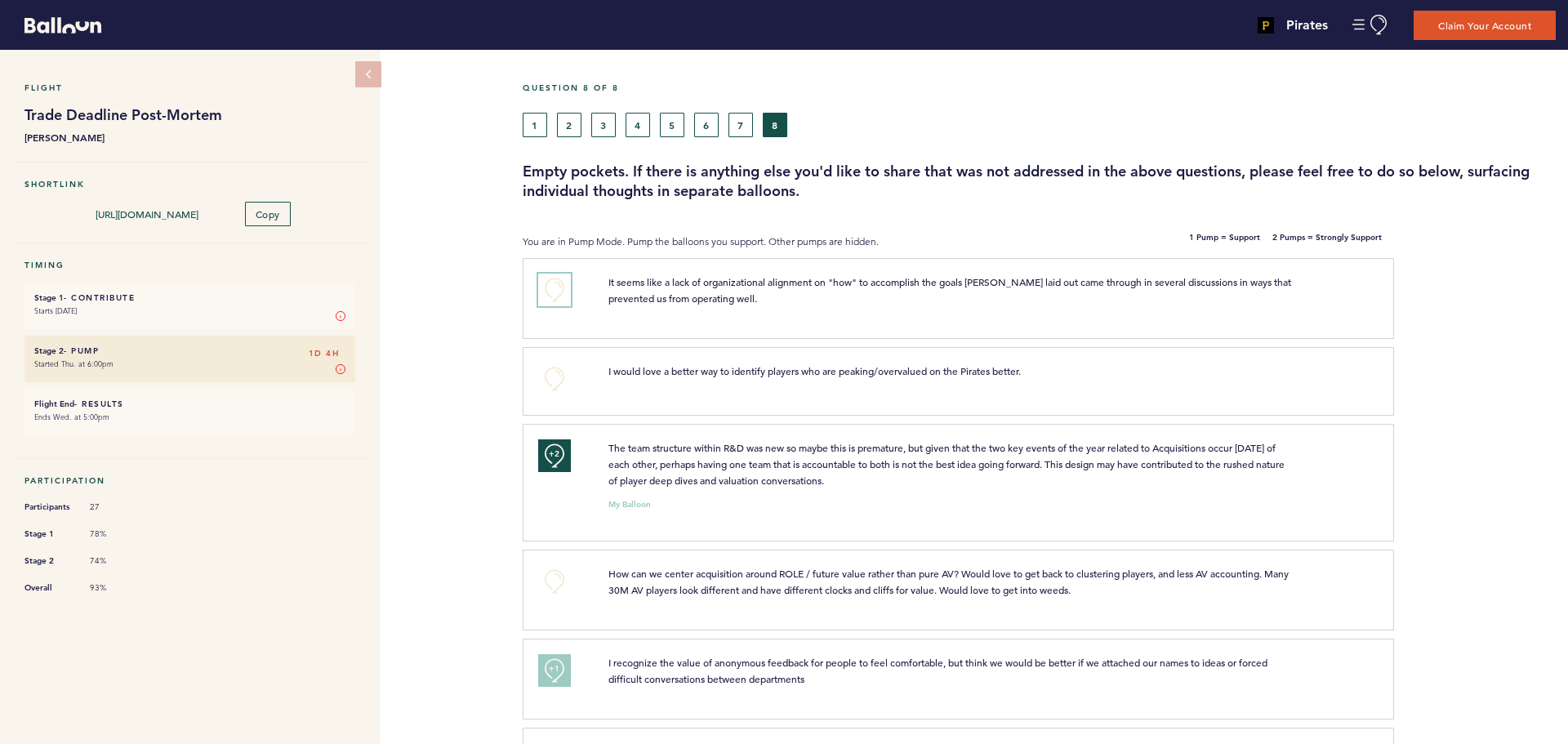
click at [539, 297] on button "+0" at bounding box center [555, 290] width 33 height 33
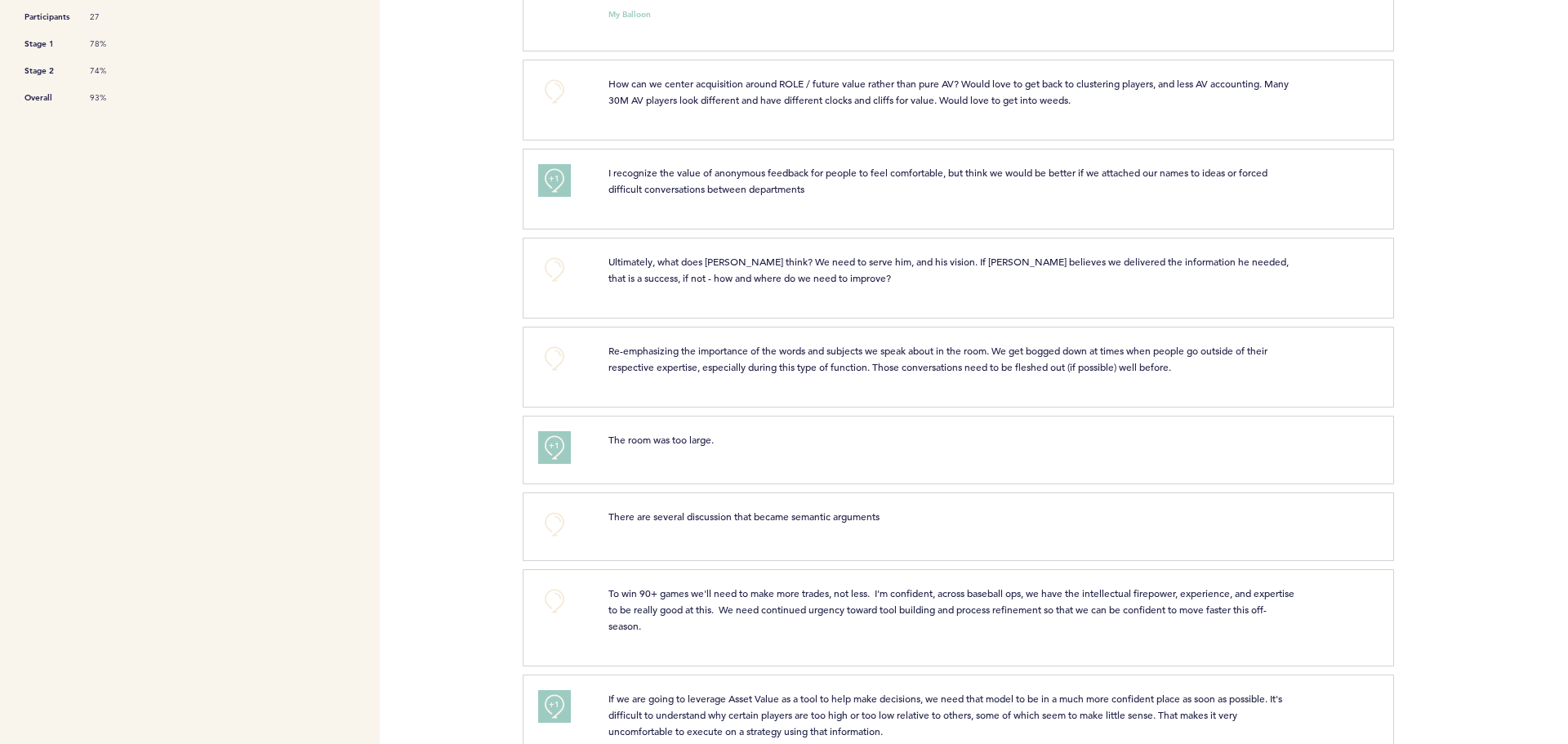
scroll to position [653, 0]
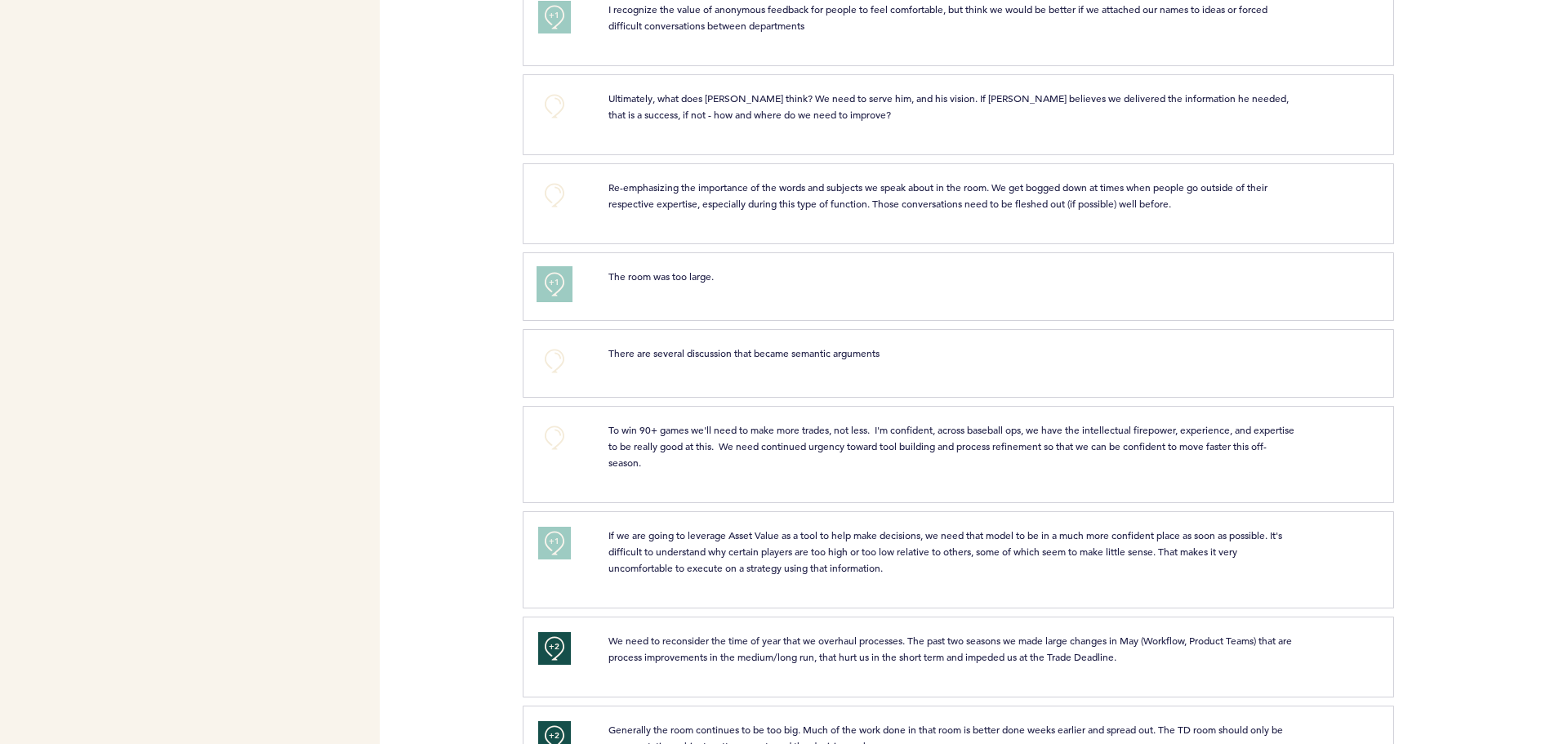
click at [542, 273] on button "+1" at bounding box center [555, 284] width 33 height 33
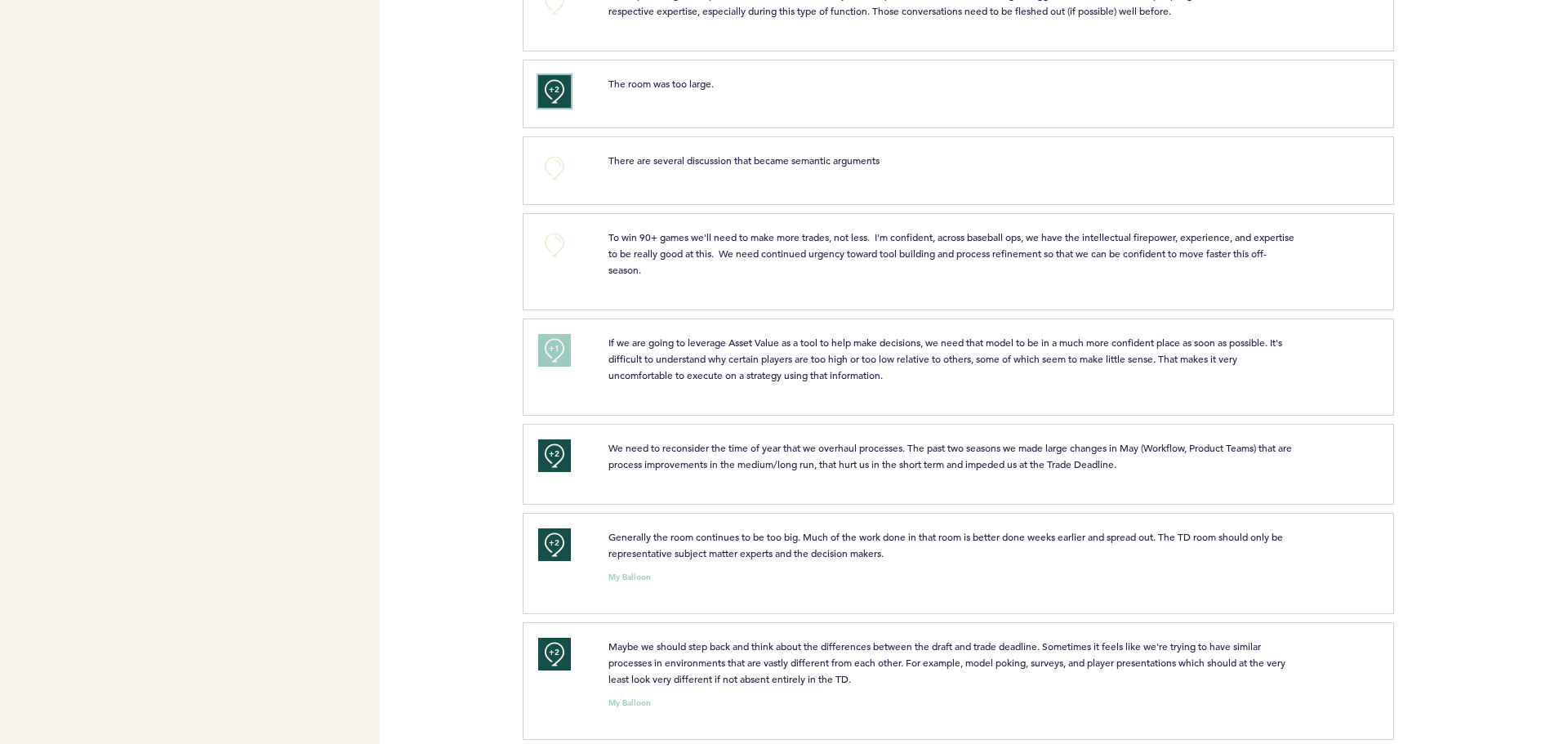
scroll to position [866, 0]
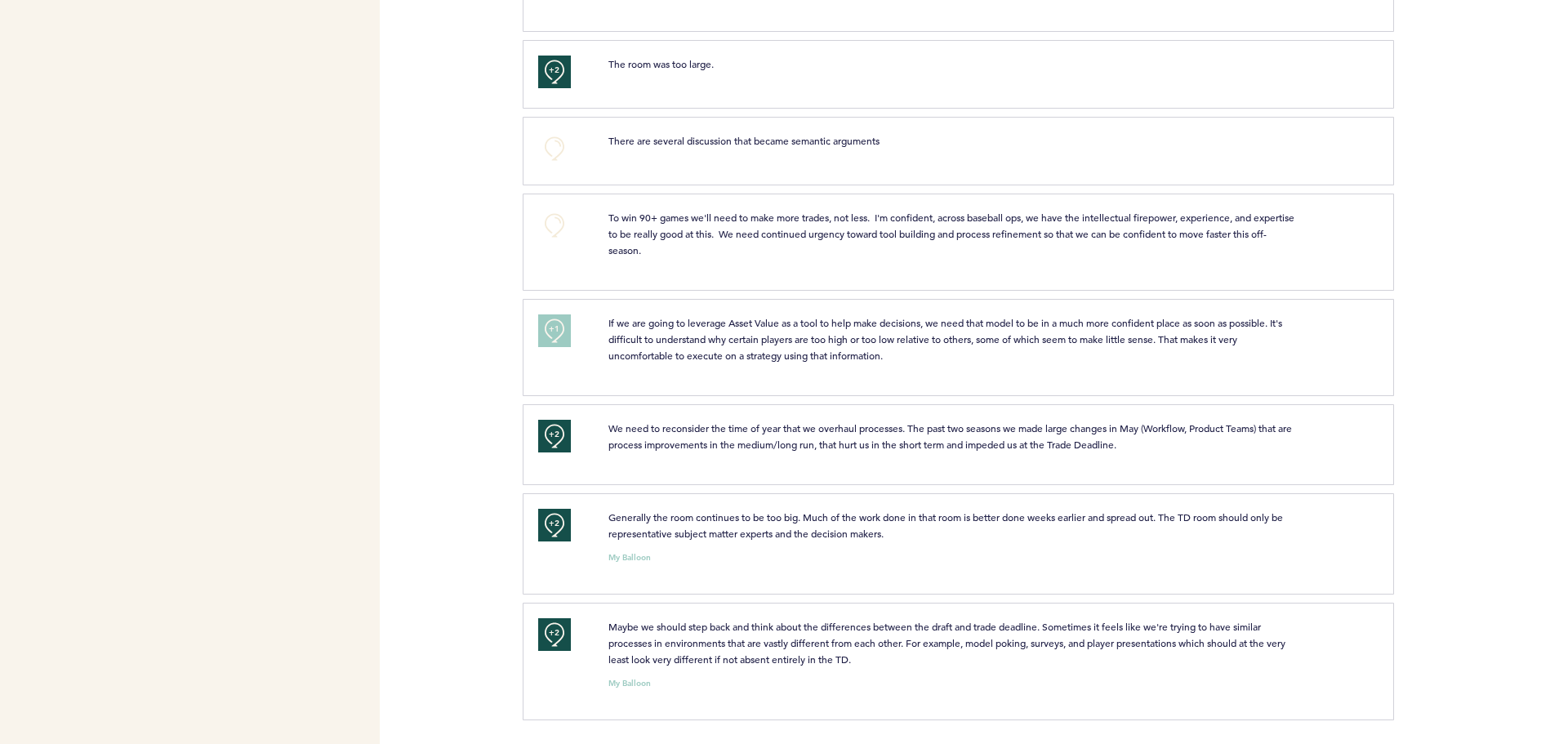
drag, startPoint x: 511, startPoint y: 316, endPoint x: 525, endPoint y: 316, distance: 14.0
click at [514, 316] on div "Pirates dan.fox@pirates.com Team Domain: pirates Notification Preferences Help …" at bounding box center [784, 372] width 1568 height 744
click at [591, 335] on div "+1" at bounding box center [561, 345] width 70 height 61
click at [580, 335] on div "+1" at bounding box center [561, 345] width 70 height 61
click at [558, 326] on span "+1" at bounding box center [554, 329] width 11 height 17
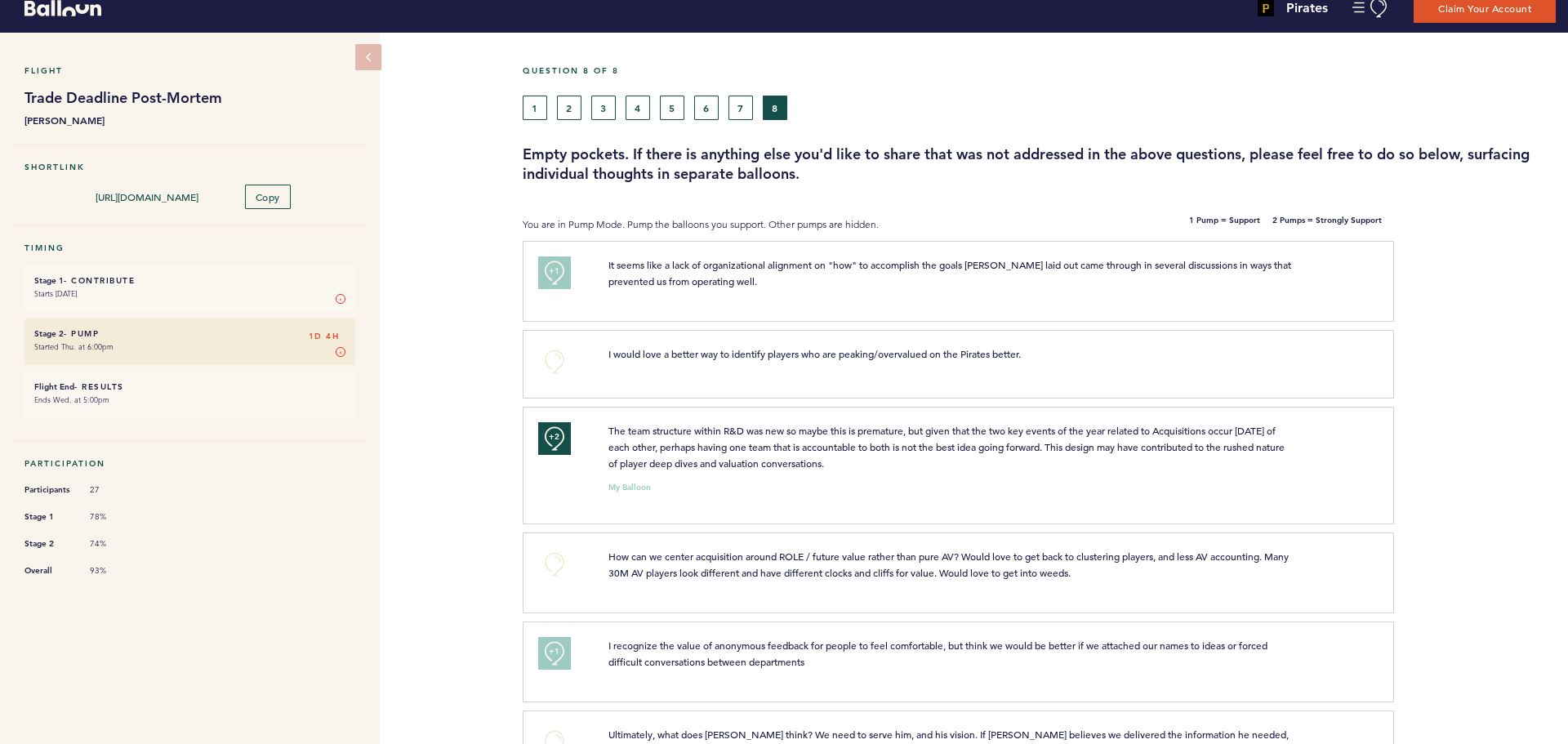
scroll to position [0, 0]
